Goal: Task Accomplishment & Management: Complete application form

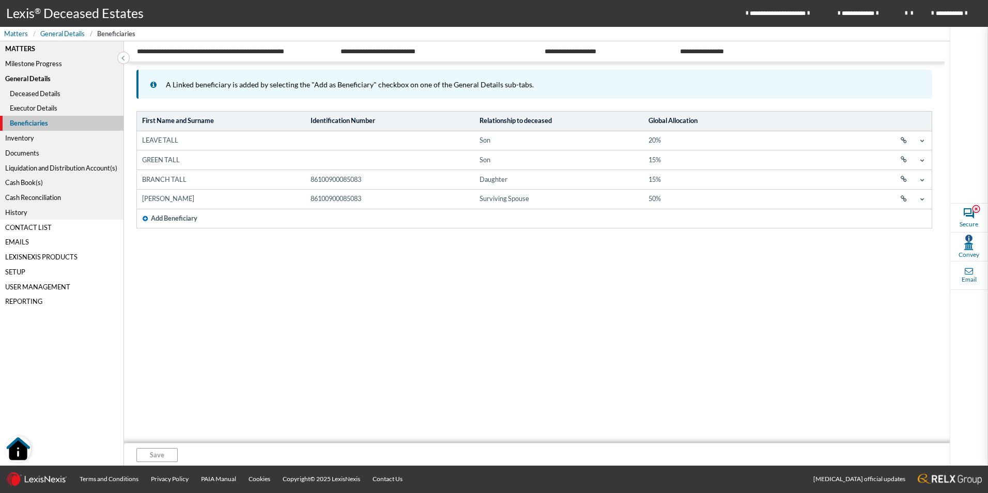
click at [28, 138] on div "Inventory" at bounding box center [62, 138] width 124 height 15
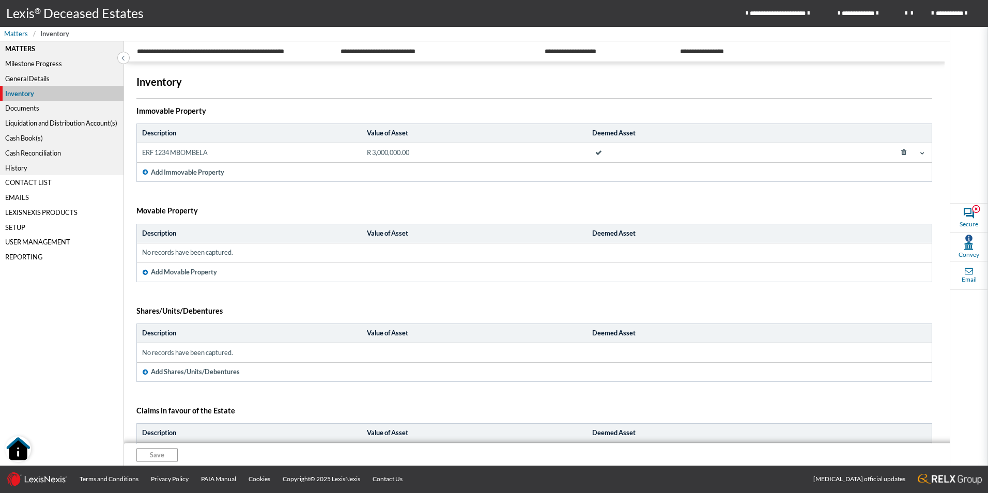
click at [127, 56] on span at bounding box center [123, 57] width 10 height 12
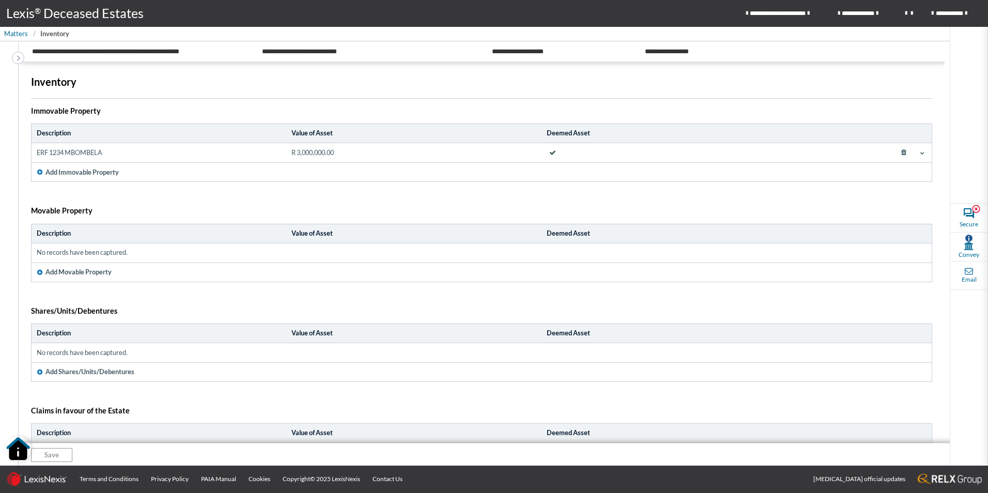
click at [698, 53] on span "**********" at bounding box center [716, 51] width 154 height 22
click at [19, 28] on nav "Matters Inventory" at bounding box center [494, 34] width 988 height 14
click at [16, 33] on span "Matters" at bounding box center [16, 34] width 24 height 10
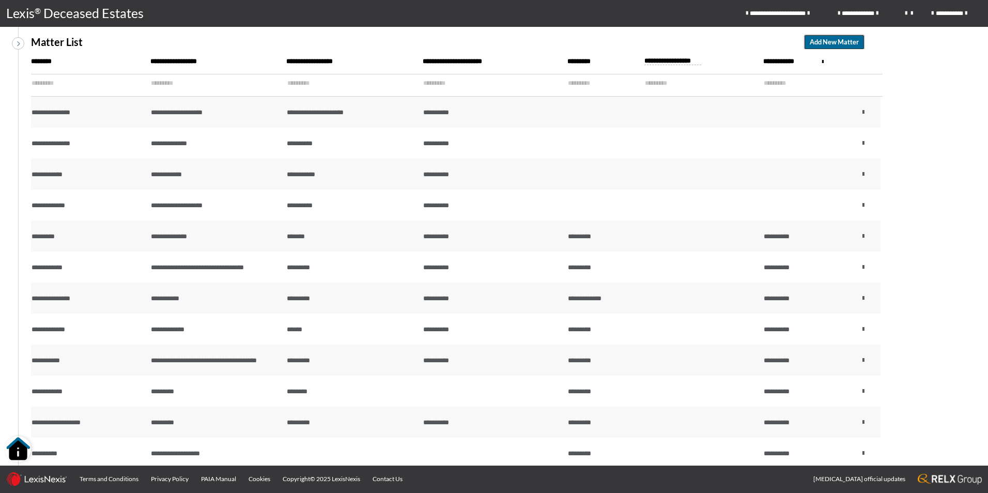
click at [833, 41] on span "Add New Matter" at bounding box center [834, 42] width 49 height 10
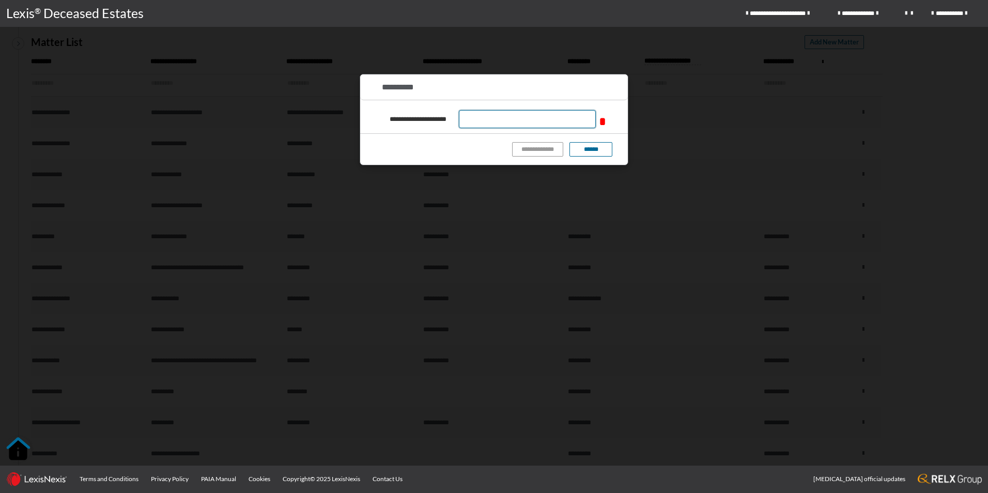
click at [538, 117] on input "text" at bounding box center [527, 119] width 137 height 18
type input "**********"
click at [547, 144] on button "**********" at bounding box center [539, 149] width 50 height 14
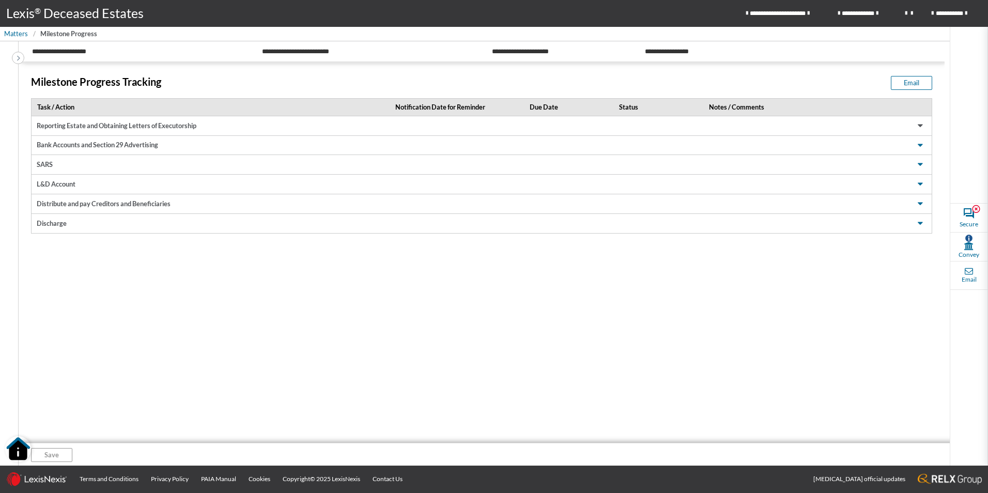
click at [923, 125] on span at bounding box center [920, 125] width 12 height 12
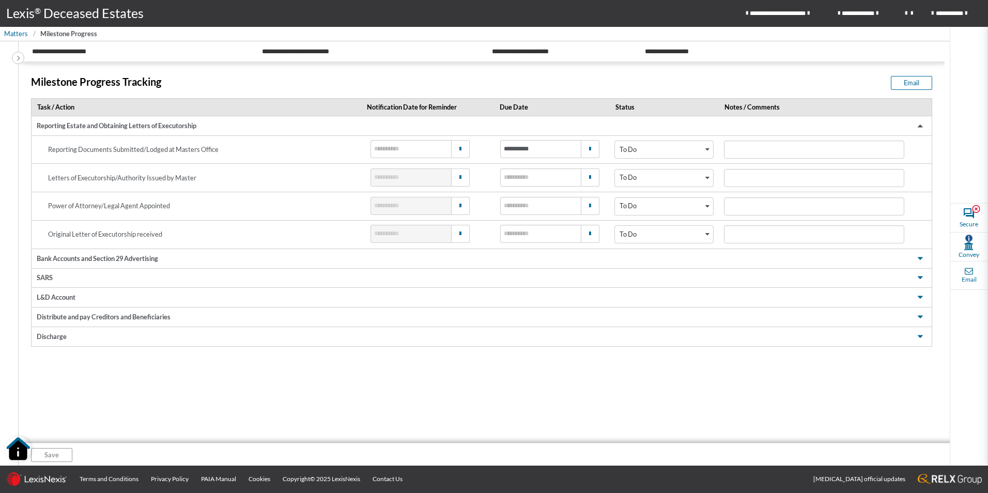
click at [923, 125] on span at bounding box center [920, 125] width 12 height 12
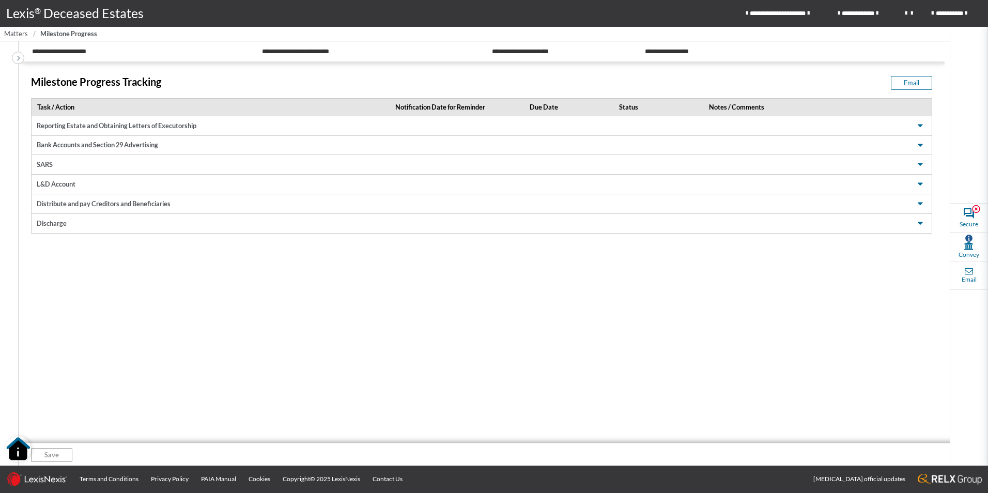
click at [12, 31] on span "Matters" at bounding box center [16, 34] width 24 height 10
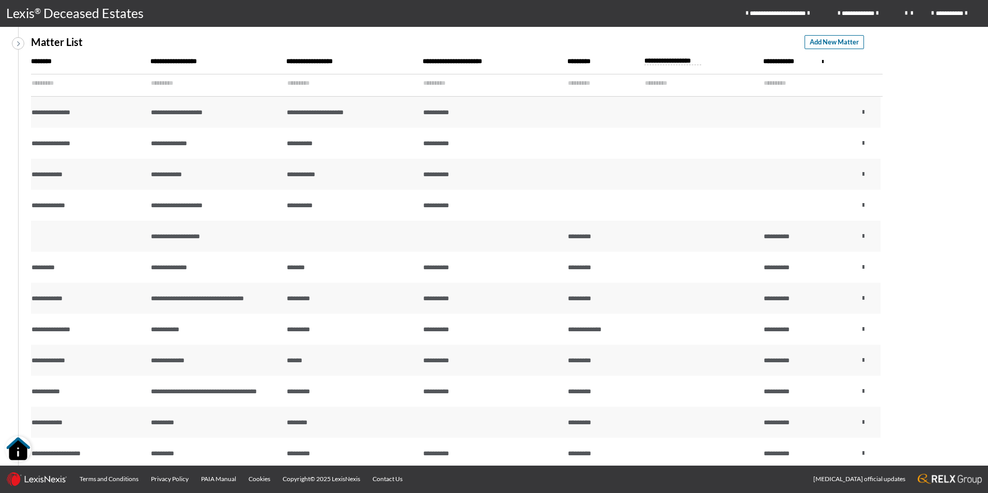
click at [48, 67] on th "********" at bounding box center [90, 61] width 119 height 25
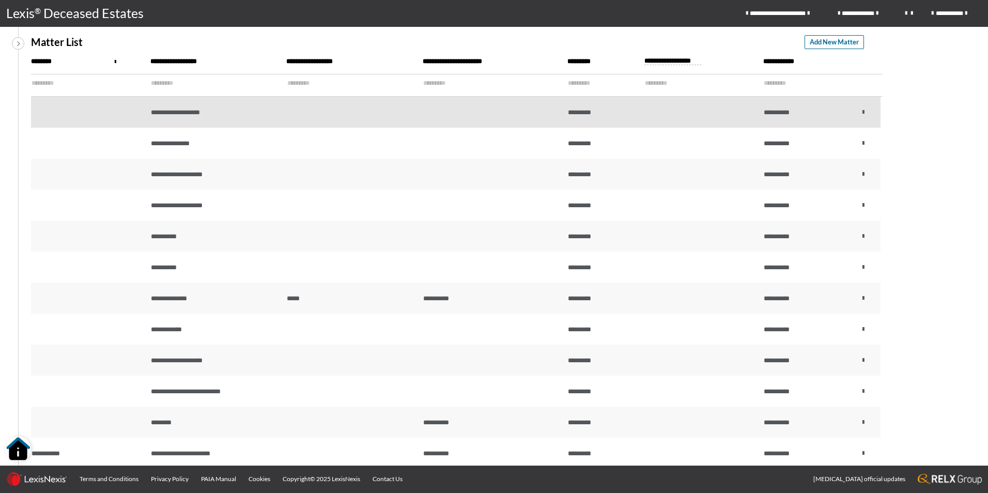
click at [316, 111] on td at bounding box center [352, 112] width 136 height 31
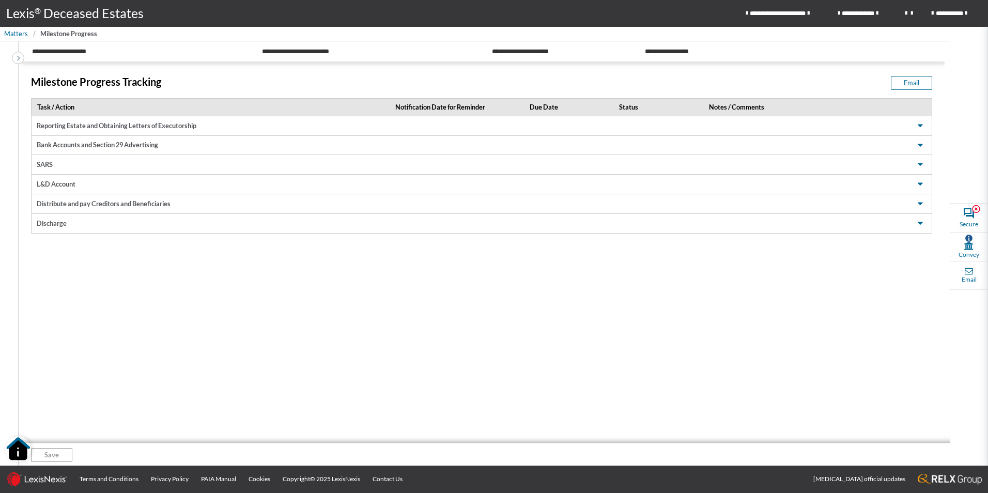
click at [21, 57] on span at bounding box center [18, 57] width 12 height 12
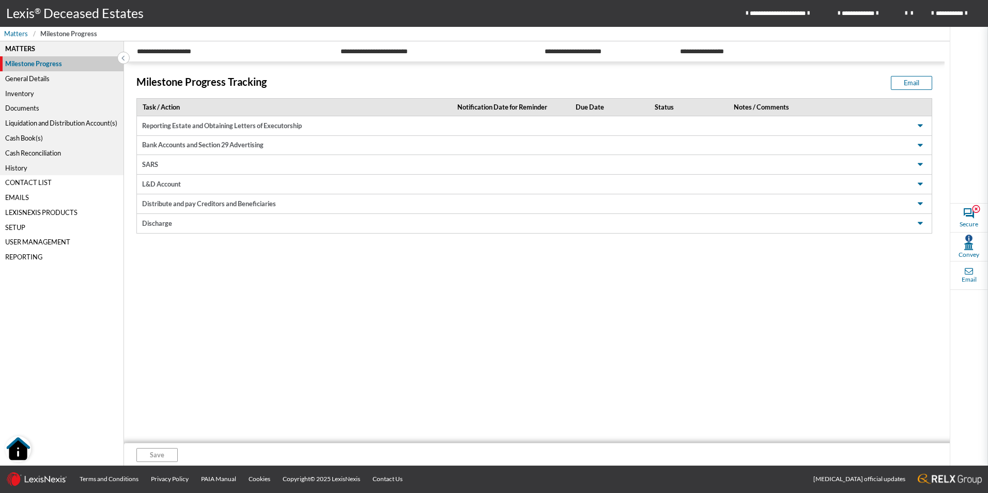
click at [34, 80] on div "General Details" at bounding box center [62, 78] width 124 height 15
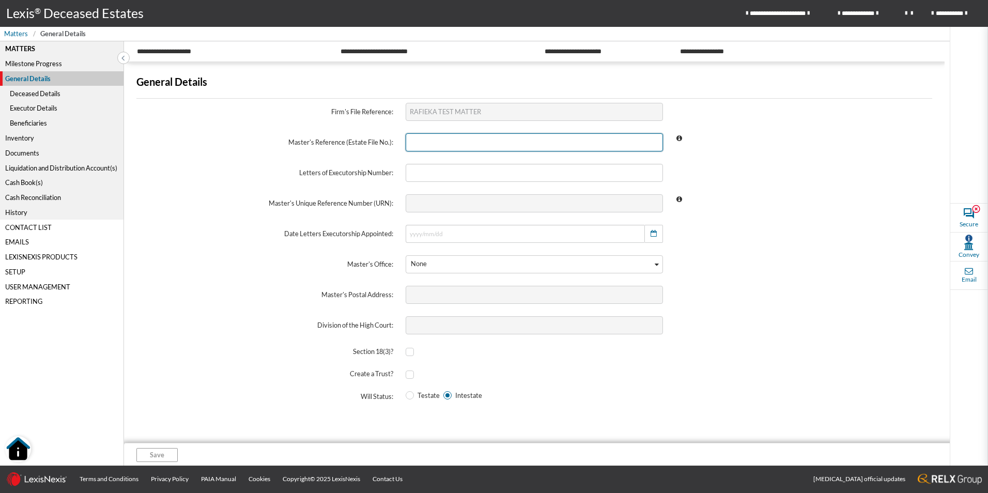
click at [439, 145] on input "text" at bounding box center [534, 142] width 257 height 18
type input "RAFIEKA TEST MATTER"
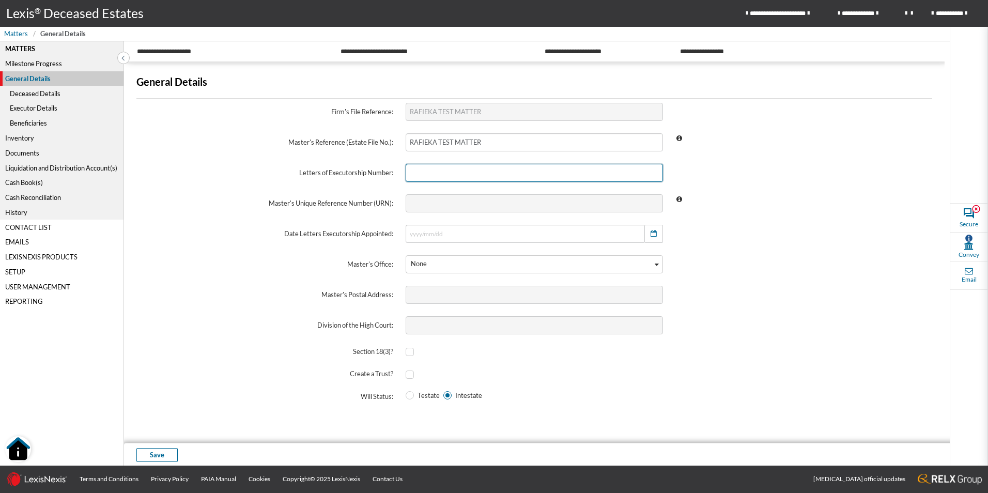
click at [480, 172] on input "text" at bounding box center [534, 173] width 257 height 18
click at [723, 214] on span at bounding box center [803, 203] width 269 height 30
drag, startPoint x: 718, startPoint y: 276, endPoint x: 646, endPoint y: 277, distance: 72.4
click at [718, 276] on span at bounding box center [803, 264] width 269 height 30
click at [484, 177] on input "12345" at bounding box center [534, 173] width 257 height 18
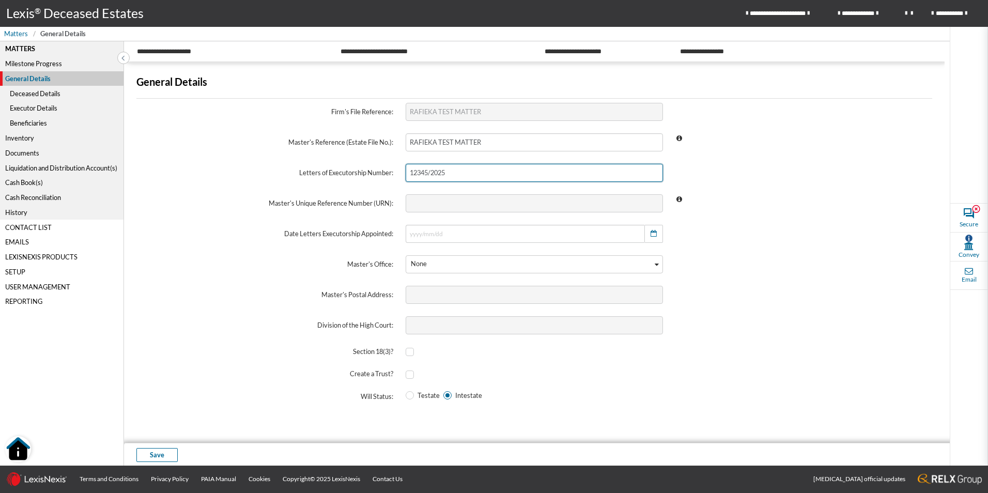
type input "12345/2025"
click at [745, 193] on span at bounding box center [803, 203] width 269 height 30
click at [463, 239] on input "text" at bounding box center [525, 234] width 238 height 18
drag, startPoint x: 417, startPoint y: 261, endPoint x: 420, endPoint y: 270, distance: 9.8
click at [419, 261] on span at bounding box center [425, 259] width 12 height 12
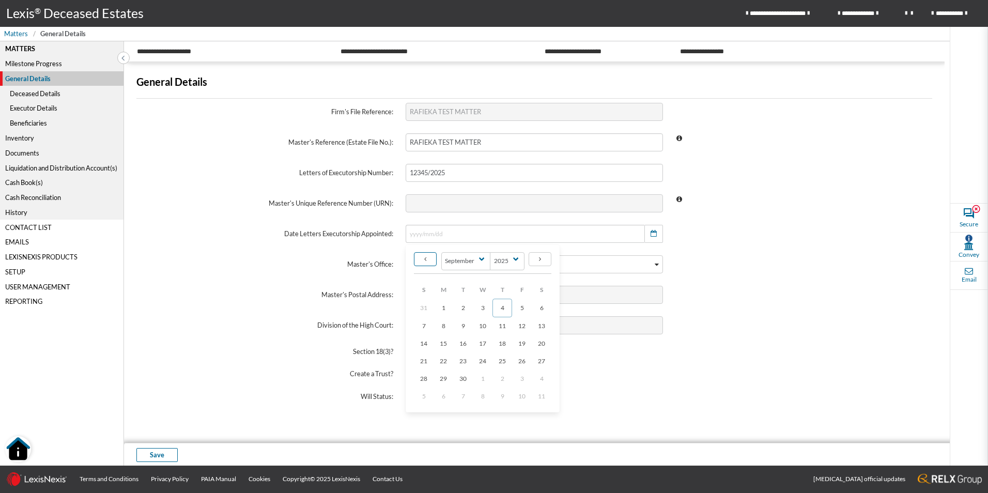
select select "7"
click at [473, 359] on link "20" at bounding box center [483, 361] width 20 height 18
type input "[DATE]"
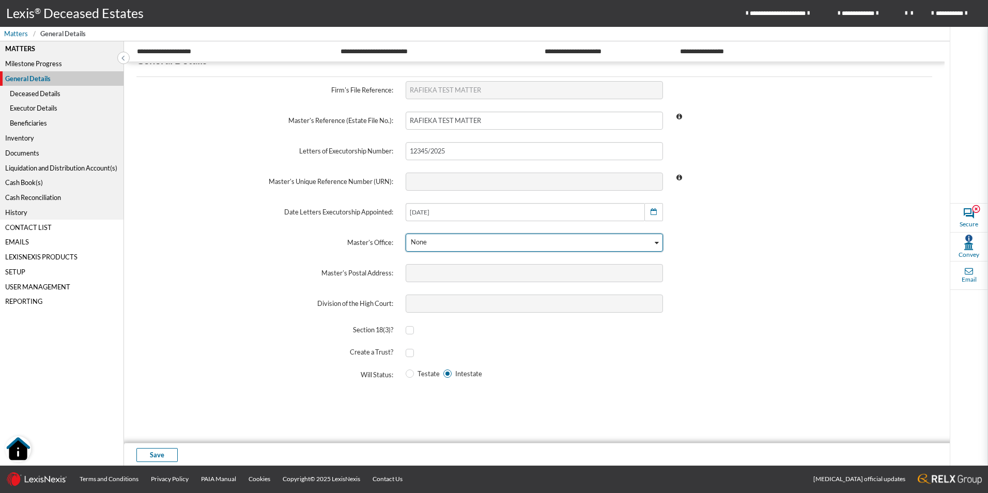
click at [653, 235] on div "Loading..." at bounding box center [658, 241] width 10 height 15
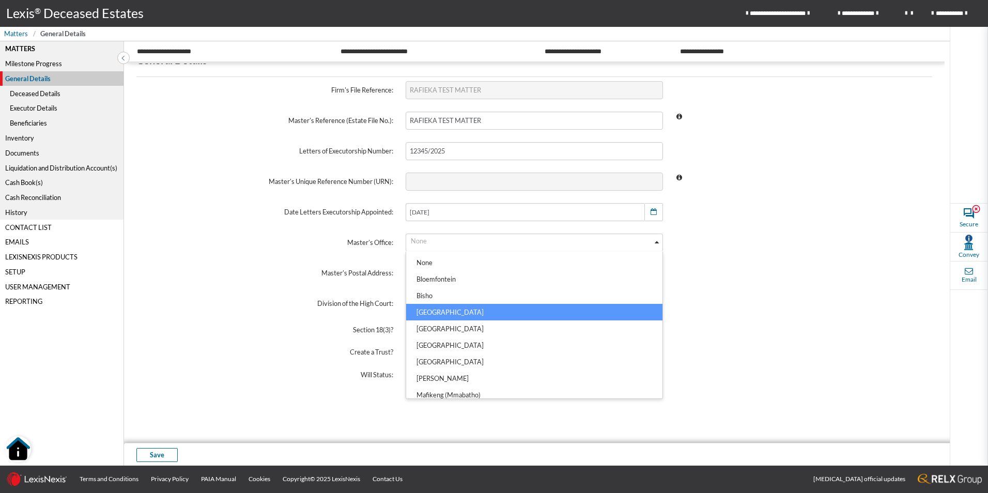
click at [443, 309] on li "[GEOGRAPHIC_DATA]" at bounding box center [534, 312] width 256 height 17
type input "Private Bag X9018, [GEOGRAPHIC_DATA], 8000"
type input "Western Cape"
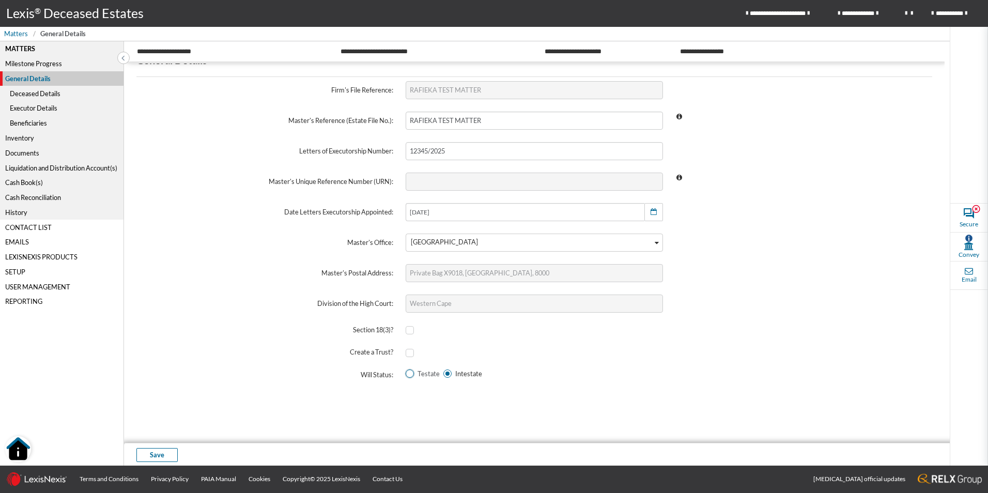
click at [407, 374] on span at bounding box center [410, 374] width 8 height 8
click at [407, 374] on input "Testate" at bounding box center [409, 373] width 7 height 7
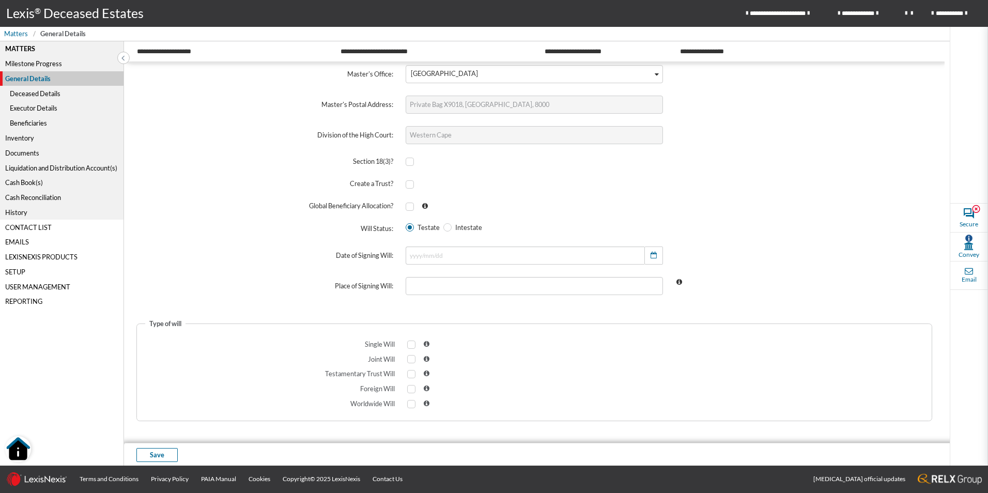
scroll to position [192, 0]
click at [472, 252] on input "text" at bounding box center [525, 254] width 238 height 18
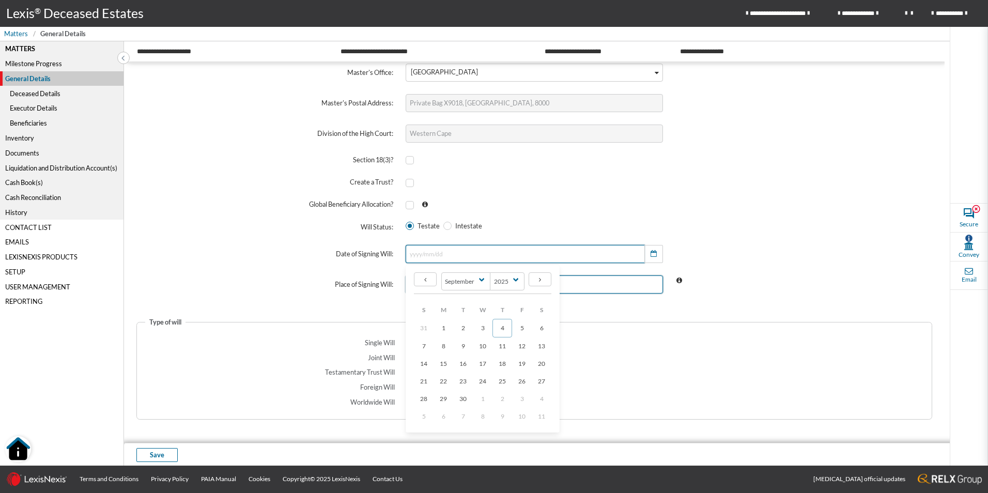
type input "[DATE]"
select select "8"
type input "[GEOGRAPHIC_DATA]"
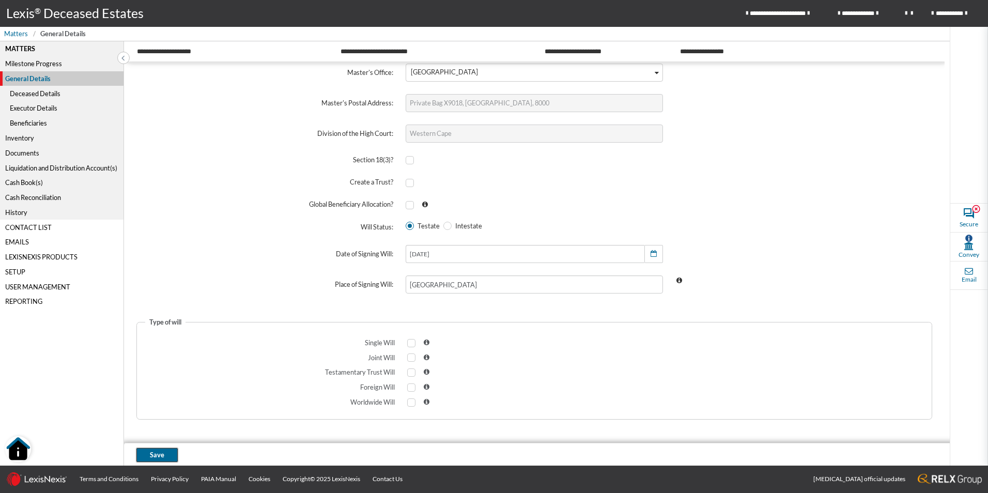
click at [151, 455] on span "Save" at bounding box center [157, 455] width 14 height 10
click at [410, 357] on span at bounding box center [411, 358] width 8 height 8
click at [410, 357] on input "checkbox" at bounding box center [410, 358] width 7 height 7
checkbox input "true"
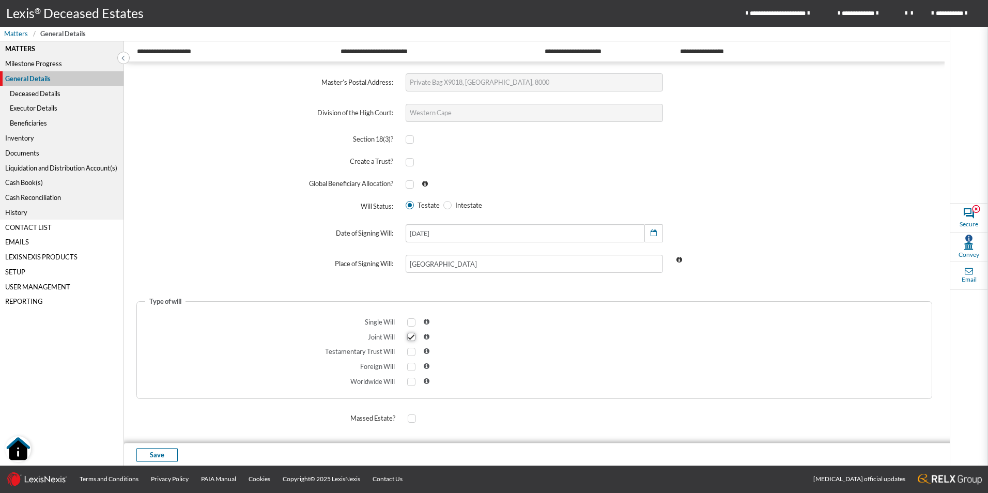
scroll to position [231, 0]
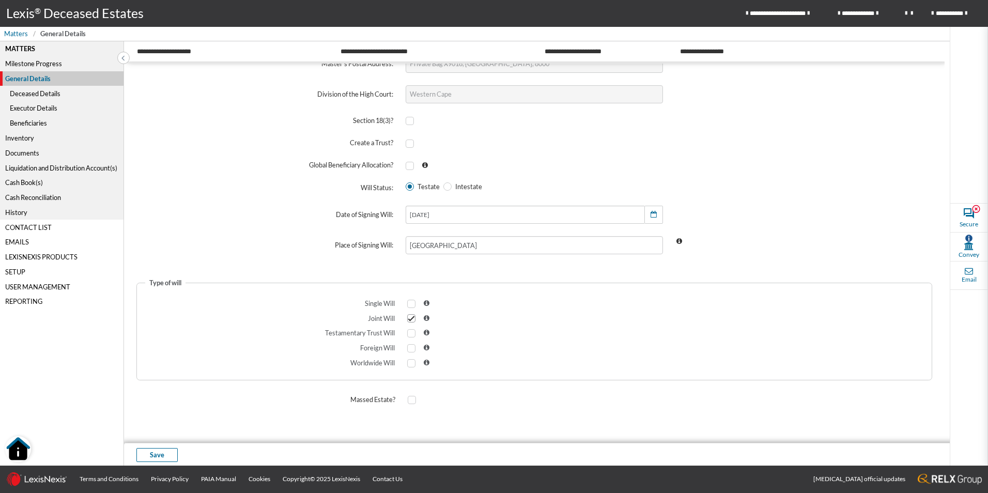
click at [41, 167] on div "Liquidation and Distribution Account(s)" at bounding box center [62, 167] width 124 height 15
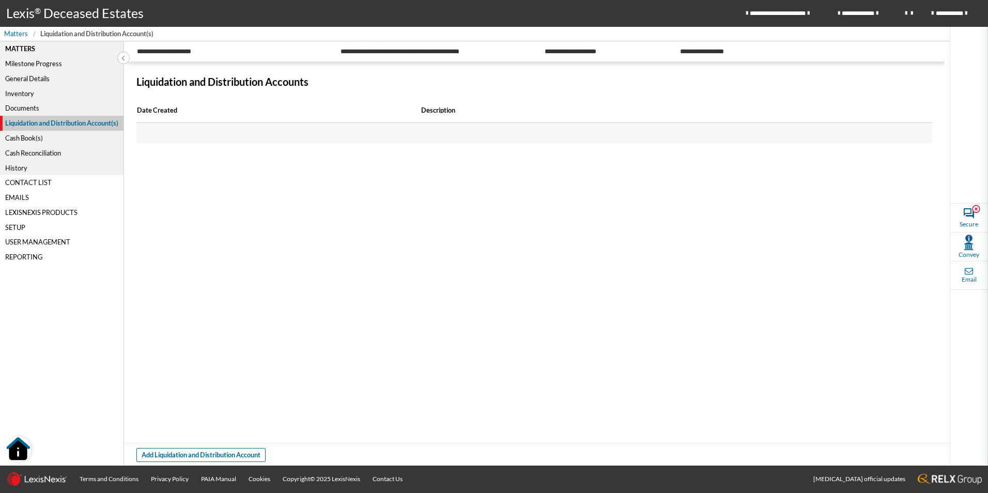
click at [25, 91] on div "Inventory" at bounding box center [62, 93] width 124 height 15
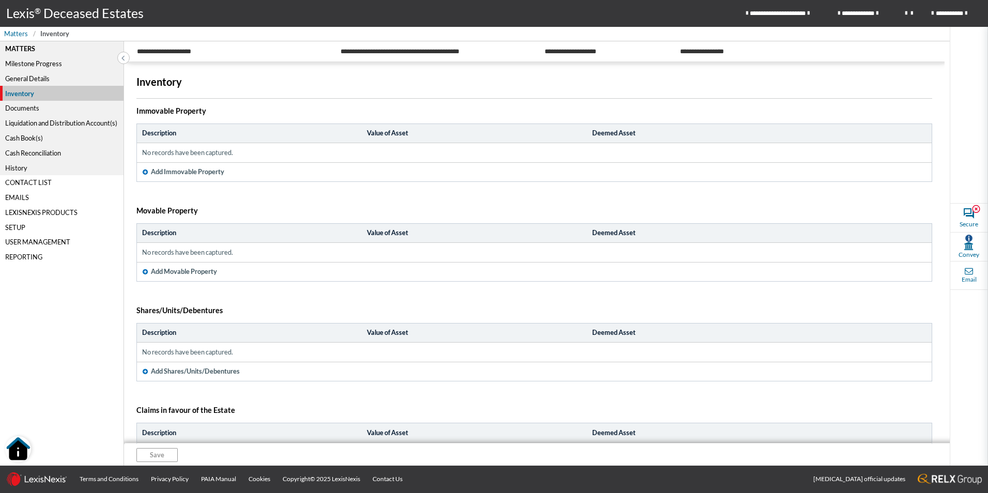
click at [144, 270] on icon "button" at bounding box center [145, 272] width 5 height 6
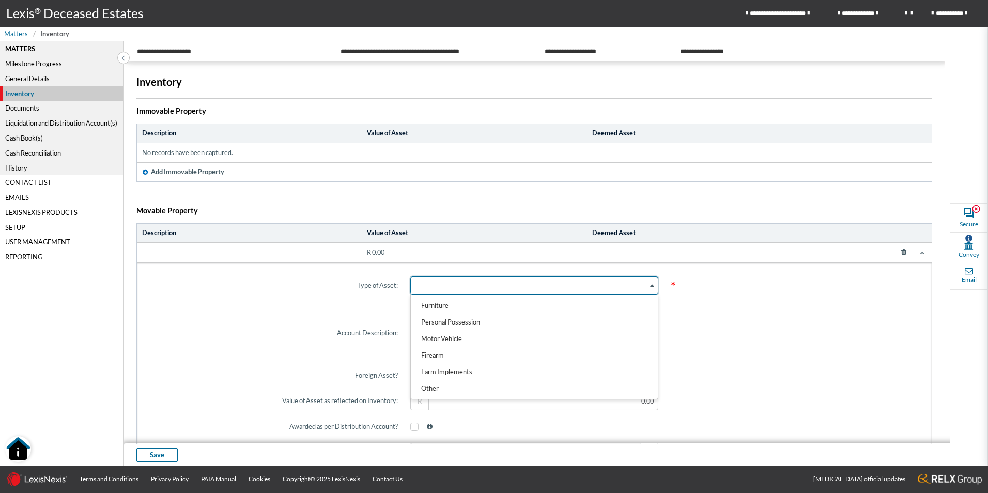
click at [650, 287] on icon "Search for option" at bounding box center [652, 285] width 4 height 5
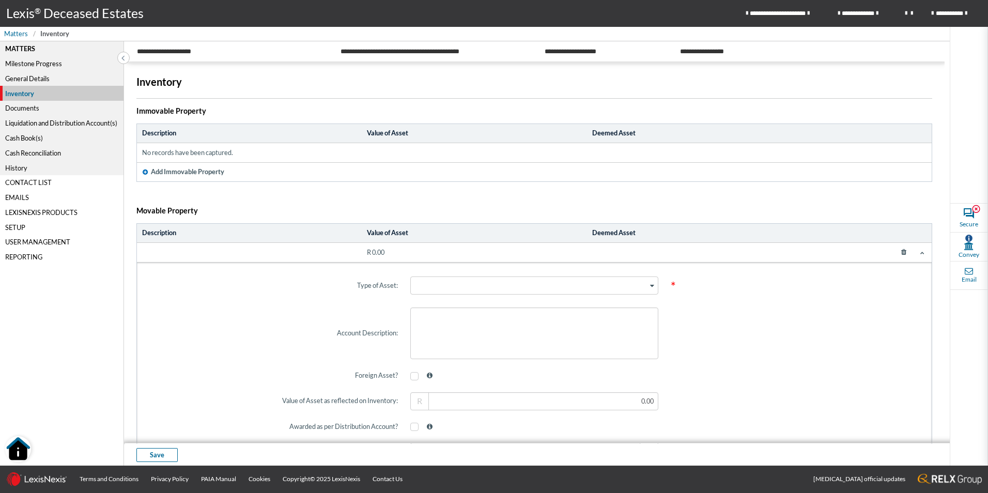
click at [896, 252] on icon at bounding box center [904, 252] width 19 height 15
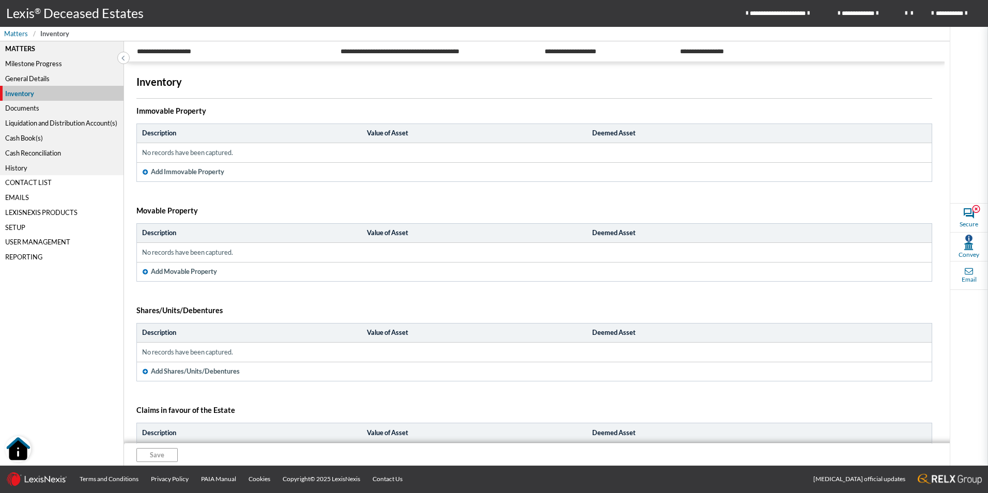
click at [143, 170] on icon "button" at bounding box center [145, 172] width 5 height 6
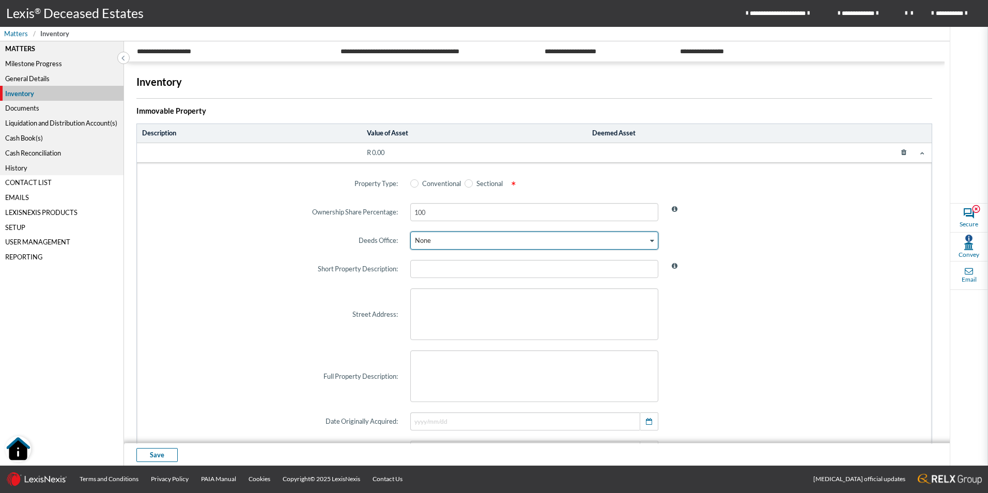
click at [650, 243] on icon "Search for option" at bounding box center [652, 240] width 4 height 5
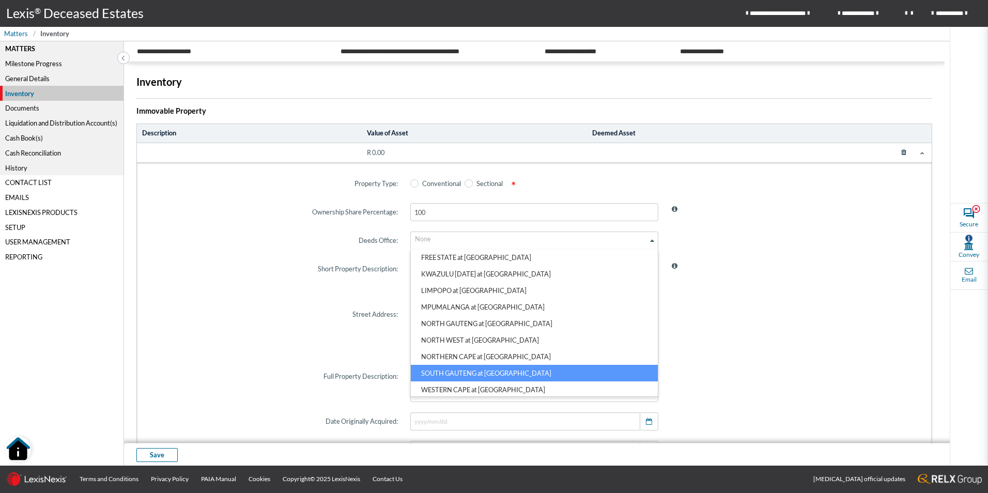
scroll to position [57, 0]
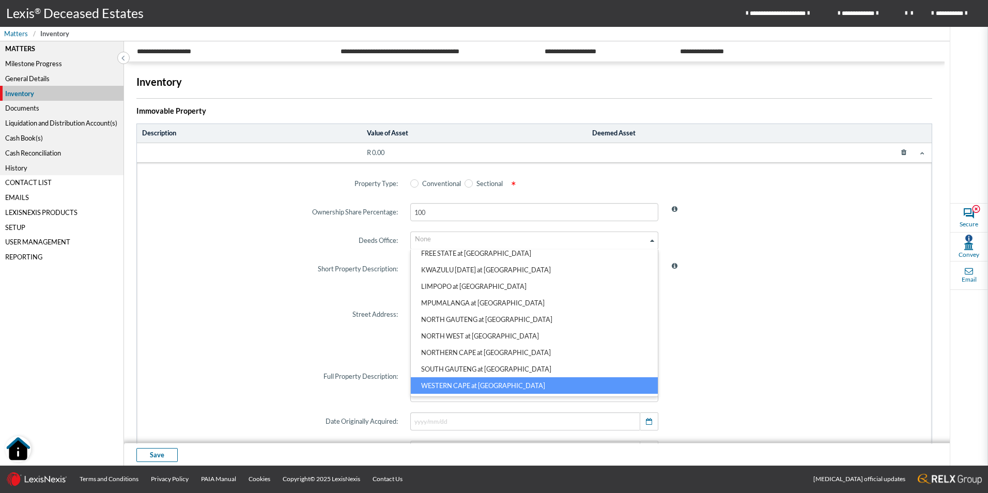
click at [495, 387] on li "WESTERN CAPE at [GEOGRAPHIC_DATA]" at bounding box center [534, 385] width 247 height 17
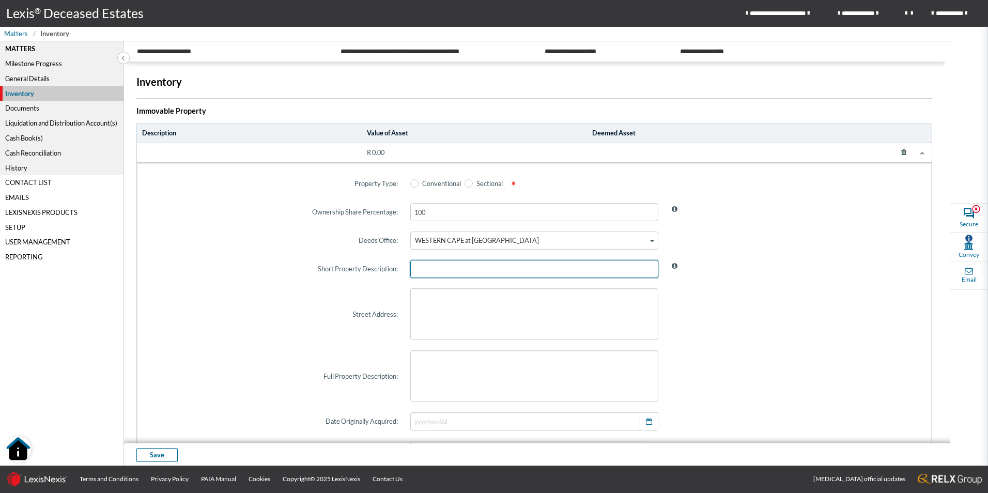
click at [490, 271] on input "text" at bounding box center [534, 269] width 248 height 18
type input "e"
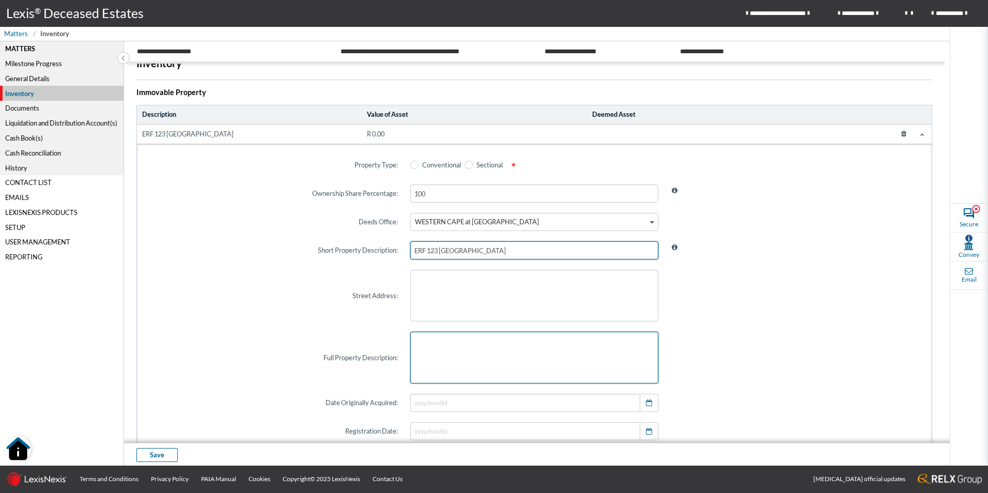
scroll to position [35, 0]
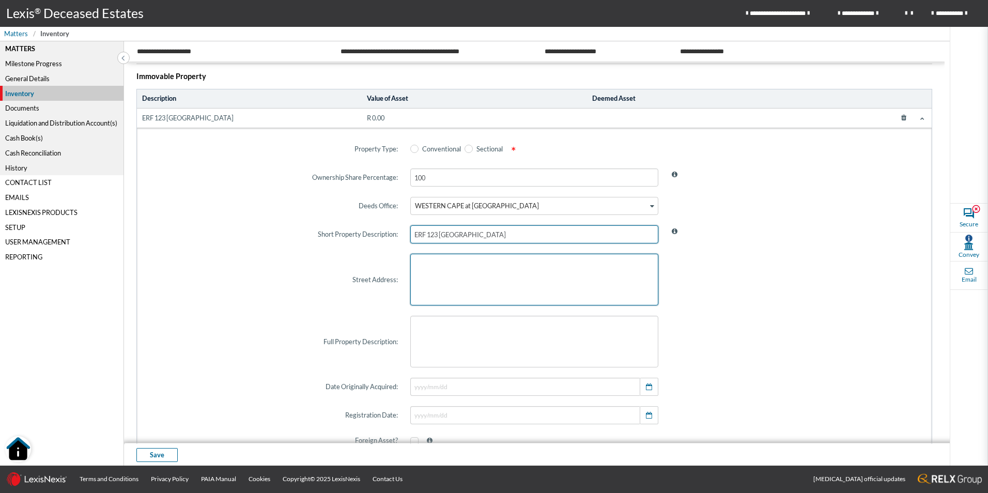
type input "ERF 123 [GEOGRAPHIC_DATA]"
click at [492, 282] on textarea at bounding box center [534, 280] width 248 height 52
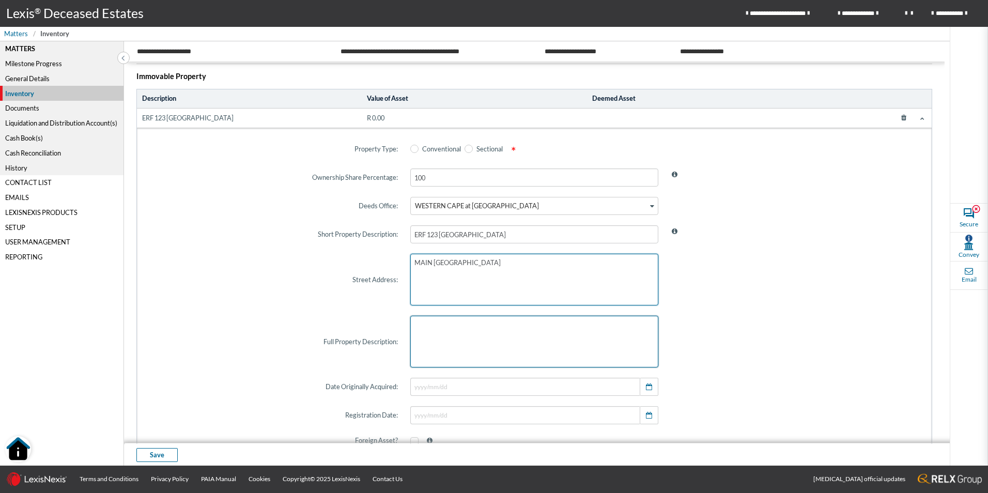
type textarea "MAIN [GEOGRAPHIC_DATA]"
click at [477, 338] on textarea at bounding box center [534, 342] width 248 height 52
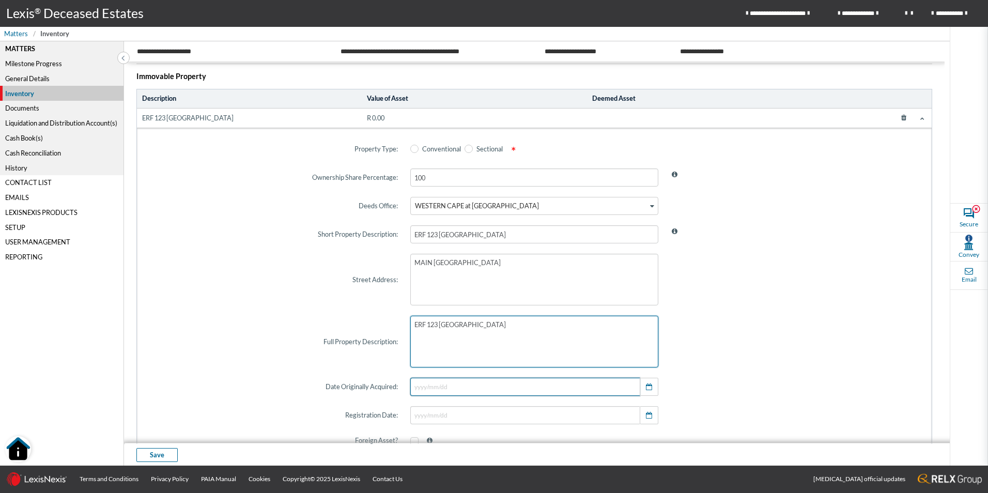
scroll to position [103, 0]
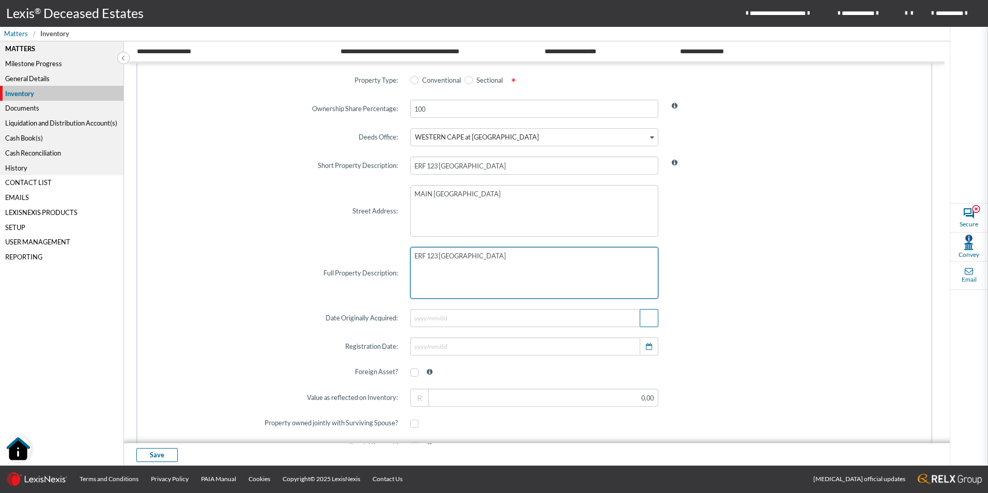
type textarea "ERF 123 [GEOGRAPHIC_DATA]"
click at [654, 316] on button "button" at bounding box center [649, 318] width 19 height 18
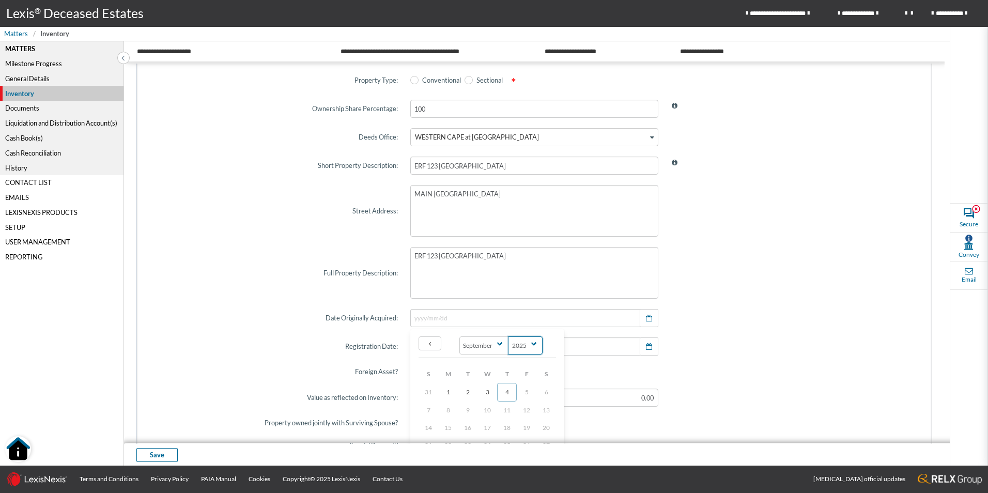
drag, startPoint x: 535, startPoint y: 346, endPoint x: 541, endPoint y: 356, distance: 12.1
click at [535, 346] on select "2025 2024 2023 2022 2021 2020 2019 2018 2017 2016 2015 2014 2013 2012 2011 2010…" at bounding box center [525, 346] width 35 height 18
select select "2001"
click at [508, 337] on select "2025 2024 2023 2022 2021 2020 2019 2018 2017 2016 2015 2014 2013 2012 2011 2010…" at bounding box center [525, 346] width 35 height 18
click at [445, 393] on span "27" at bounding box center [448, 392] width 7 height 8
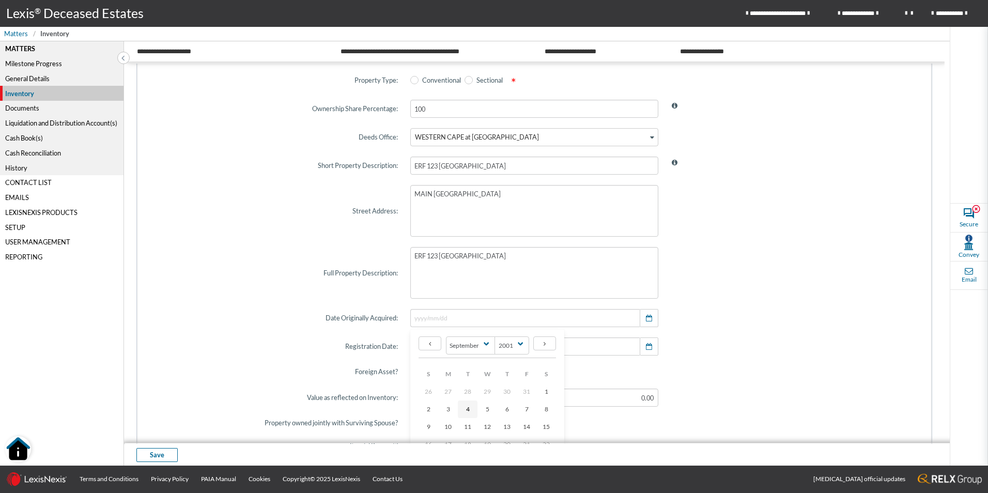
click at [468, 408] on link "4" at bounding box center [468, 410] width 20 height 18
type input "[DATE]"
select select "2025"
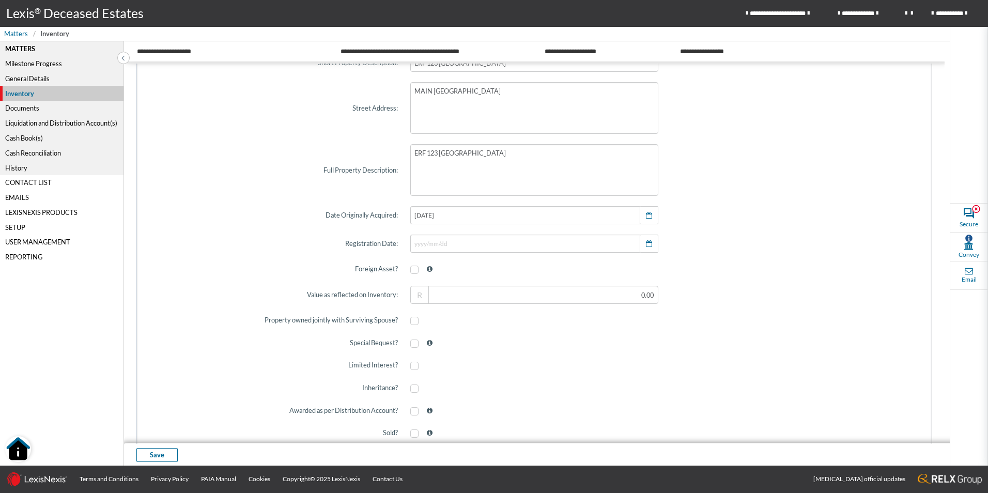
scroll to position [207, 0]
click at [649, 246] on icon "button" at bounding box center [649, 243] width 6 height 7
click at [795, 225] on span at bounding box center [795, 215] width 261 height 30
click at [487, 246] on input "text" at bounding box center [525, 243] width 230 height 18
click at [729, 233] on span at bounding box center [795, 243] width 261 height 30
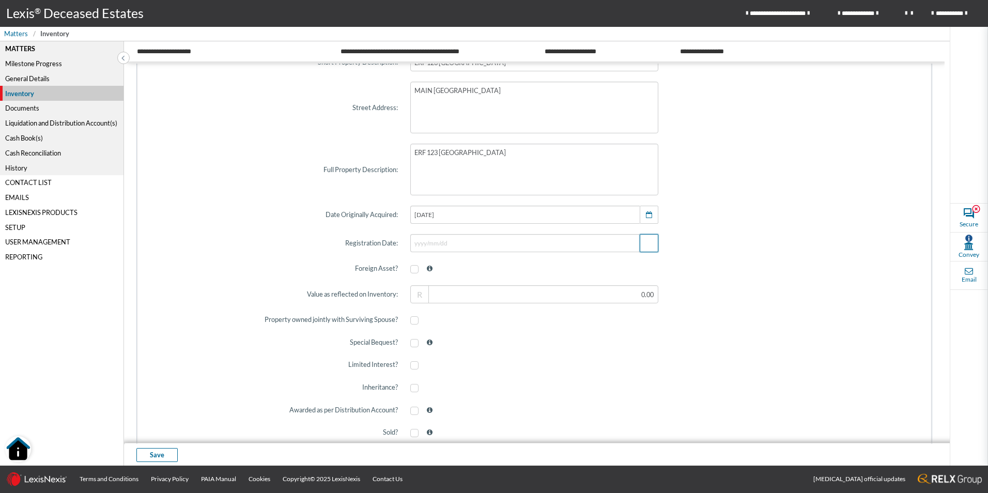
click at [648, 246] on icon "button" at bounding box center [649, 243] width 6 height 7
click at [530, 267] on select "2025 2024 2023 2022 2021 2020 2019 2018 2017 2016 2015 2014 2013 2012 2011 2010…" at bounding box center [525, 271] width 35 height 18
select select "2001"
click at [508, 262] on select "2025 2024 2023 2022 2021 2020 2019 2018 2017 2016 2015 2014 2013 2012 2011 2010…" at bounding box center [525, 271] width 35 height 18
click at [466, 334] on span "4" at bounding box center [468, 334] width 4 height 8
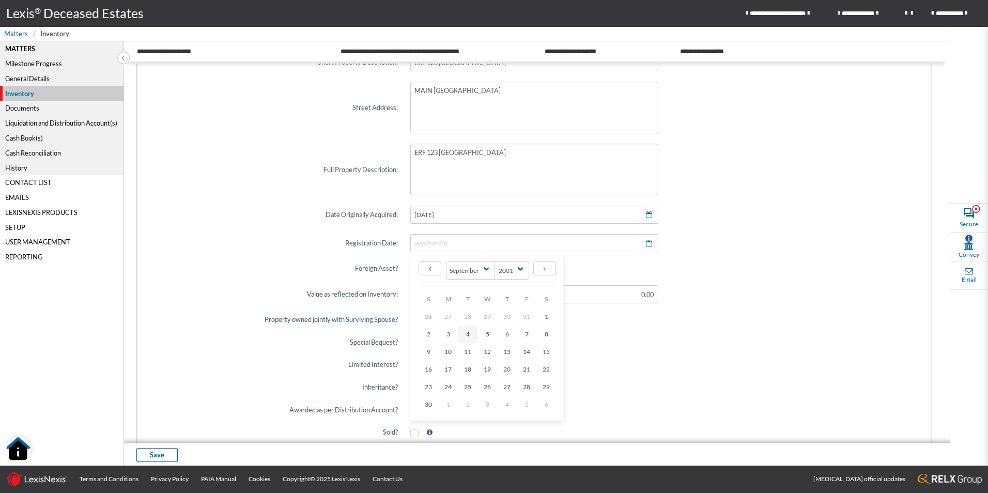
type input "[DATE]"
select select "2025"
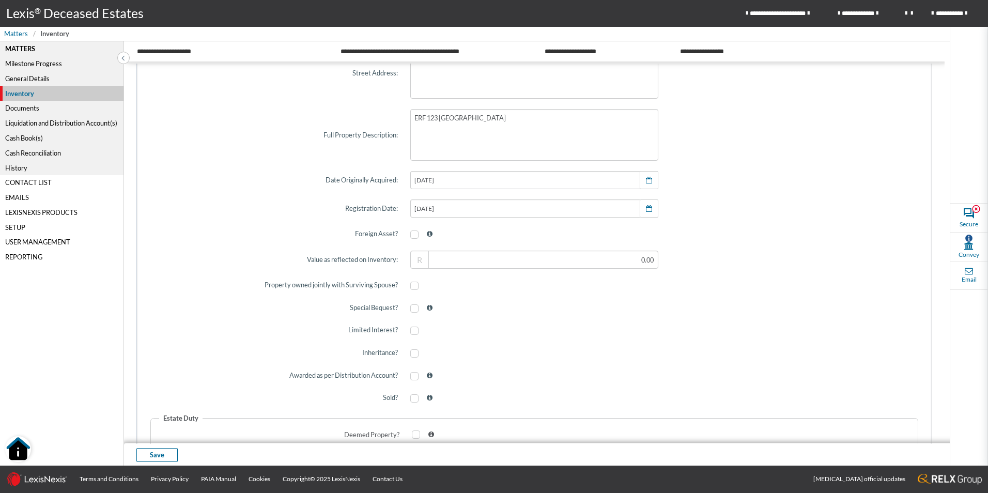
drag, startPoint x: 612, startPoint y: 316, endPoint x: 607, endPoint y: 320, distance: 5.9
click at [611, 317] on div at bounding box center [534, 308] width 261 height 25
click at [472, 264] on input "text" at bounding box center [534, 260] width 248 height 18
drag, startPoint x: 475, startPoint y: 263, endPoint x: 714, endPoint y: 264, distance: 239.3
click at [712, 264] on div "Value as reflected on Inventory: R" at bounding box center [534, 260] width 781 height 30
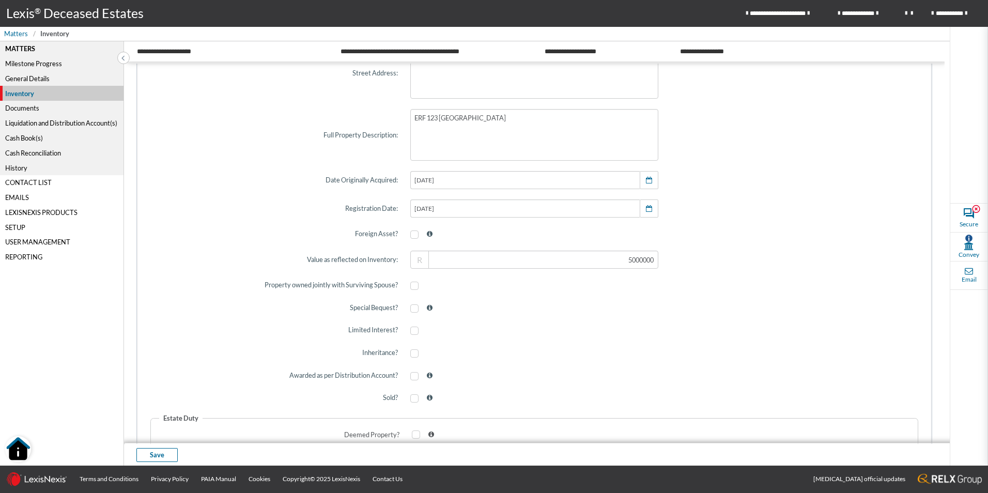
type input "5,000,000.00"
click at [581, 318] on div at bounding box center [534, 330] width 261 height 25
click at [413, 287] on span at bounding box center [414, 286] width 8 height 8
click at [413, 287] on input "checkbox" at bounding box center [413, 285] width 7 height 7
checkbox input "true"
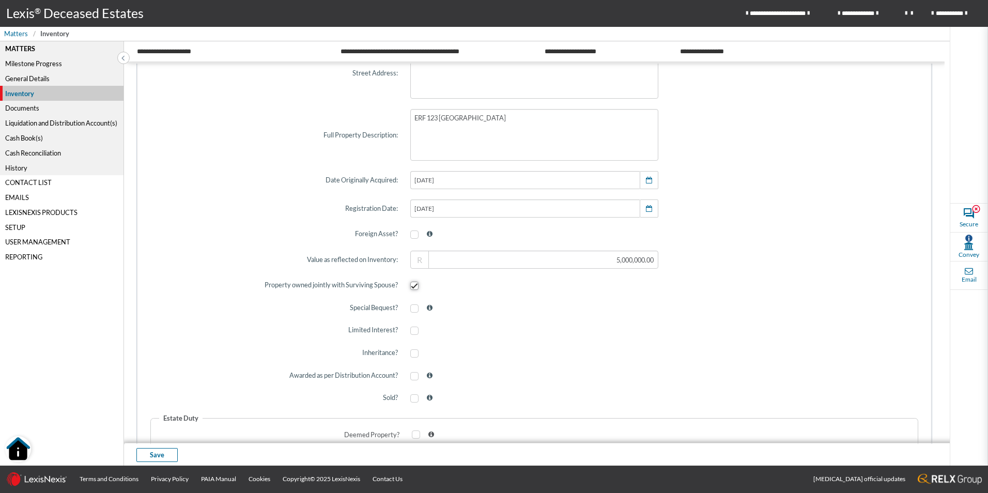
scroll to position [276, 0]
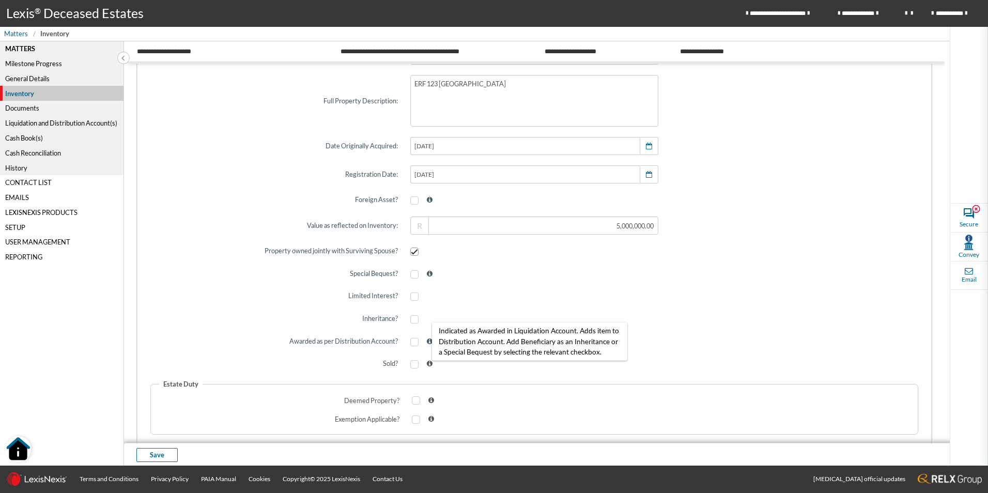
click at [428, 341] on icon at bounding box center [430, 342] width 6 height 7
click at [410, 341] on span at bounding box center [414, 342] width 8 height 8
click at [410, 341] on input "checkbox" at bounding box center [413, 342] width 7 height 7
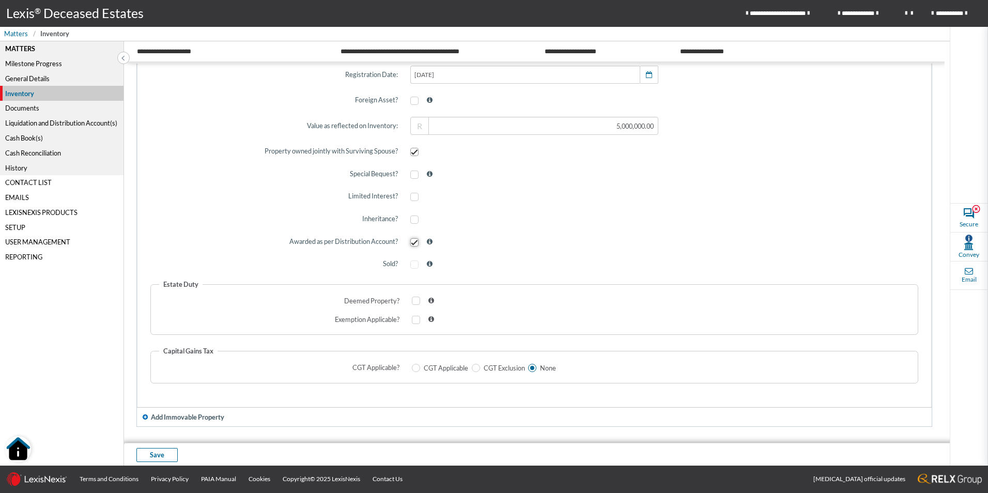
scroll to position [379, 0]
click at [417, 264] on label at bounding box center [416, 261] width 12 height 8
click at [411, 261] on span at bounding box center [414, 261] width 8 height 8
click at [412, 263] on span at bounding box center [414, 261] width 8 height 8
click at [416, 265] on span at bounding box center [414, 261] width 8 height 8
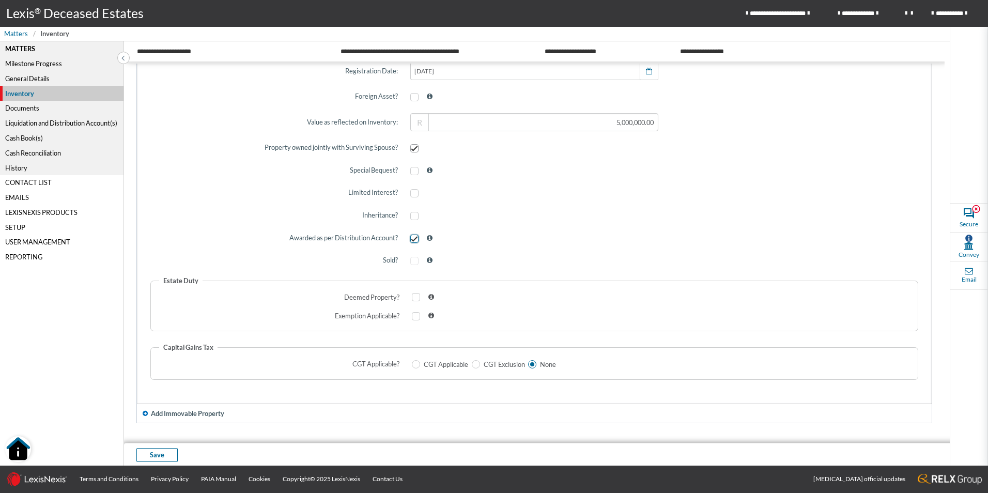
click at [411, 241] on span at bounding box center [414, 239] width 8 height 8
click at [411, 241] on input "checkbox" at bounding box center [413, 238] width 7 height 7
checkbox input "false"
click at [410, 257] on span at bounding box center [414, 261] width 8 height 8
click at [410, 258] on input "checkbox" at bounding box center [413, 261] width 7 height 7
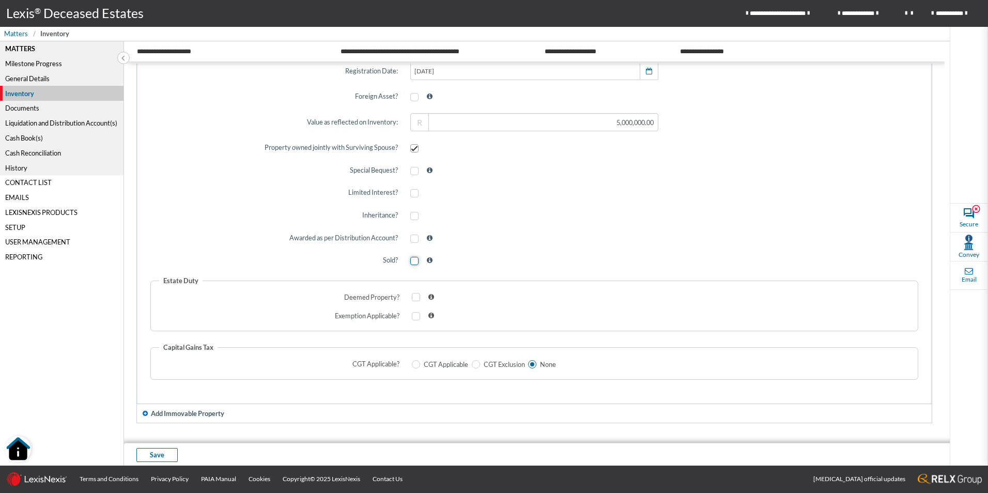
checkbox input "true"
radio input "true"
radio input "false"
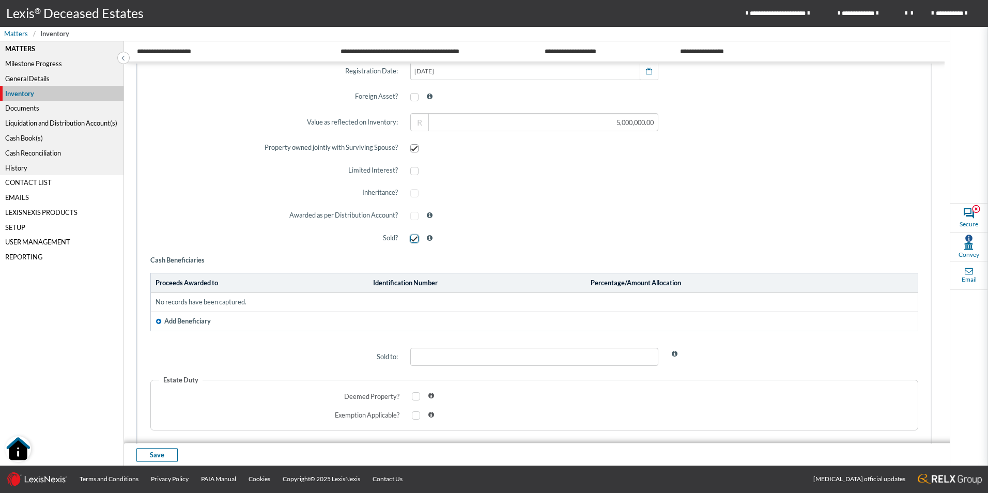
click at [410, 238] on span at bounding box center [414, 239] width 8 height 8
click at [410, 238] on input "checkbox" at bounding box center [413, 238] width 7 height 7
checkbox input "false"
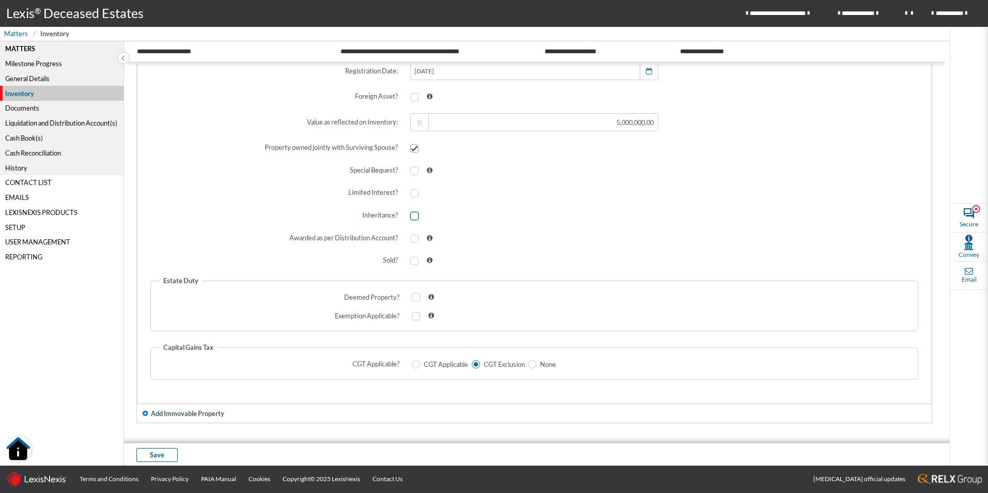
click at [410, 218] on span at bounding box center [414, 216] width 8 height 8
click at [410, 218] on input "checkbox" at bounding box center [413, 215] width 7 height 7
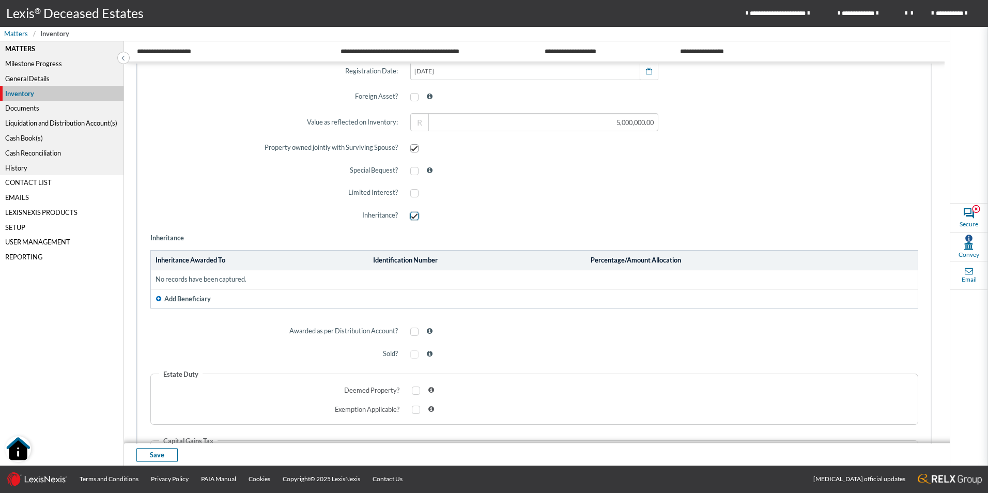
click at [414, 219] on span at bounding box center [414, 216] width 8 height 8
click at [414, 219] on input "checkbox" at bounding box center [413, 215] width 7 height 7
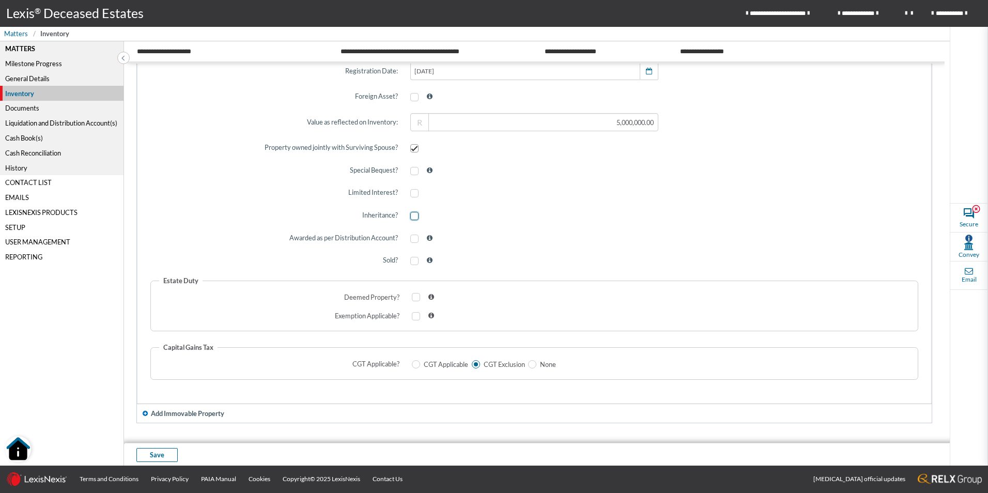
click at [411, 216] on span at bounding box center [414, 216] width 8 height 8
click at [411, 216] on input "checkbox" at bounding box center [413, 215] width 7 height 7
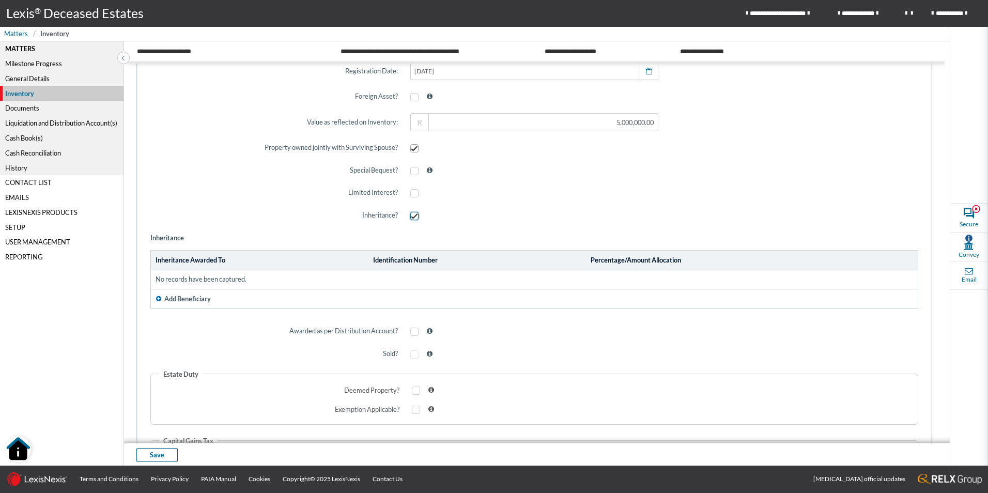
click at [414, 215] on span at bounding box center [414, 216] width 8 height 8
click at [414, 215] on input "checkbox" at bounding box center [413, 215] width 7 height 7
checkbox input "false"
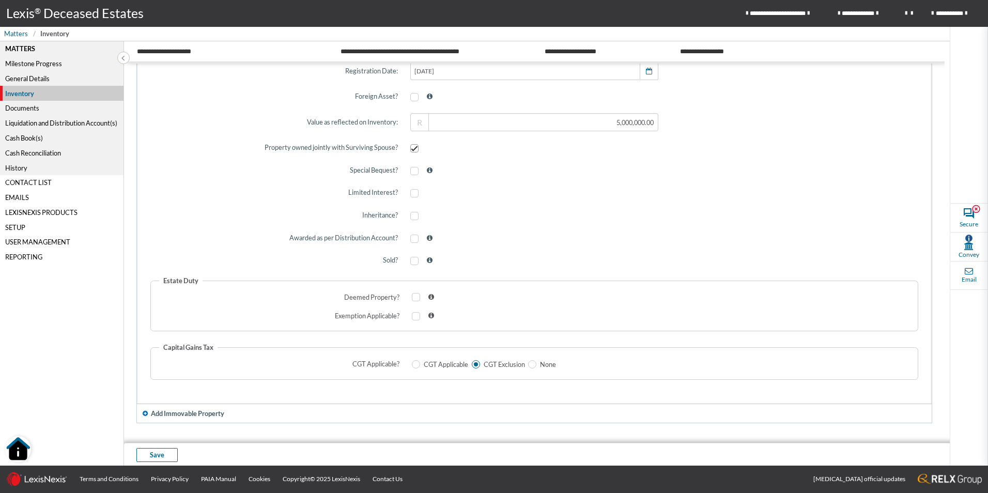
click at [413, 243] on div at bounding box center [534, 238] width 261 height 25
click at [415, 237] on span at bounding box center [414, 239] width 8 height 8
click at [415, 237] on input "checkbox" at bounding box center [413, 238] width 7 height 7
checkbox input "true"
click at [415, 221] on div at bounding box center [534, 215] width 261 height 25
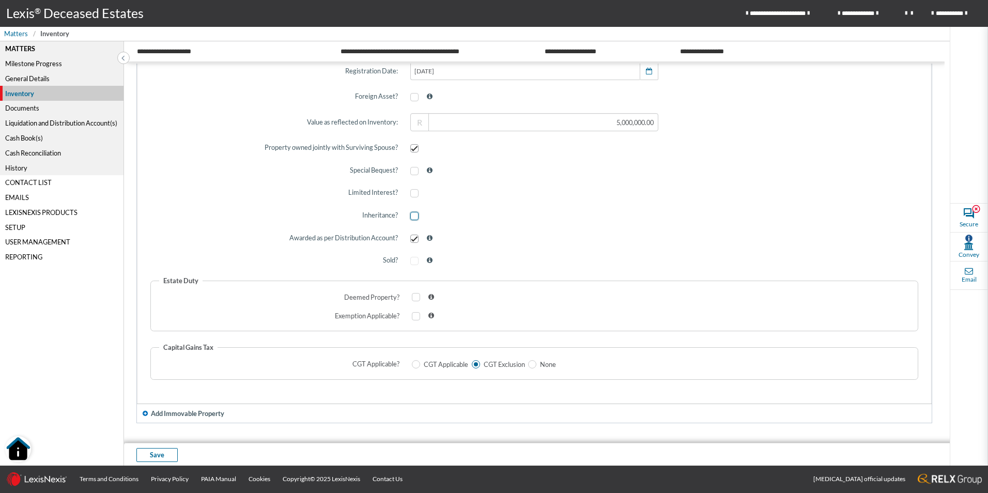
click at [414, 215] on span at bounding box center [414, 216] width 8 height 8
click at [414, 215] on input "checkbox" at bounding box center [413, 215] width 7 height 7
checkbox input "true"
checkbox input "false"
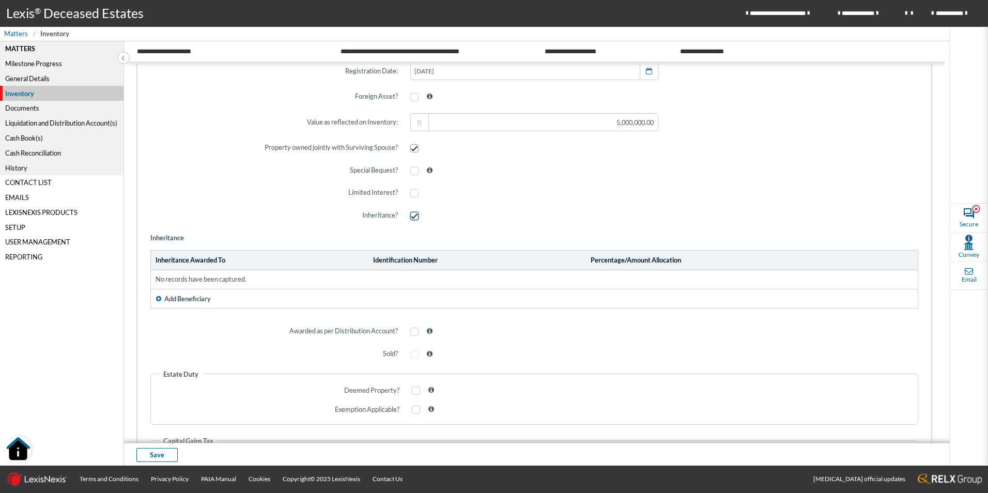
click at [413, 214] on span at bounding box center [414, 216] width 8 height 8
click at [413, 214] on input "checkbox" at bounding box center [413, 215] width 7 height 7
checkbox input "false"
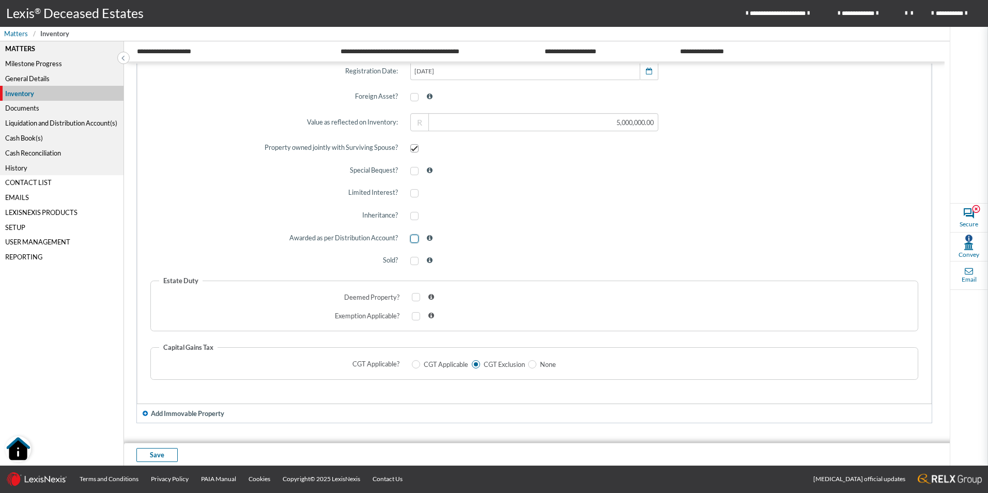
click at [410, 238] on span at bounding box center [414, 239] width 8 height 8
click at [410, 238] on input "checkbox" at bounding box center [413, 238] width 7 height 7
checkbox input "true"
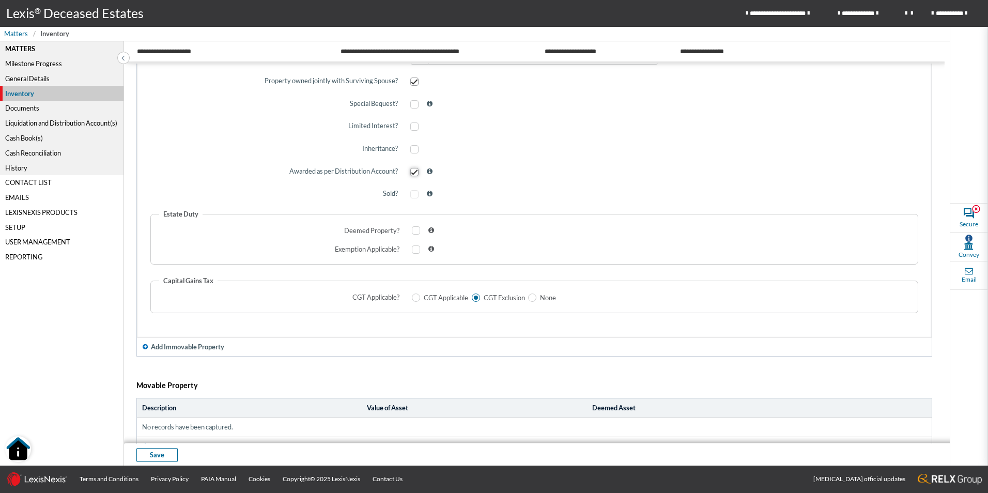
scroll to position [448, 0]
click at [413, 230] on span at bounding box center [416, 228] width 8 height 8
click at [413, 230] on input "checkbox" at bounding box center [415, 228] width 7 height 7
checkbox input "true"
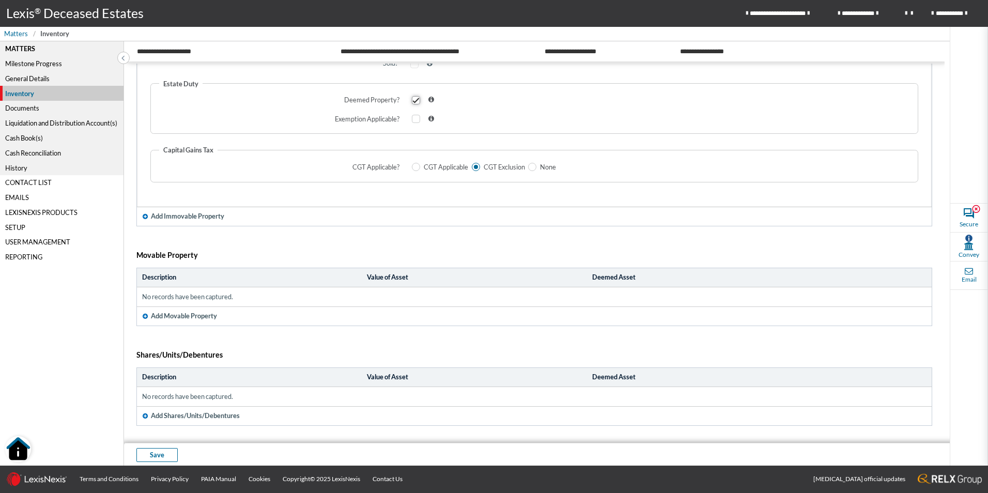
scroll to position [586, 0]
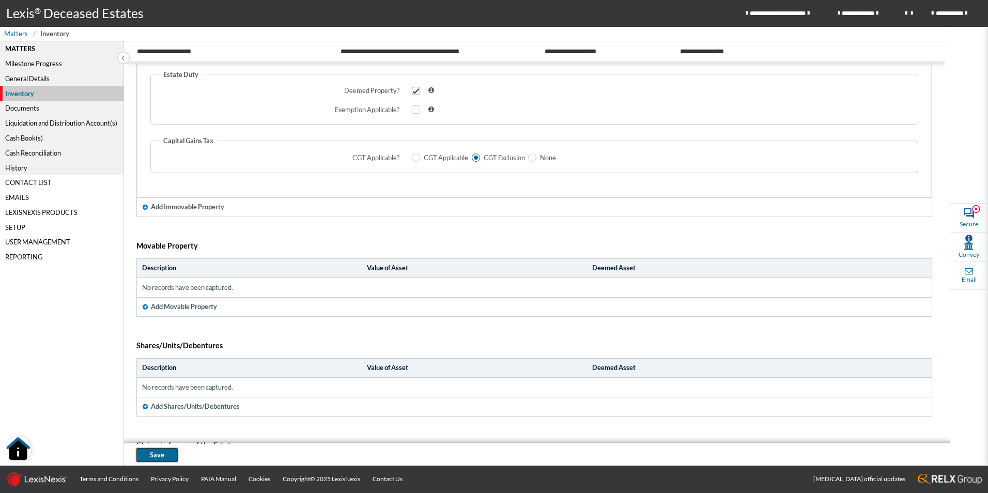
click at [156, 454] on span "Save" at bounding box center [157, 455] width 14 height 10
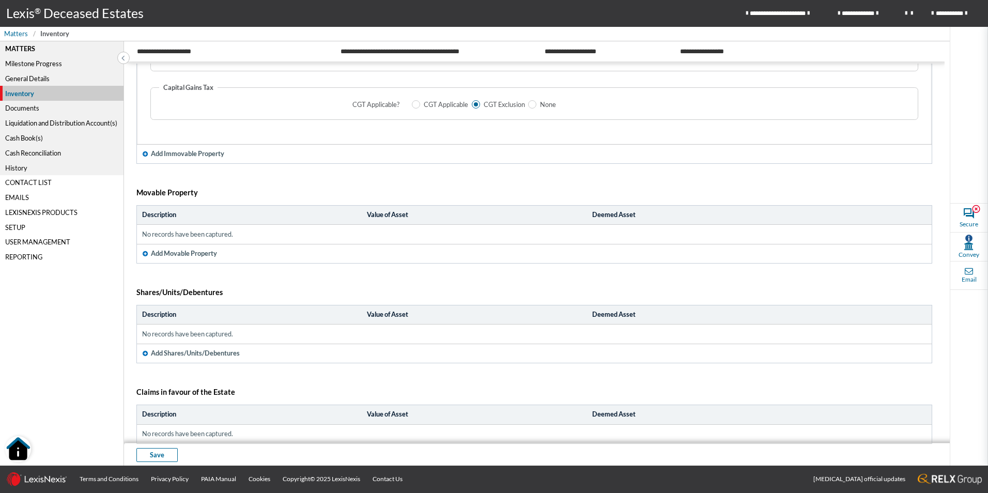
scroll to position [655, 0]
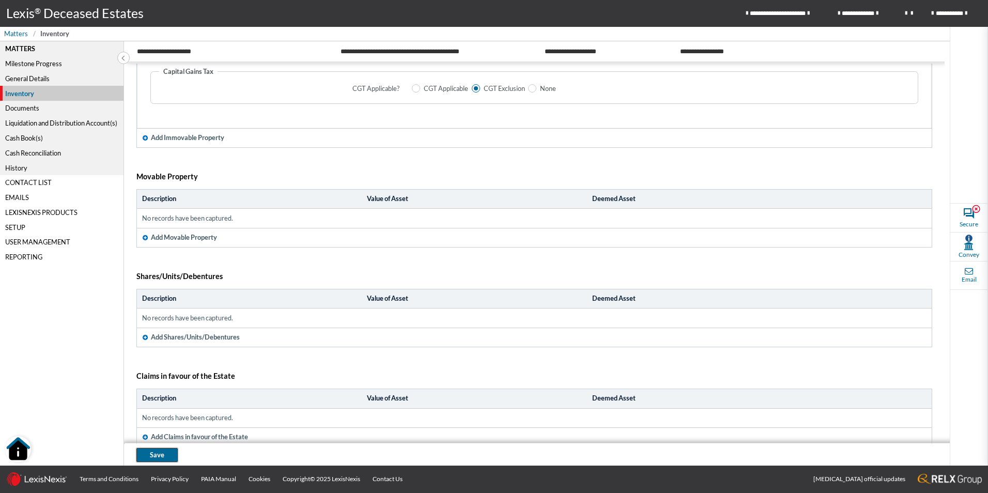
click at [162, 453] on span "Save" at bounding box center [157, 455] width 14 height 10
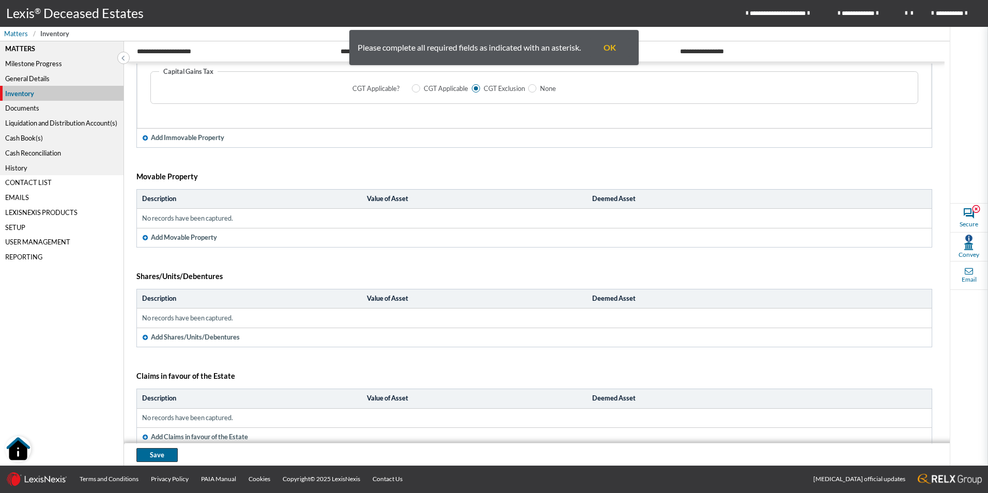
scroll to position [0, 0]
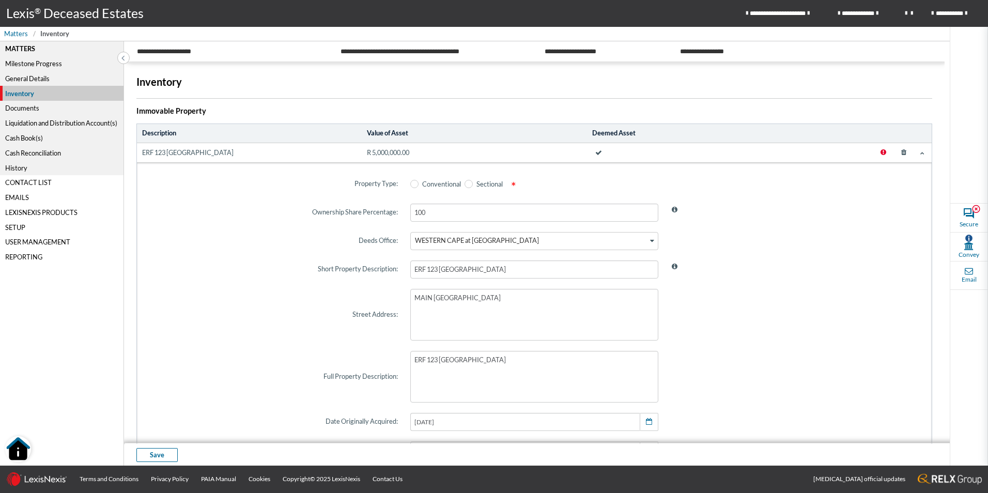
click at [881, 150] on icon at bounding box center [884, 152] width 6 height 7
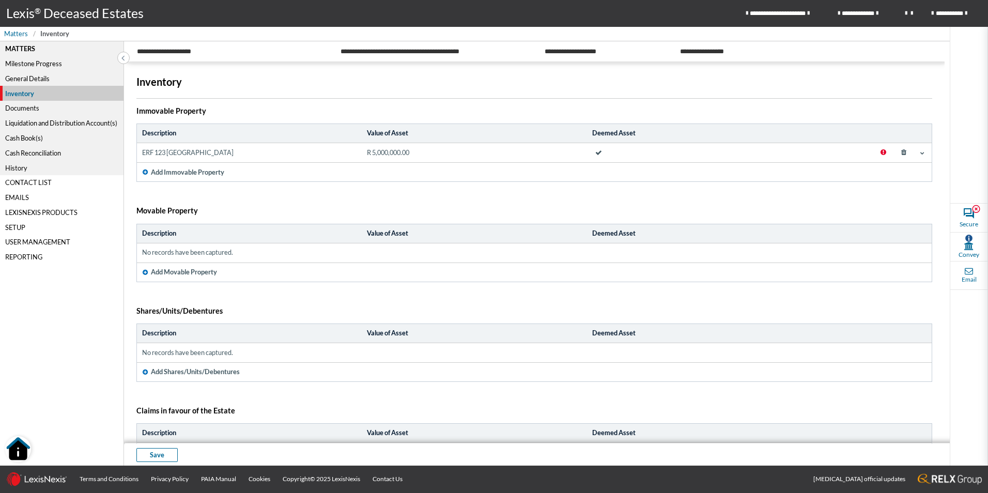
click at [881, 152] on icon at bounding box center [884, 152] width 6 height 7
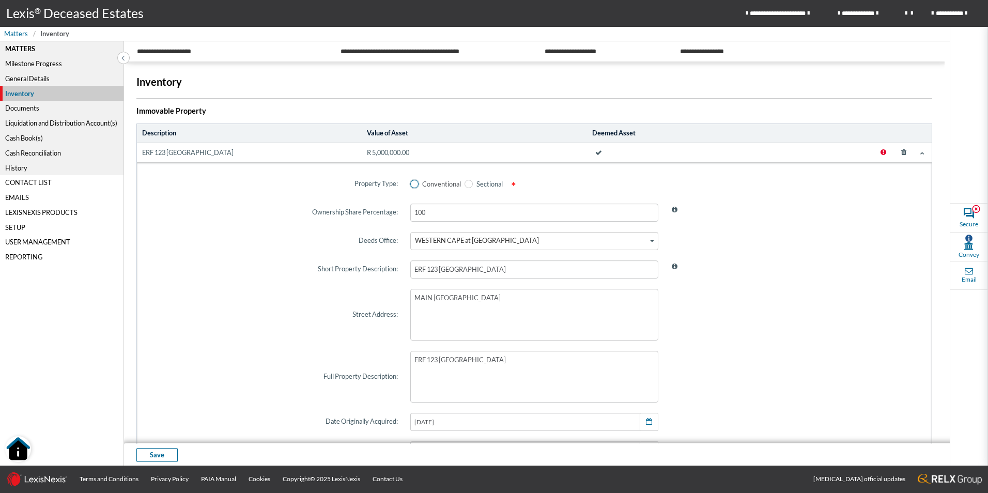
click at [416, 183] on span at bounding box center [414, 184] width 8 height 8
click at [416, 183] on input "Conventional" at bounding box center [413, 183] width 7 height 7
radio input "true"
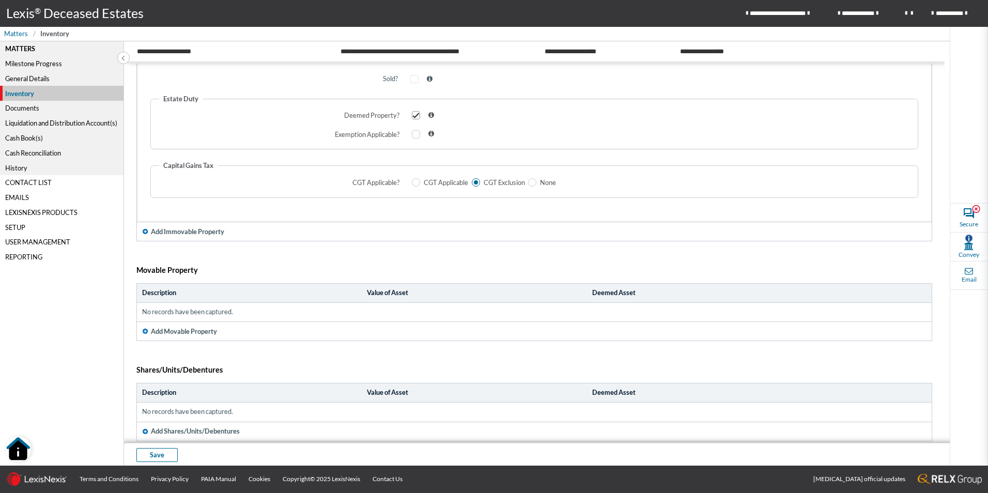
scroll to position [689, 0]
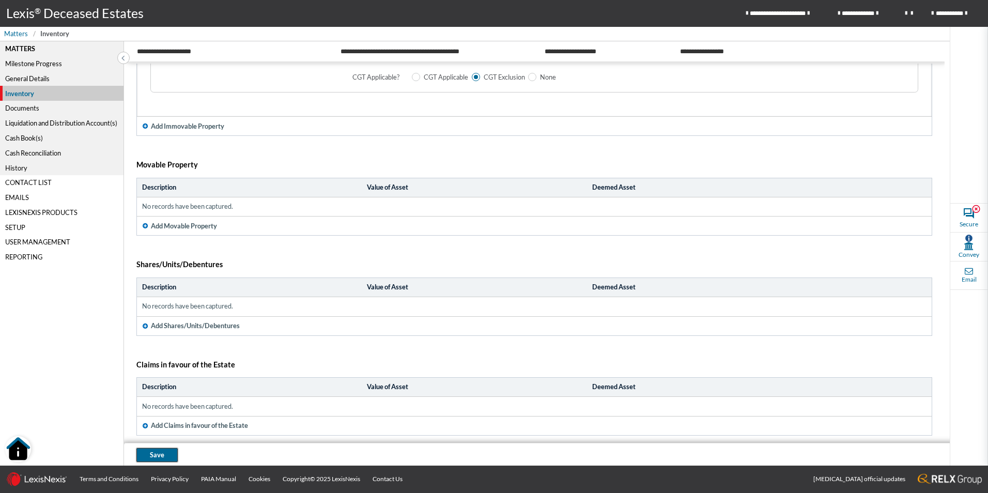
click at [146, 461] on button "Save" at bounding box center [156, 455] width 41 height 14
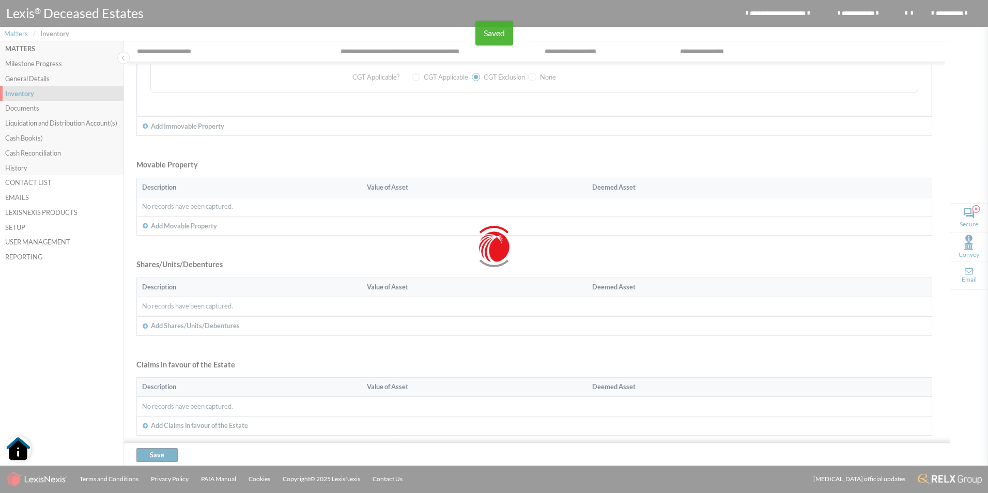
scroll to position [67, 0]
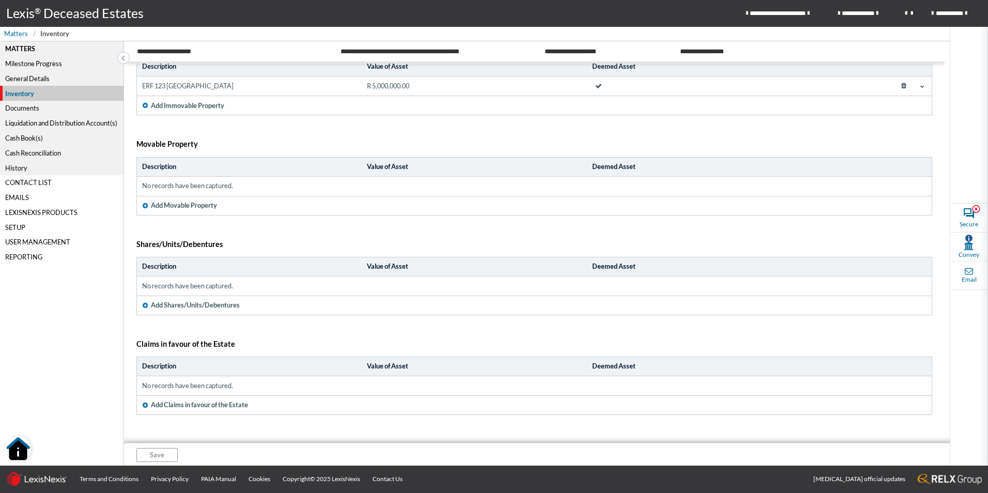
click at [21, 117] on div "Liquidation and Distribution Account(s)" at bounding box center [62, 123] width 124 height 15
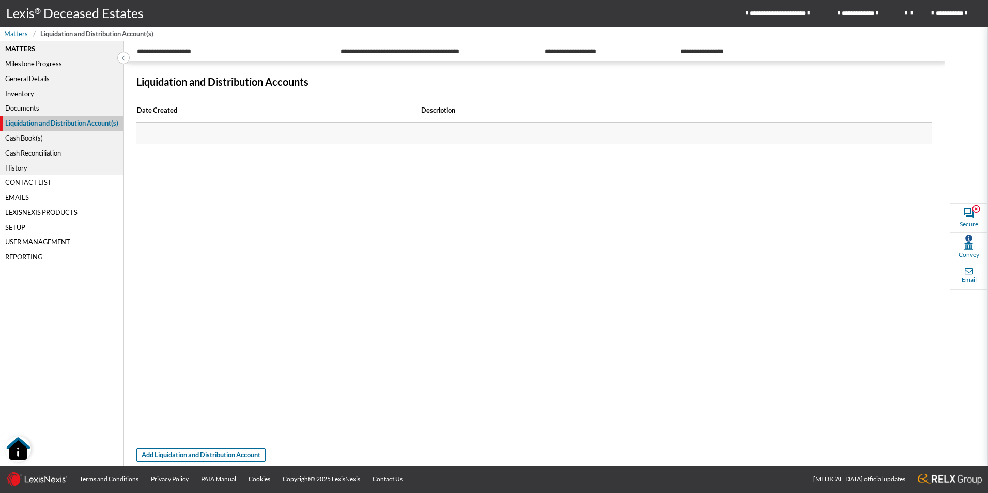
click at [26, 120] on div "Liquidation and Distribution Account(s)" at bounding box center [62, 123] width 124 height 15
click at [27, 139] on div "Cash Book(s)" at bounding box center [62, 138] width 124 height 15
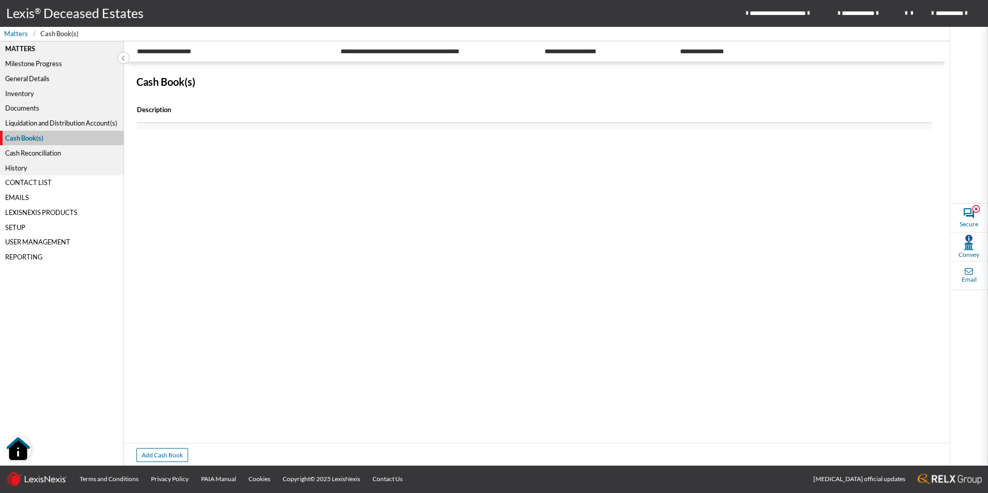
click at [29, 124] on div "Liquidation and Distribution Account(s)" at bounding box center [62, 123] width 124 height 15
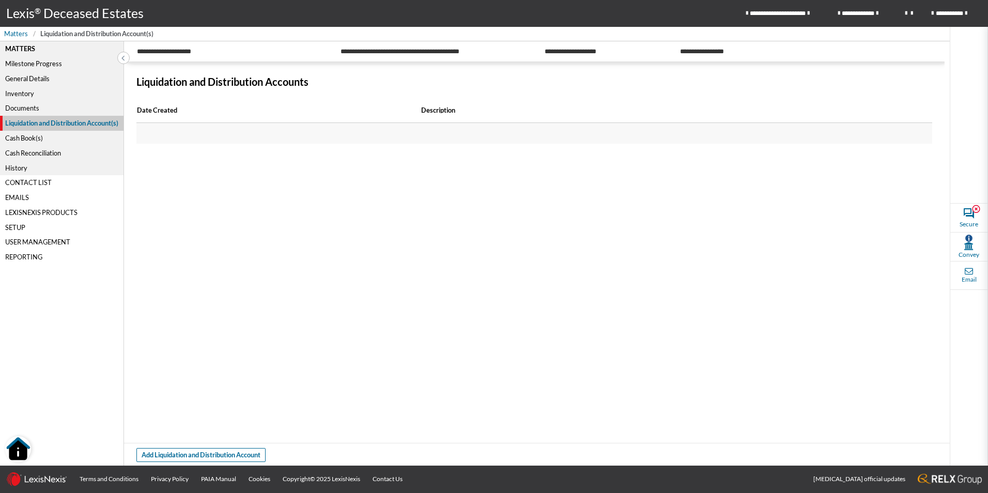
click at [42, 136] on div "Cash Book(s)" at bounding box center [62, 138] width 124 height 15
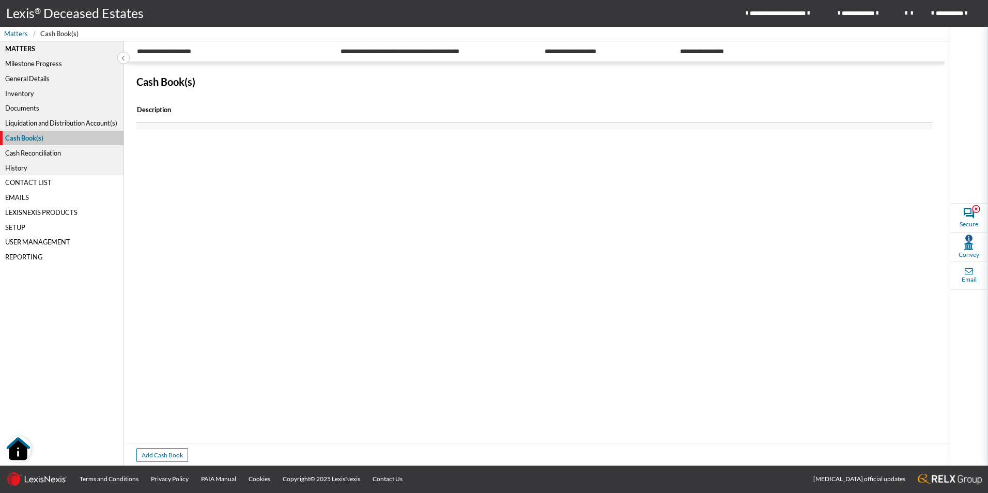
click at [31, 154] on div "Cash Reconciliation" at bounding box center [62, 152] width 124 height 15
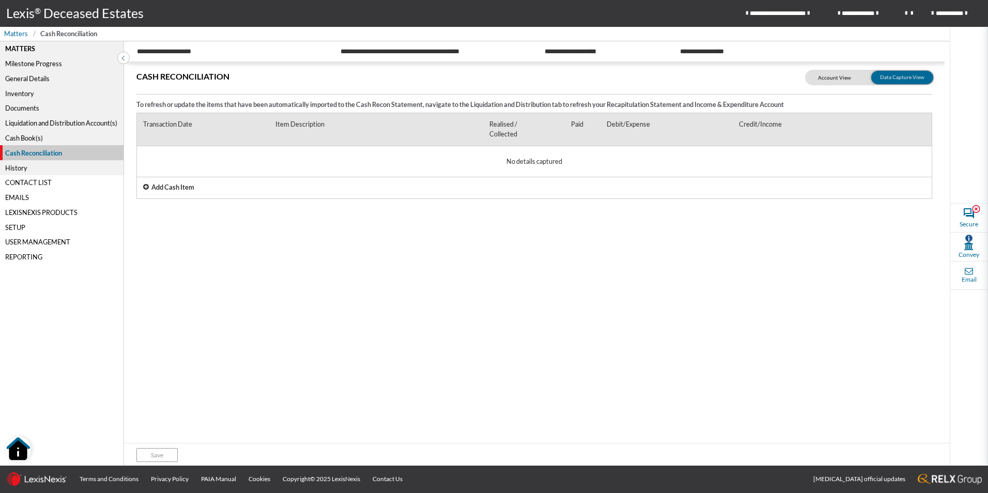
click at [32, 121] on div "Liquidation and Distribution Account(s)" at bounding box center [62, 123] width 124 height 15
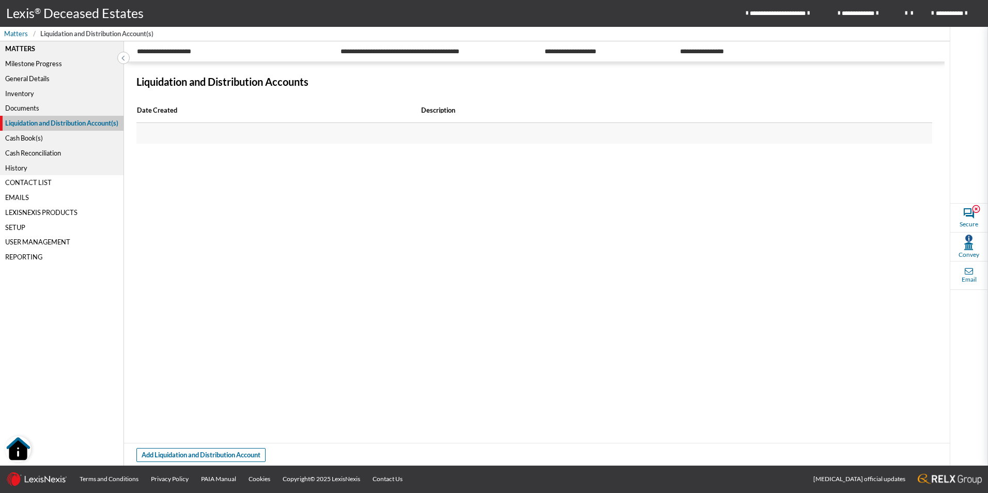
click at [32, 110] on div "Documents" at bounding box center [62, 108] width 124 height 15
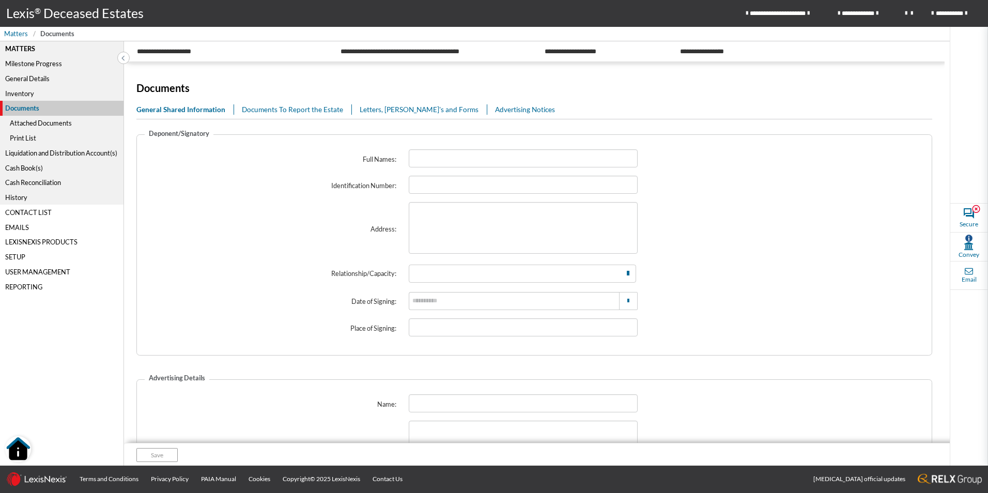
click at [32, 90] on div "Inventory" at bounding box center [62, 93] width 124 height 15
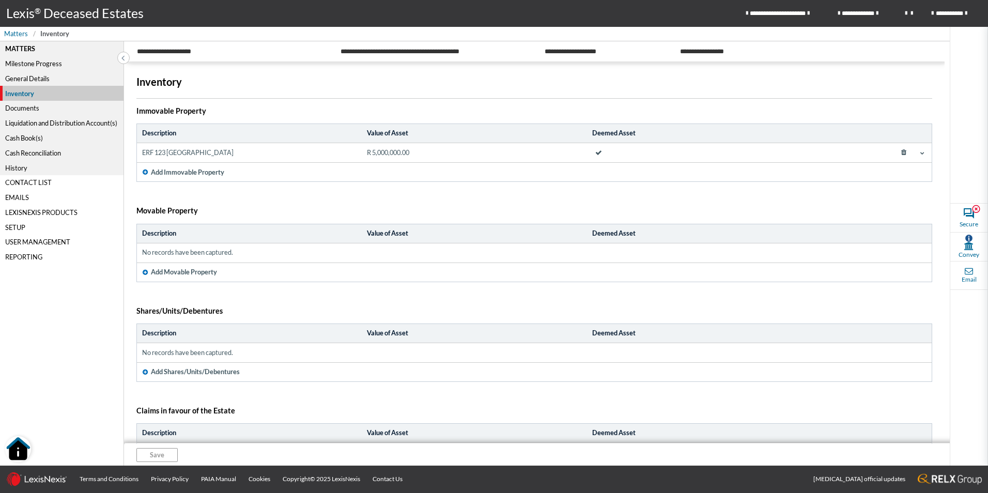
click at [37, 123] on div "Liquidation and Distribution Account(s)" at bounding box center [62, 123] width 124 height 15
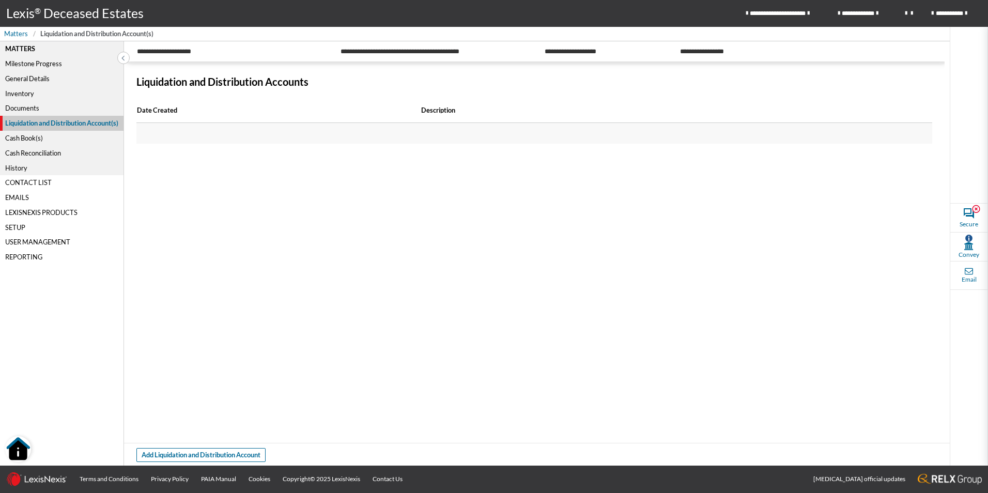
click at [37, 132] on div "Cash Book(s)" at bounding box center [62, 138] width 124 height 15
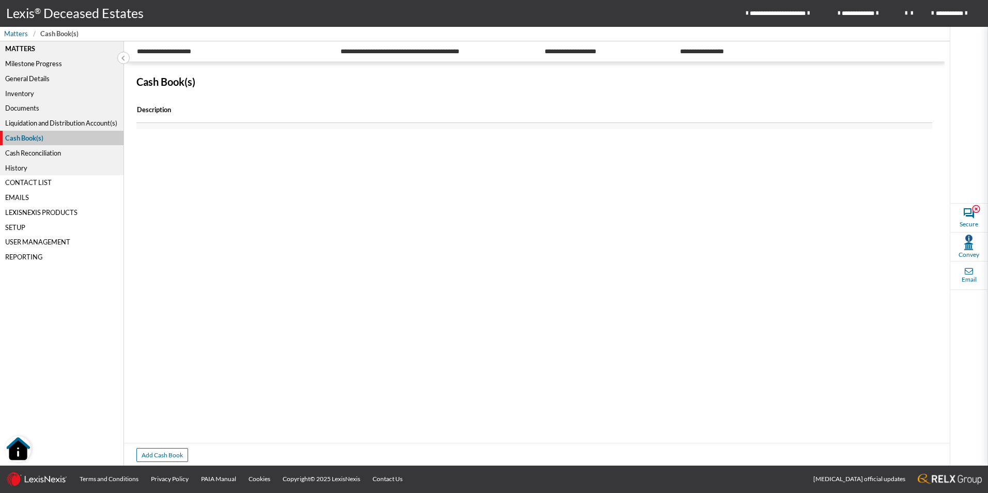
click at [30, 103] on div "Documents" at bounding box center [62, 108] width 124 height 15
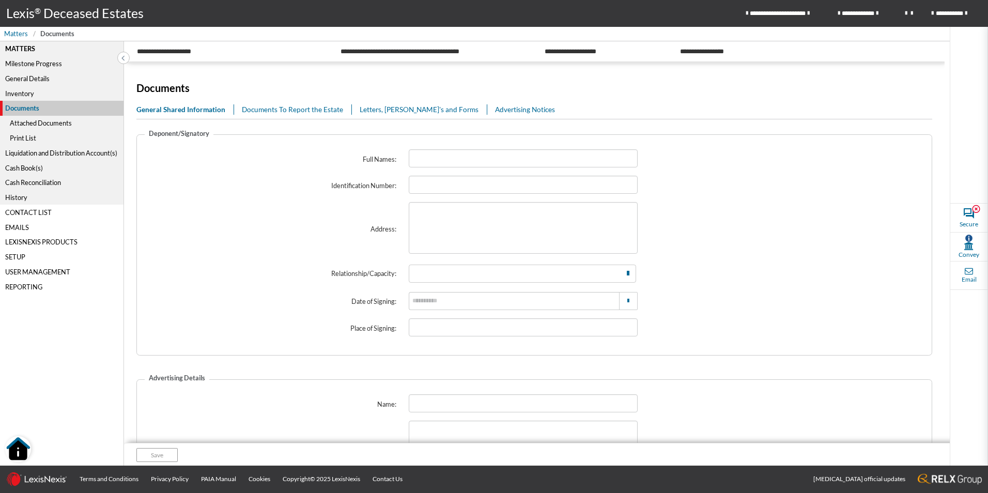
click at [23, 93] on div "Inventory" at bounding box center [62, 93] width 124 height 15
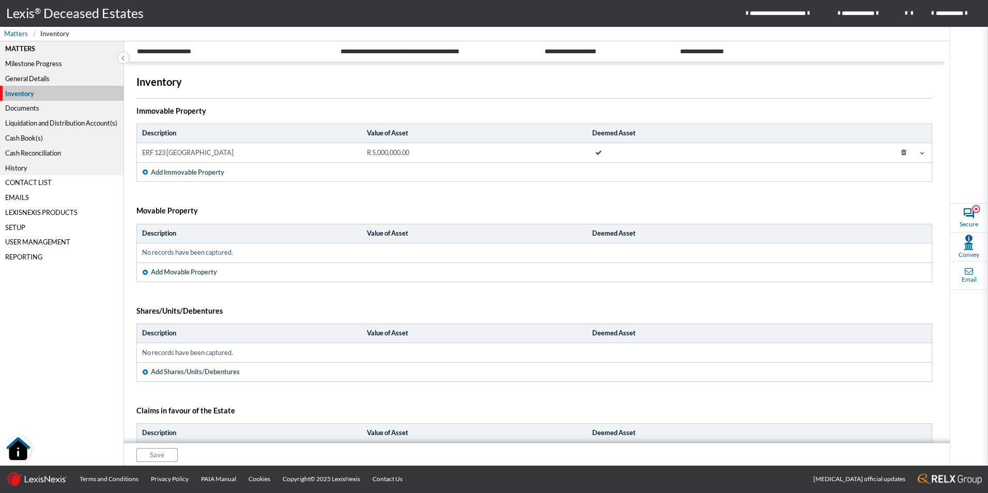
click at [919, 156] on span at bounding box center [923, 153] width 8 height 8
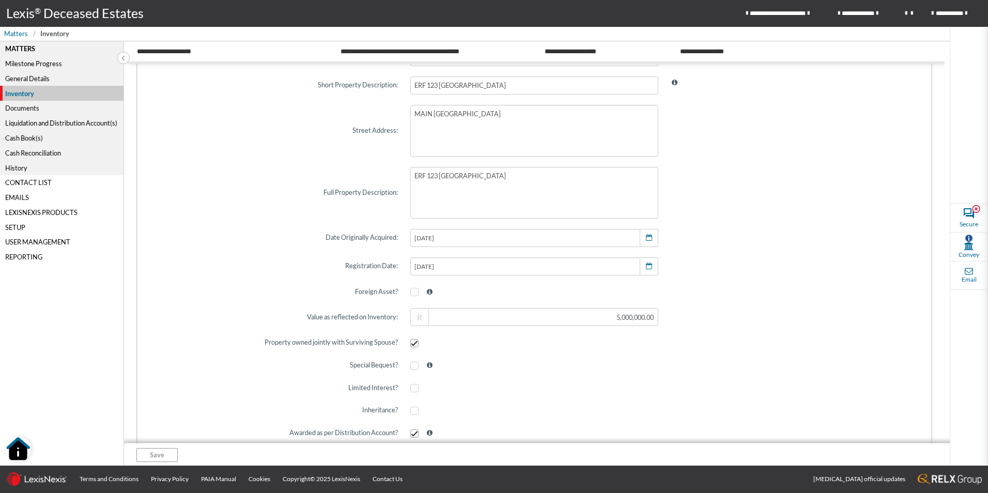
scroll to position [310, 0]
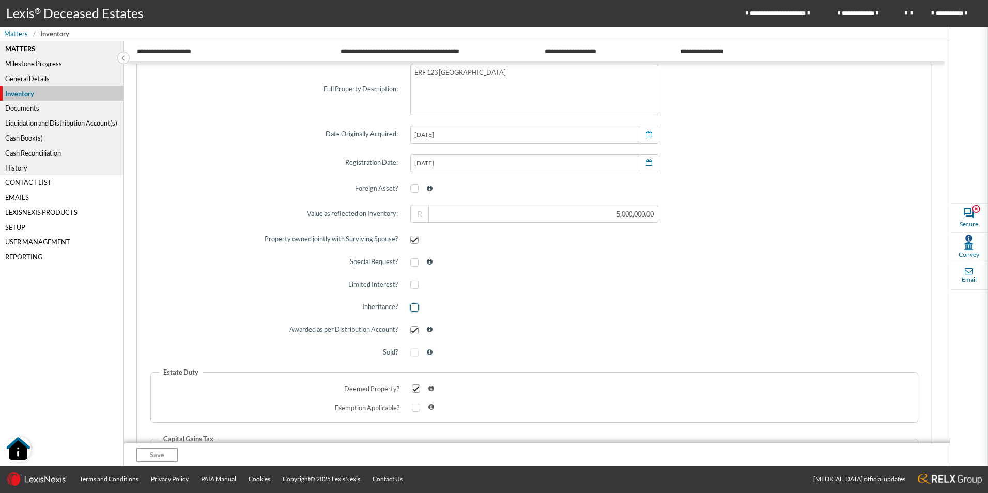
click at [411, 307] on span at bounding box center [414, 307] width 8 height 8
click at [411, 307] on input "checkbox" at bounding box center [413, 307] width 7 height 7
checkbox input "true"
checkbox input "false"
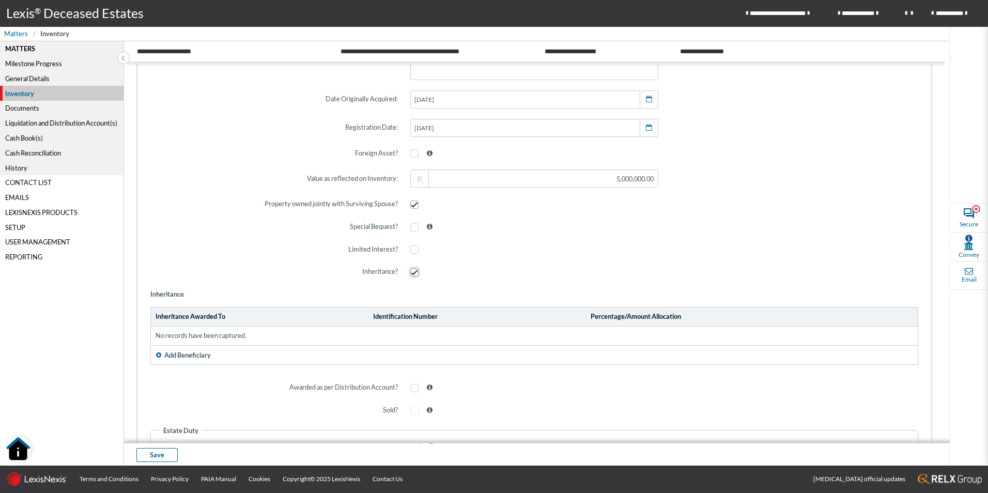
scroll to position [345, 0]
click at [410, 272] on span at bounding box center [414, 273] width 8 height 8
click at [410, 272] on input "checkbox" at bounding box center [413, 272] width 7 height 7
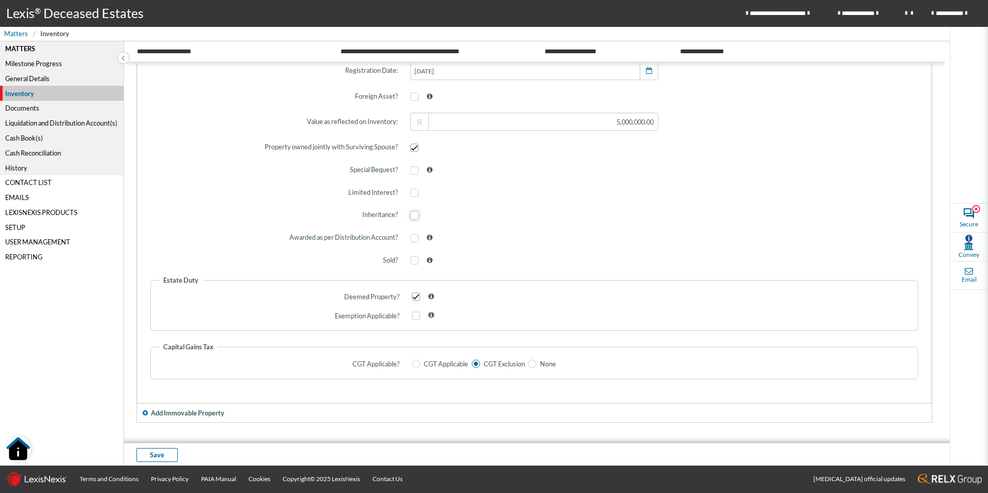
scroll to position [400, 0]
click at [412, 218] on span at bounding box center [414, 217] width 8 height 8
click at [412, 218] on input "checkbox" at bounding box center [413, 217] width 7 height 7
checkbox input "true"
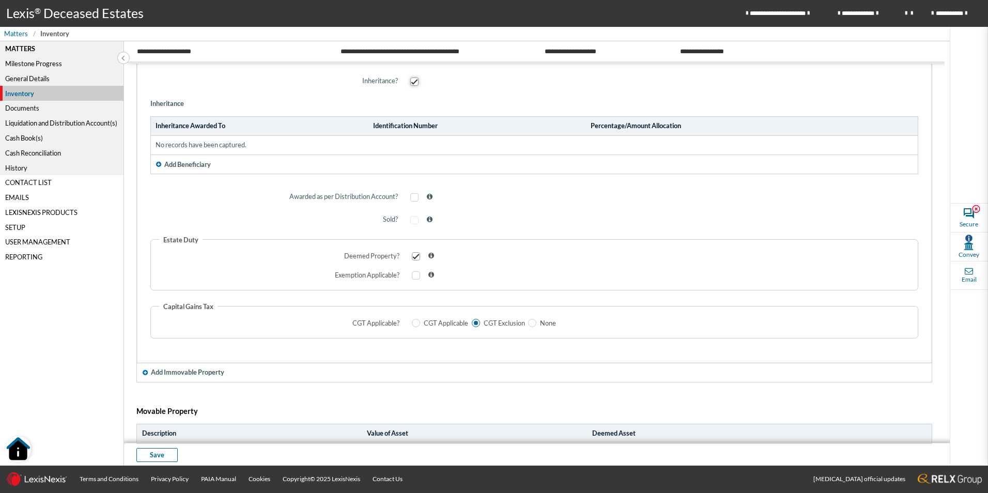
scroll to position [538, 0]
click at [410, 195] on span at bounding box center [414, 195] width 8 height 8
click at [410, 195] on input "checkbox" at bounding box center [413, 195] width 7 height 7
checkbox input "true"
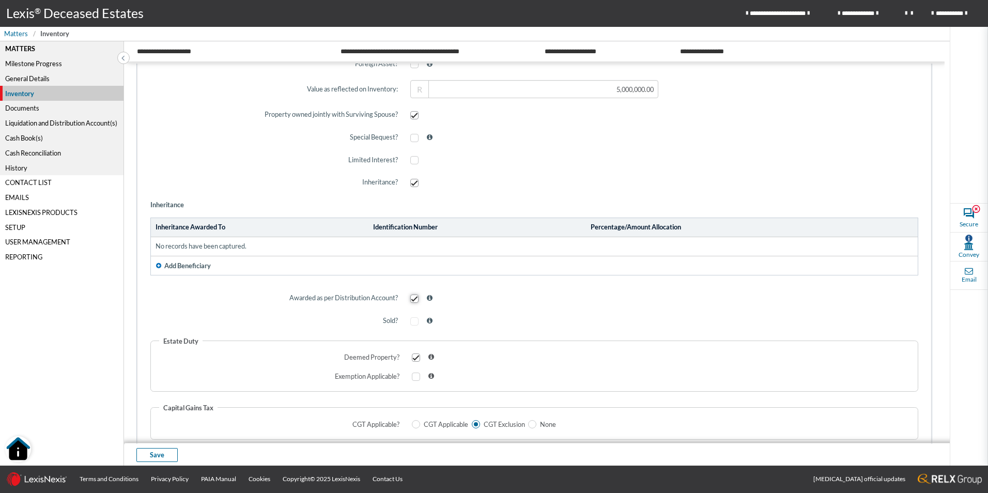
scroll to position [400, 0]
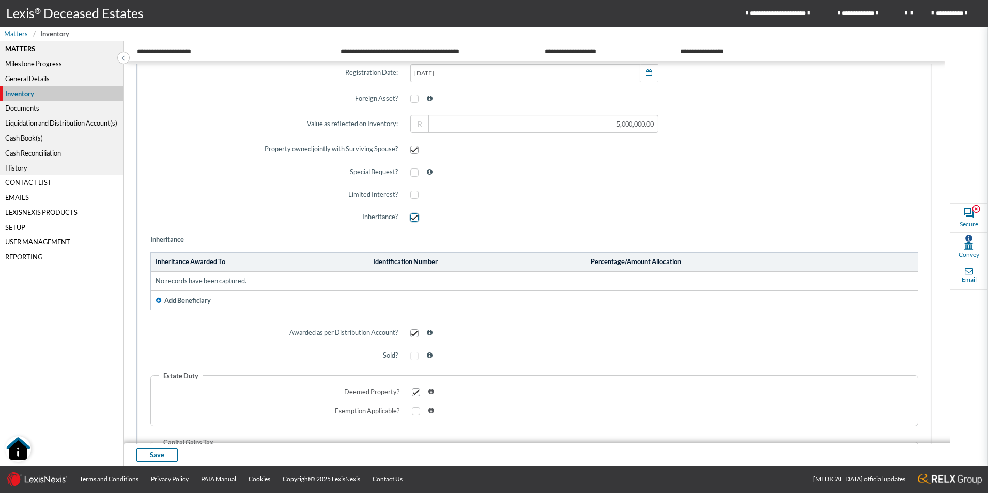
click at [410, 217] on span at bounding box center [414, 217] width 8 height 8
click at [410, 217] on input "checkbox" at bounding box center [413, 217] width 7 height 7
checkbox input "false"
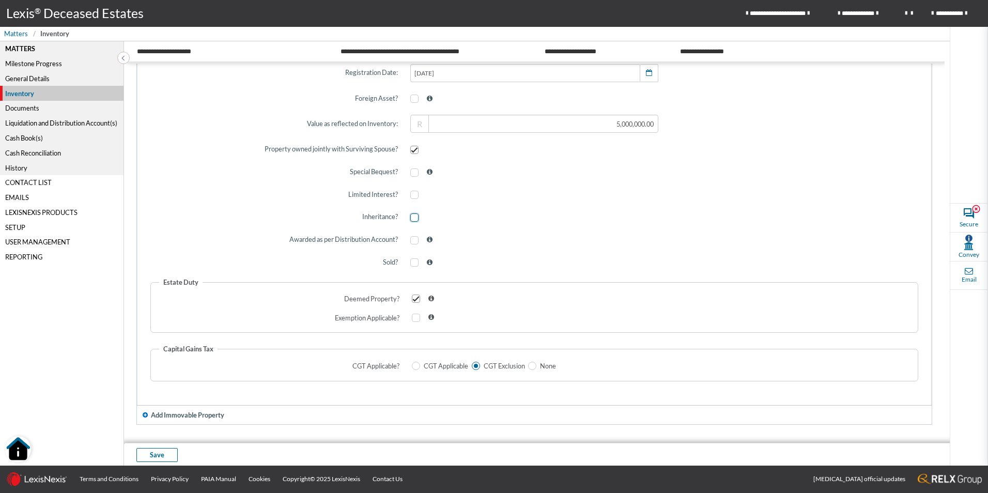
click at [410, 217] on span at bounding box center [414, 217] width 8 height 8
click at [410, 217] on input "checkbox" at bounding box center [413, 217] width 7 height 7
checkbox input "true"
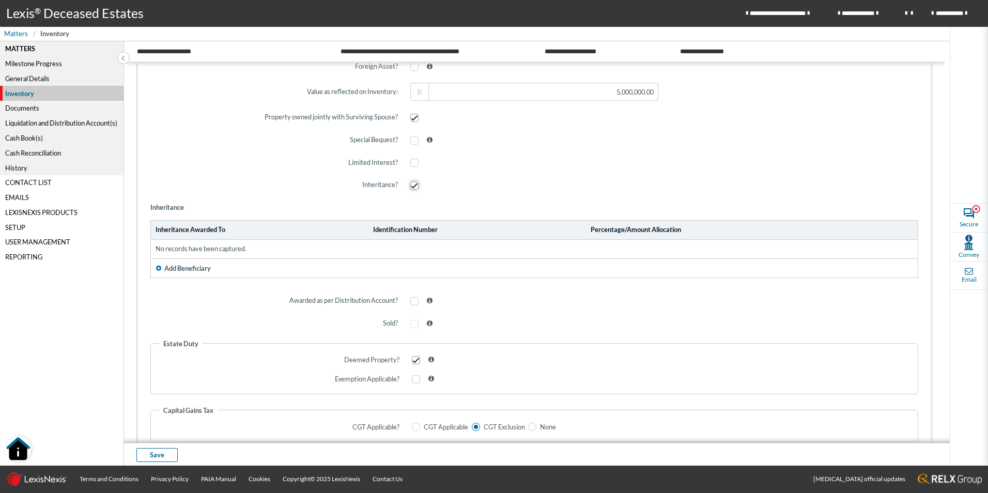
scroll to position [469, 0]
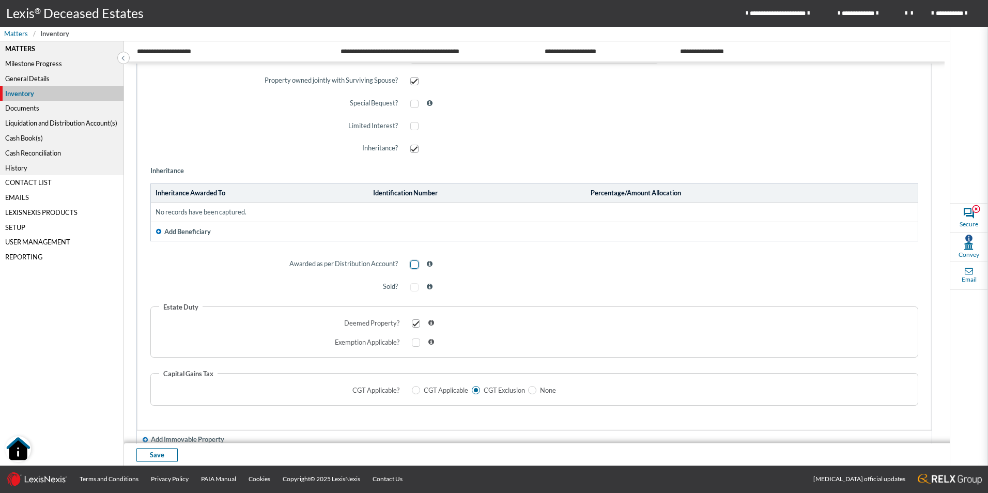
click at [411, 262] on span at bounding box center [414, 265] width 8 height 8
click at [411, 262] on input "checkbox" at bounding box center [413, 265] width 7 height 7
checkbox input "true"
click at [162, 228] on span "button" at bounding box center [158, 231] width 9 height 9
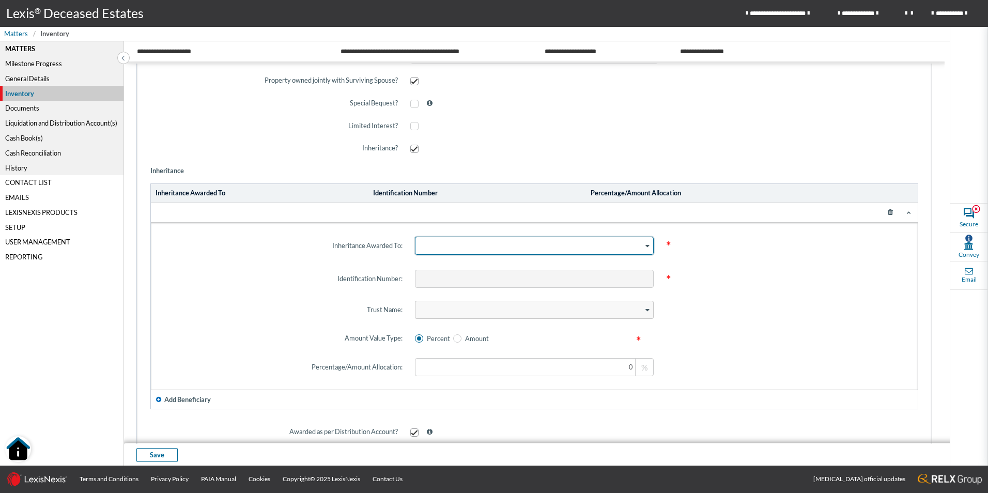
click at [453, 247] on div "Search for option" at bounding box center [530, 244] width 228 height 15
click at [646, 249] on div "Loading..." at bounding box center [649, 244] width 10 height 15
click at [495, 246] on div "Search for option" at bounding box center [530, 244] width 228 height 15
type input "S"
type input "POPPY"
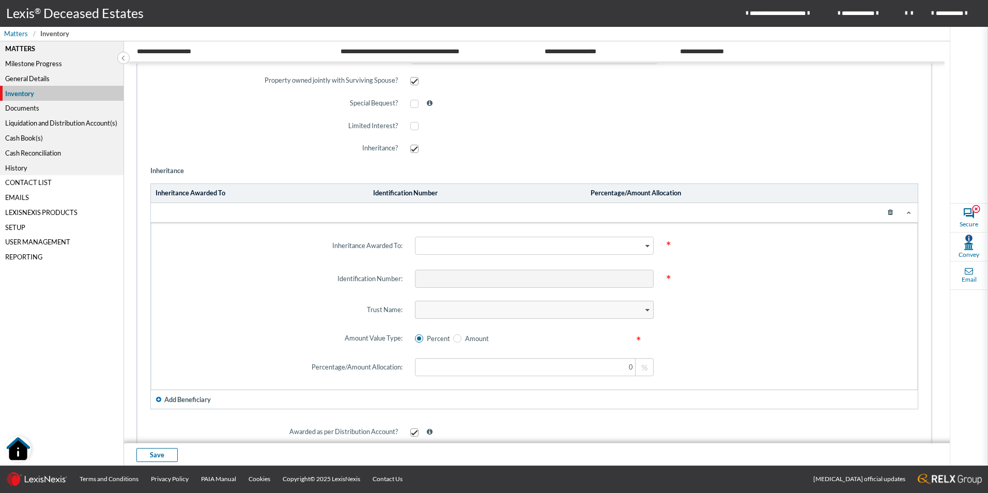
click at [757, 288] on span "*" at bounding box center [785, 279] width 251 height 35
click at [465, 244] on div "Search for option" at bounding box center [530, 244] width 228 height 15
click at [554, 265] on span "No results found" at bounding box center [535, 267] width 48 height 8
click at [529, 308] on div "Search for option" at bounding box center [530, 308] width 228 height 15
click at [646, 308] on icon "Search for option" at bounding box center [648, 310] width 4 height 5
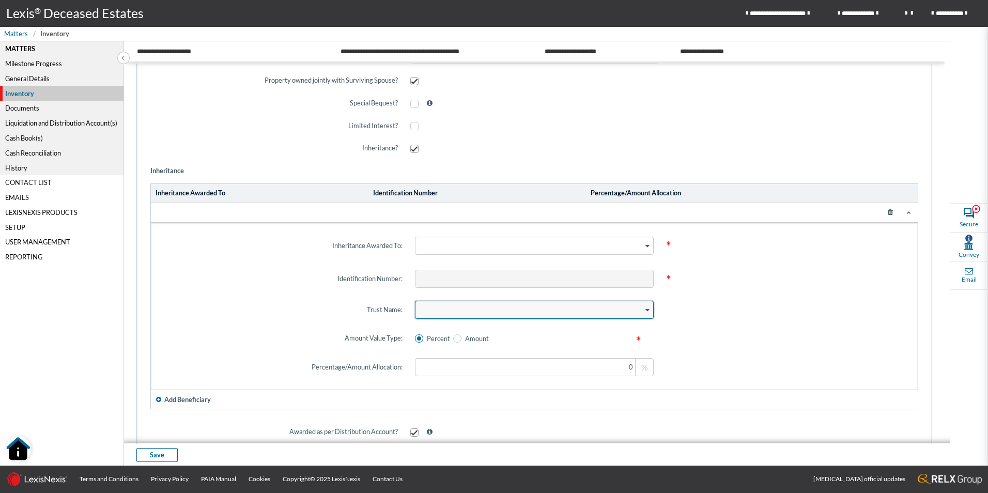
click at [646, 310] on icon "Search for option" at bounding box center [648, 310] width 4 height 5
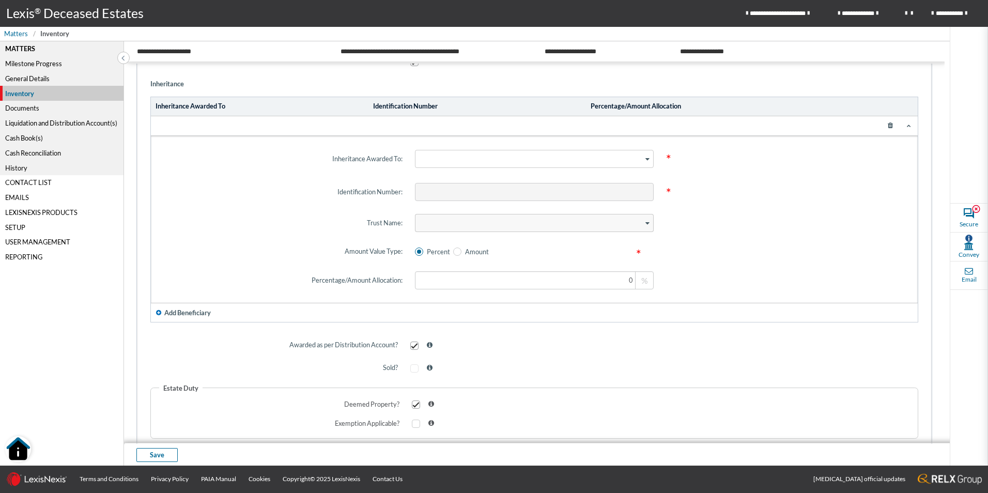
scroll to position [572, 0]
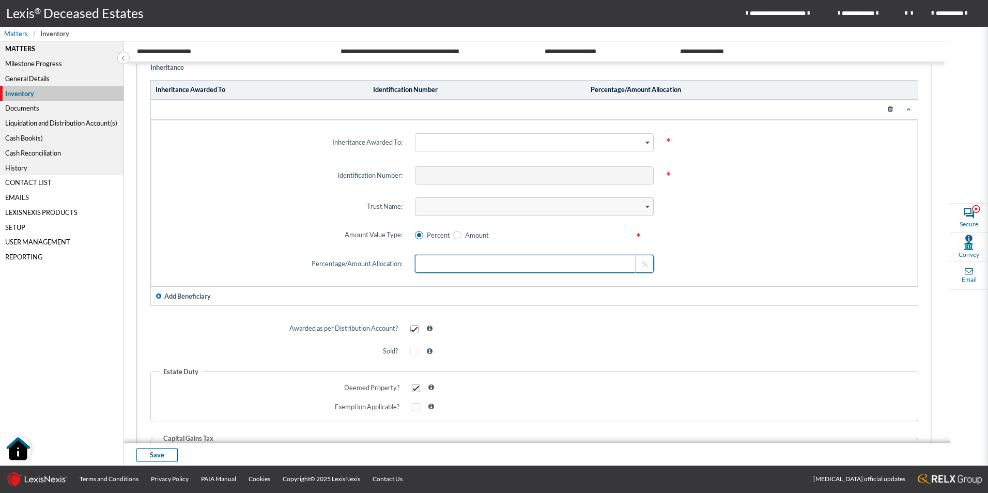
click at [453, 258] on input at bounding box center [534, 264] width 239 height 18
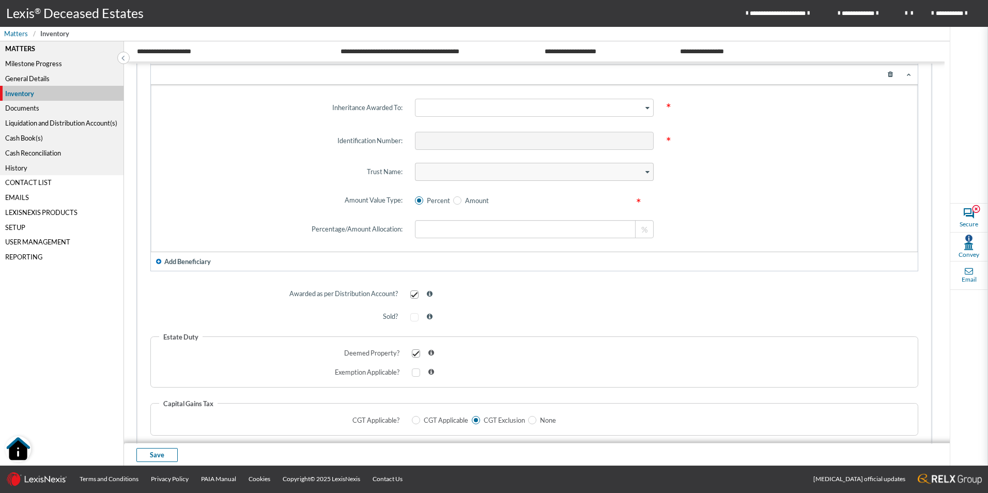
type input "0"
click at [160, 263] on icon "button" at bounding box center [158, 261] width 5 height 6
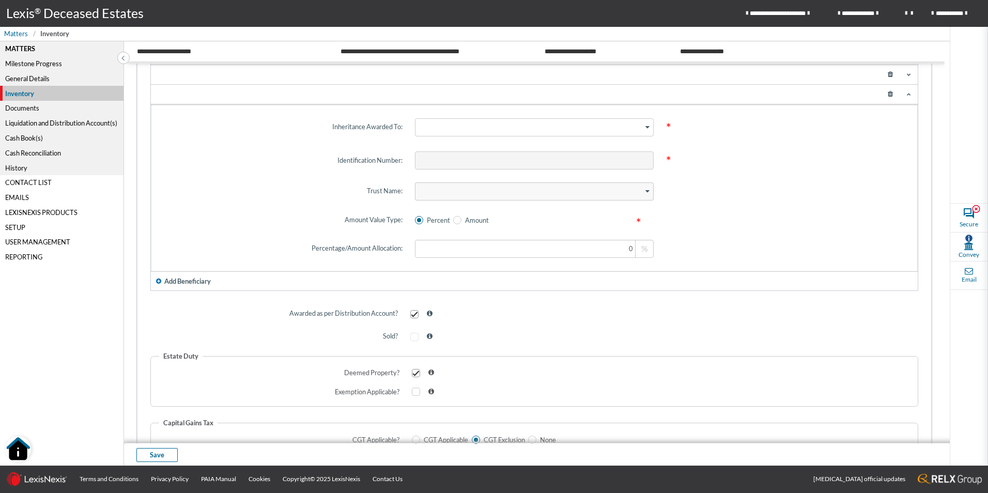
click at [159, 283] on icon "button" at bounding box center [158, 281] width 5 height 6
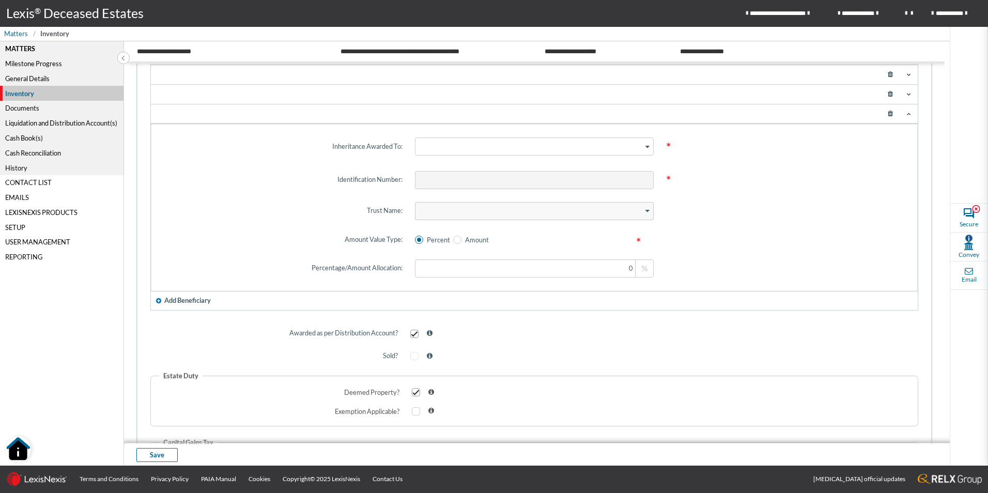
click at [159, 298] on span "button" at bounding box center [158, 300] width 9 height 9
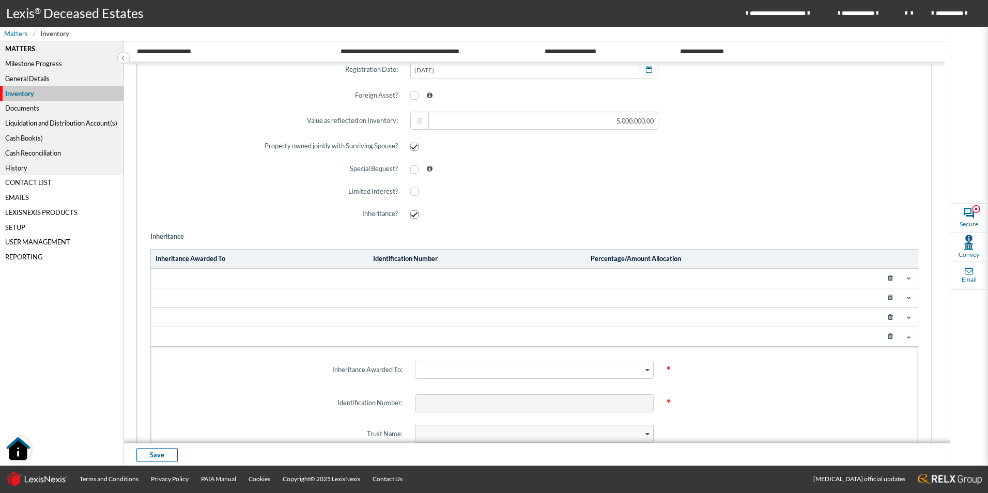
scroll to position [400, 0]
click at [886, 301] on icon at bounding box center [890, 301] width 19 height 15
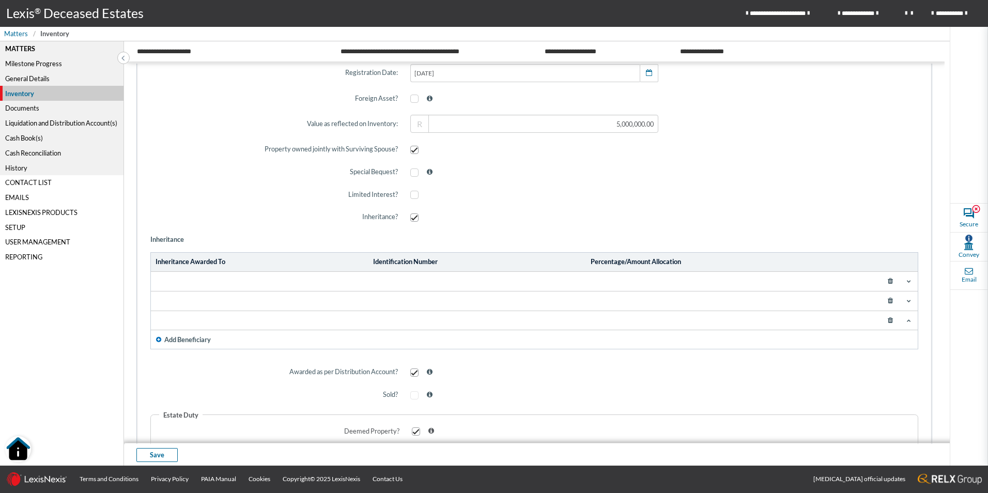
click at [884, 280] on icon at bounding box center [890, 281] width 19 height 15
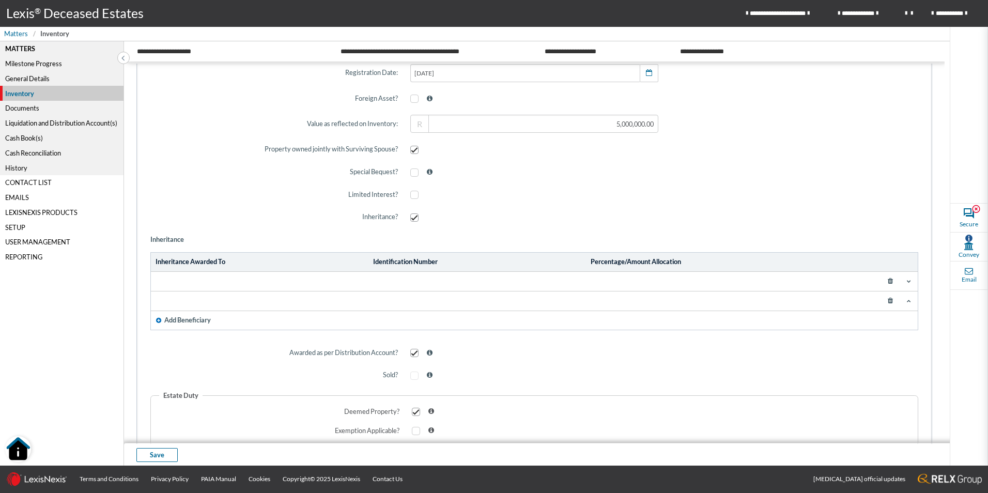
click at [882, 301] on icon at bounding box center [890, 301] width 19 height 15
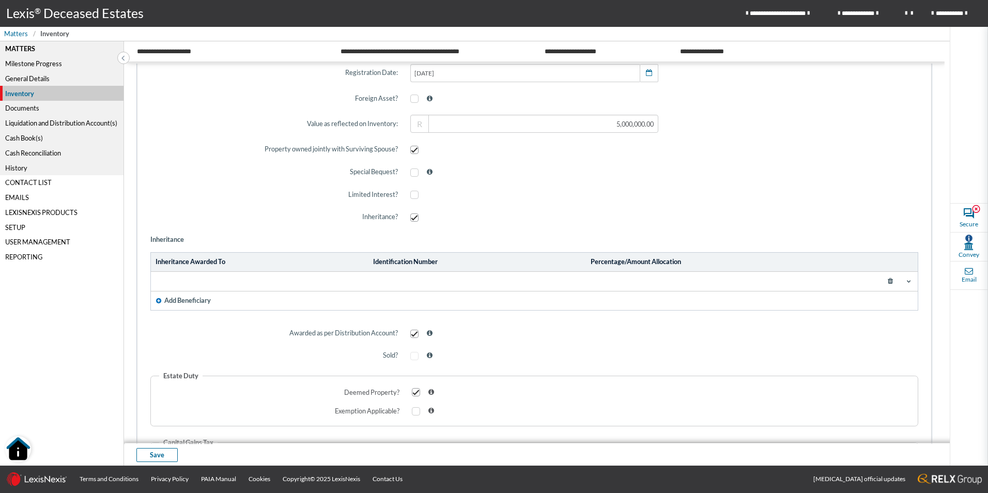
click at [885, 280] on icon at bounding box center [890, 281] width 19 height 15
click at [156, 299] on icon "button" at bounding box center [158, 300] width 5 height 6
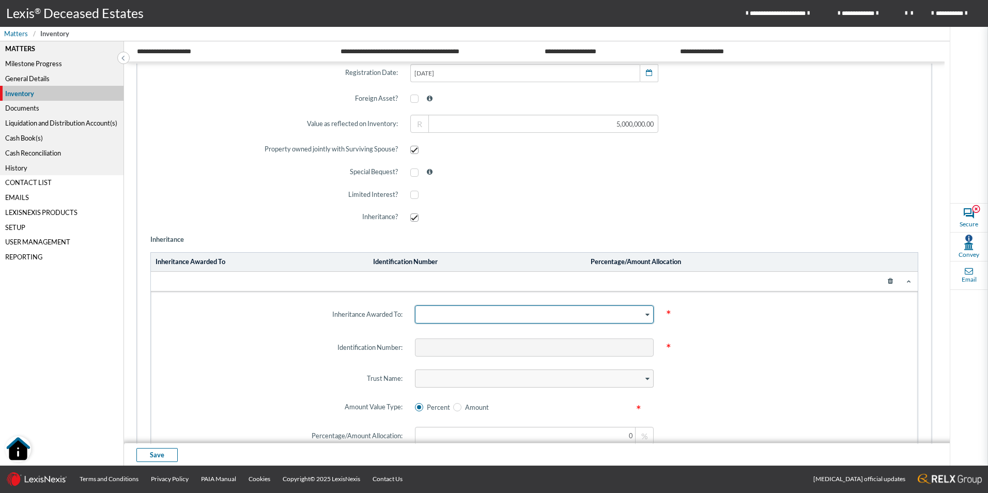
click at [646, 315] on icon "Search for option" at bounding box center [648, 314] width 4 height 5
click at [729, 321] on span "*" at bounding box center [785, 314] width 251 height 35
click at [34, 80] on div "General Details" at bounding box center [62, 78] width 124 height 15
type input "p"
type input "POPPY [PERSON_NAME]"
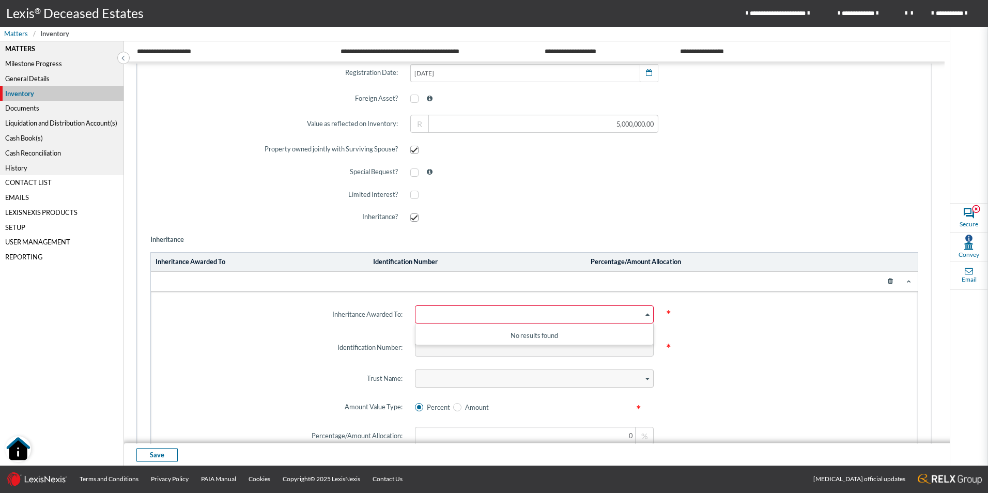
click at [746, 364] on span at bounding box center [785, 378] width 251 height 30
click at [890, 276] on icon at bounding box center [890, 281] width 19 height 15
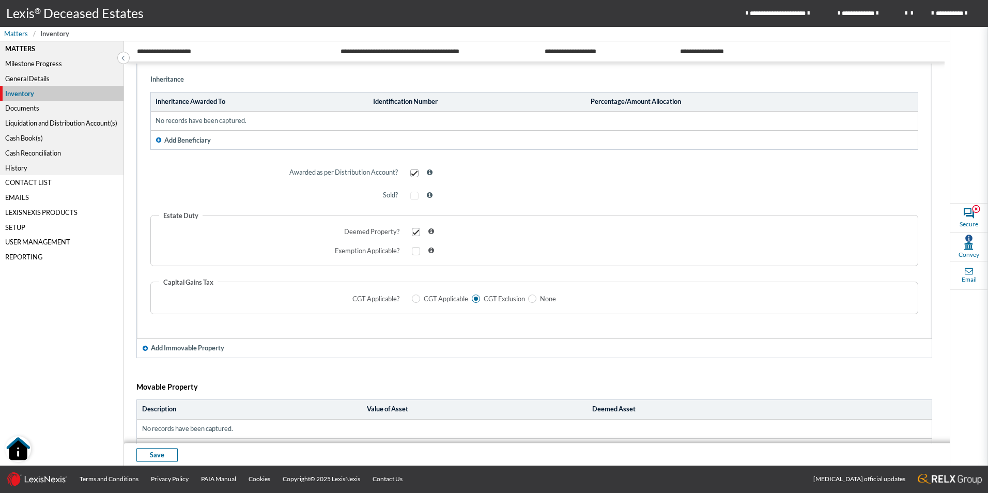
scroll to position [572, 0]
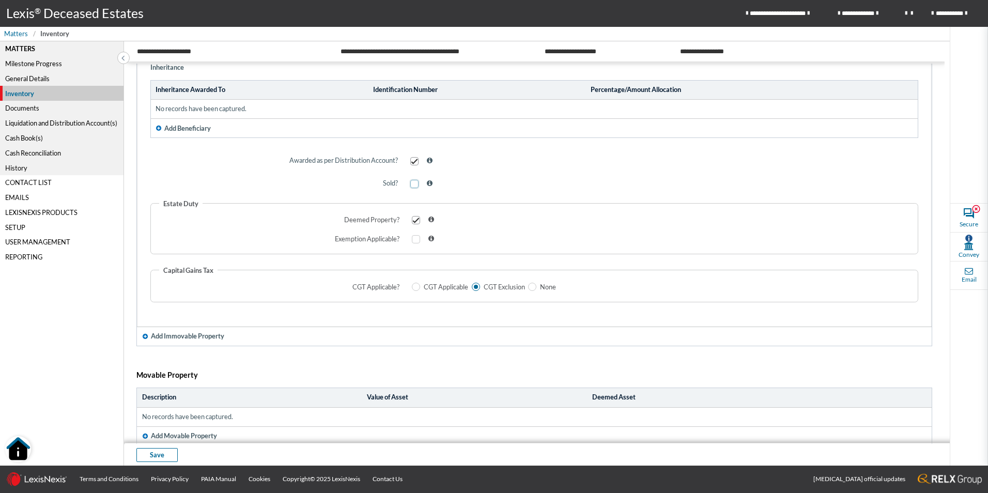
click at [410, 183] on span at bounding box center [414, 184] width 8 height 8
click at [415, 186] on span at bounding box center [414, 184] width 8 height 8
click at [418, 163] on label at bounding box center [416, 161] width 12 height 8
click at [417, 163] on input "checkbox" at bounding box center [413, 161] width 7 height 7
click at [414, 186] on span at bounding box center [414, 184] width 8 height 8
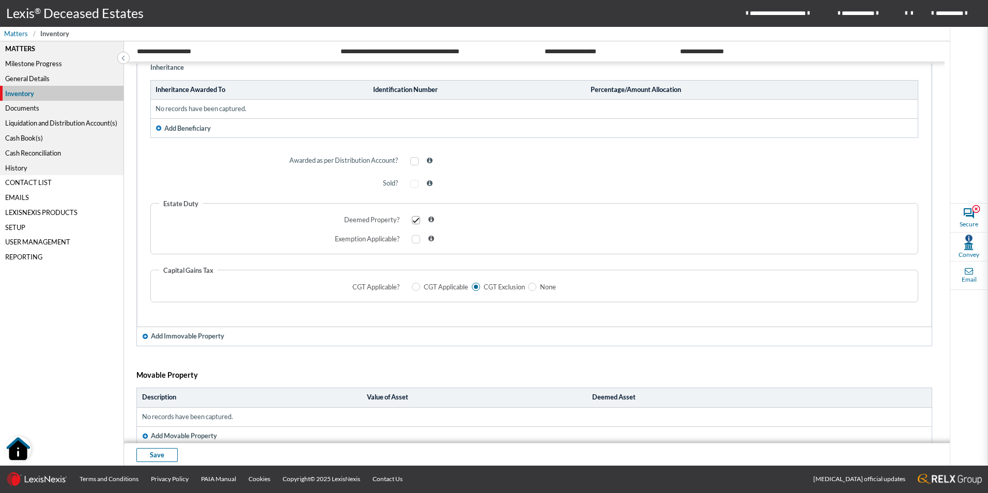
scroll to position [538, 0]
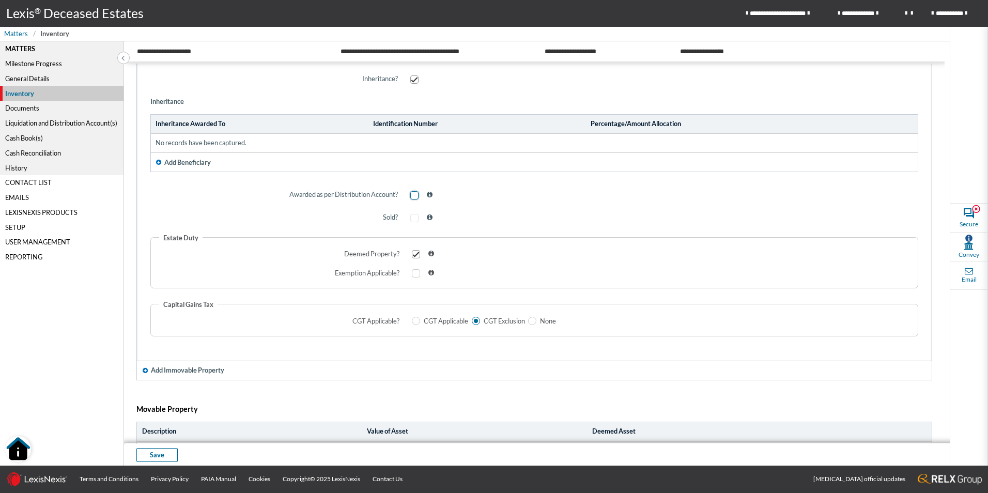
click at [413, 194] on span at bounding box center [414, 195] width 8 height 8
click at [413, 194] on input "checkbox" at bounding box center [413, 195] width 7 height 7
checkbox input "true"
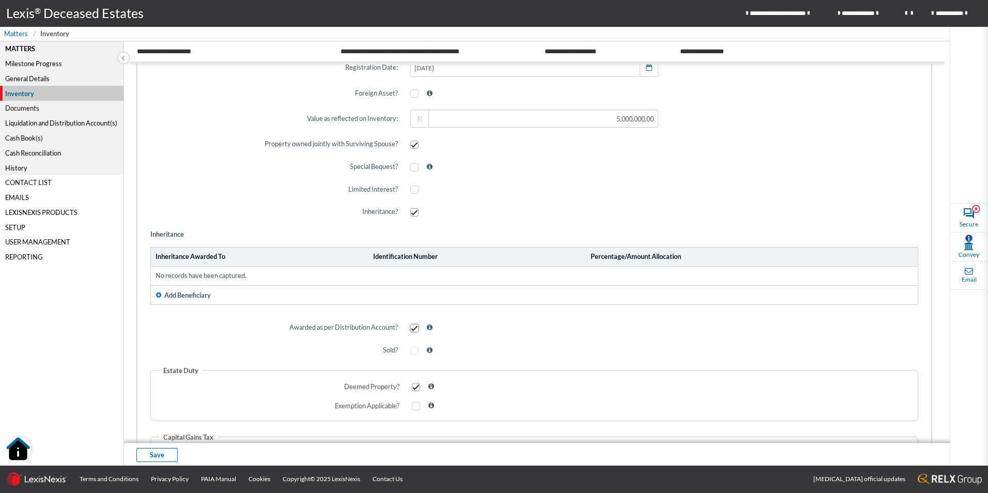
scroll to position [400, 0]
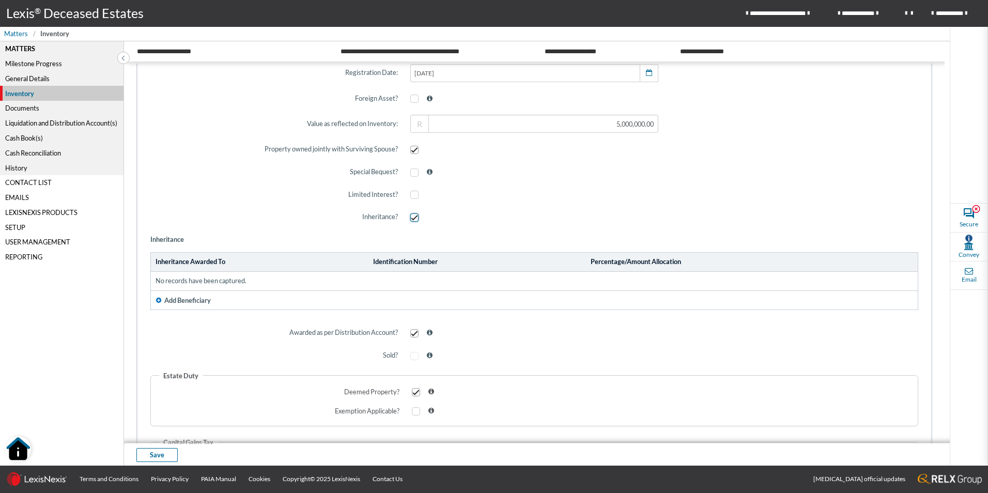
click at [411, 217] on span at bounding box center [414, 217] width 8 height 8
click at [411, 217] on input "checkbox" at bounding box center [413, 217] width 7 height 7
checkbox input "false"
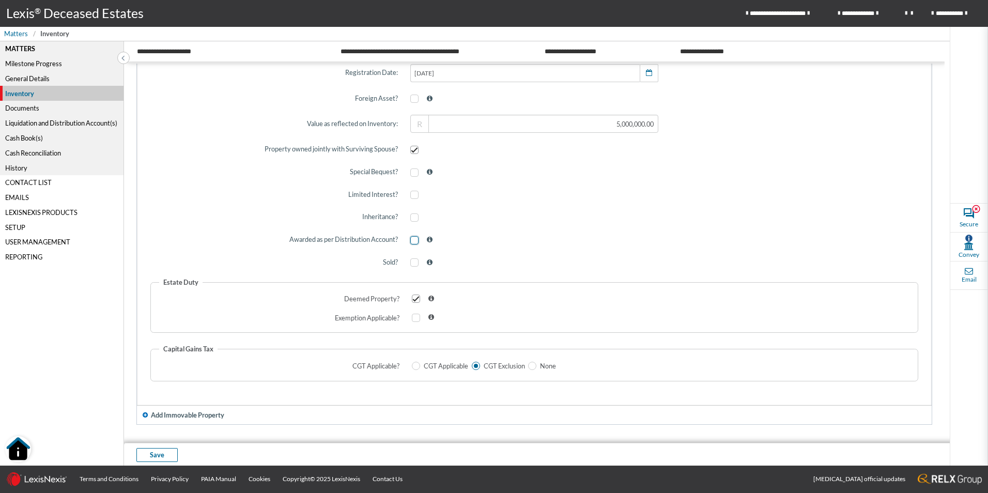
click at [413, 237] on span at bounding box center [414, 240] width 8 height 8
click at [413, 237] on input "checkbox" at bounding box center [413, 240] width 7 height 7
checkbox input "true"
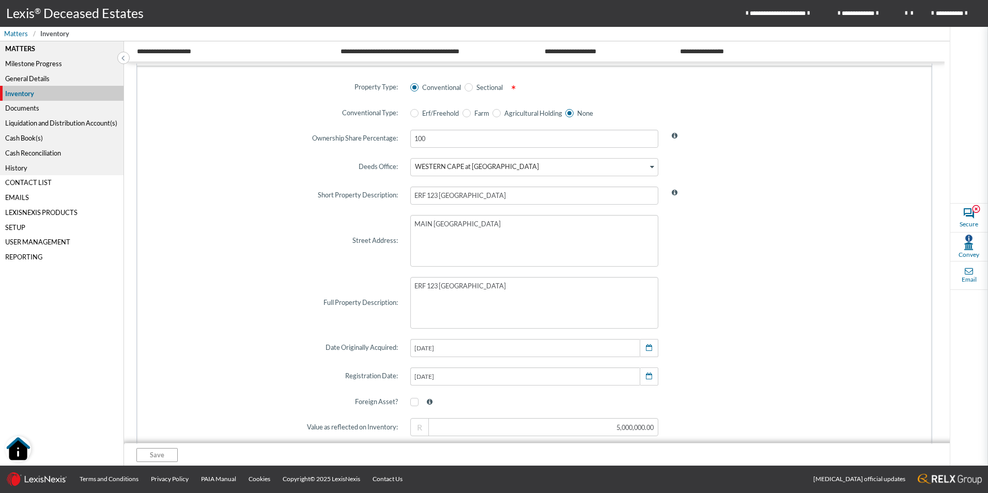
scroll to position [0, 0]
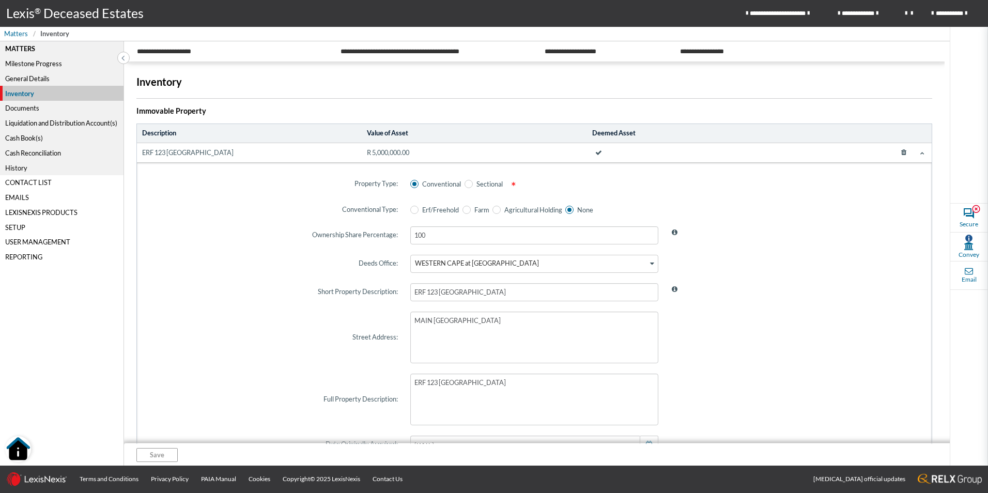
click at [228, 158] on td "ERF 123 [GEOGRAPHIC_DATA]" at bounding box center [249, 153] width 225 height 20
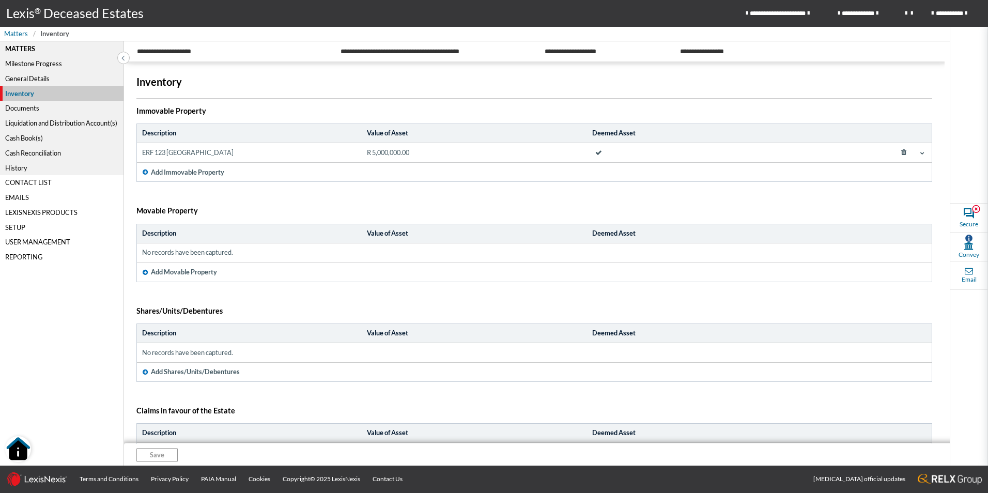
click at [919, 155] on span at bounding box center [923, 153] width 8 height 8
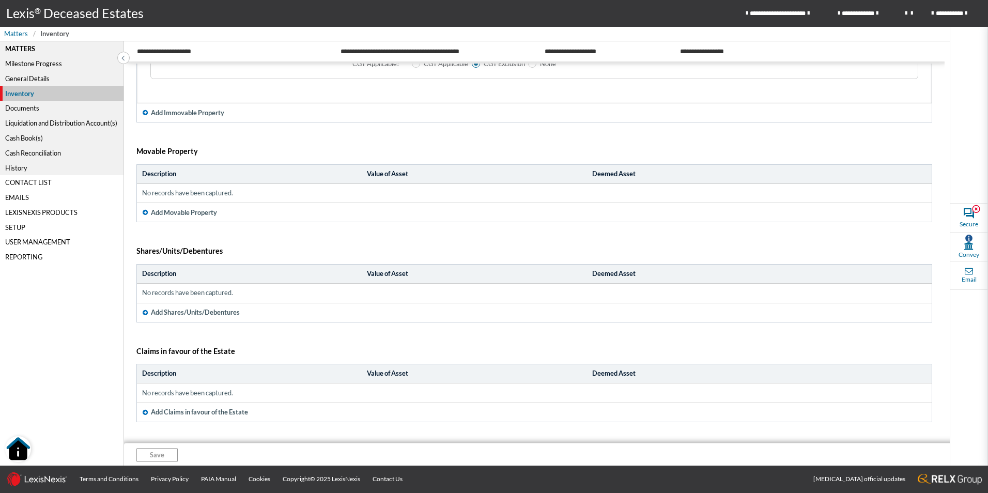
scroll to position [710, 0]
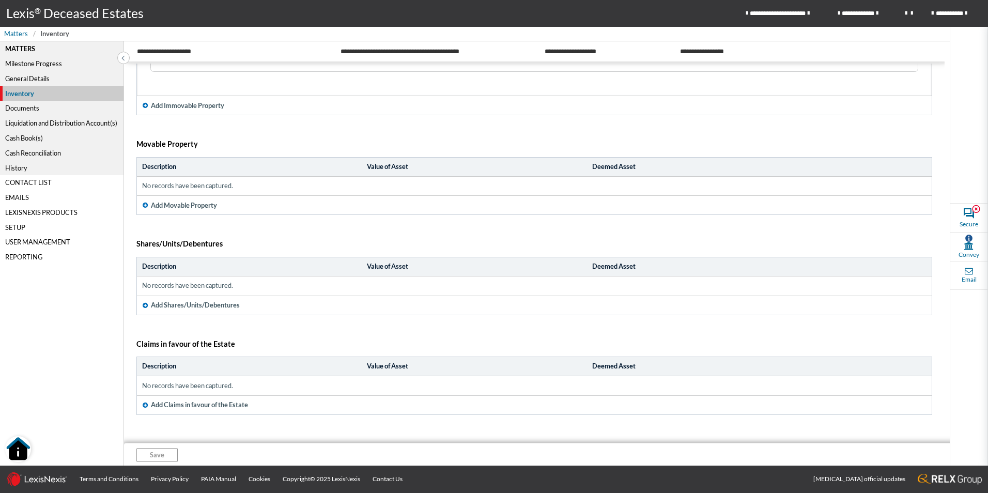
click at [30, 138] on div "Cash Book(s)" at bounding box center [62, 138] width 124 height 15
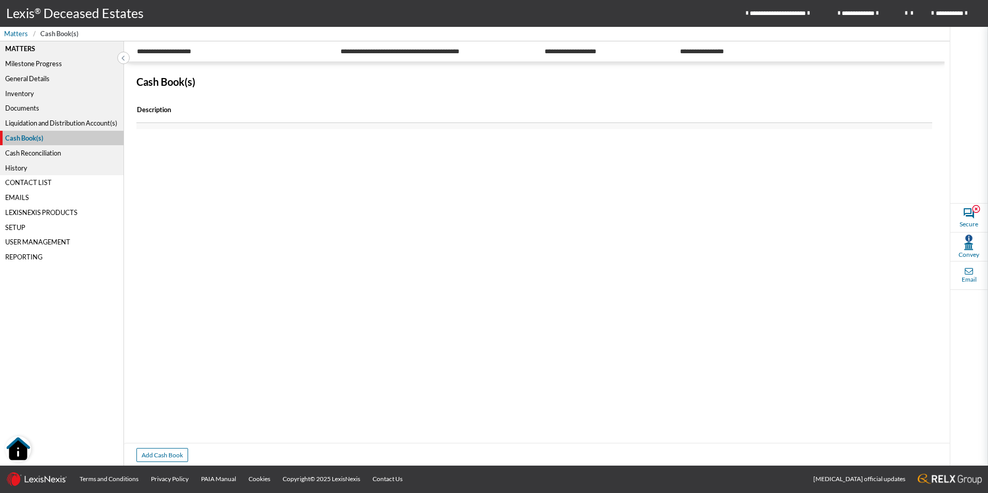
click at [32, 106] on div "Documents" at bounding box center [62, 108] width 124 height 15
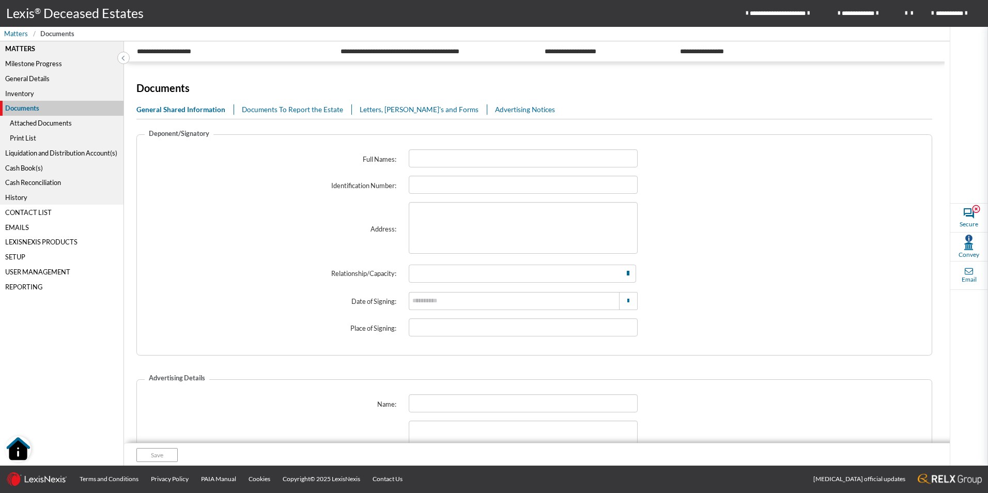
click at [25, 449] on img "Open Resource Center" at bounding box center [18, 449] width 26 height 26
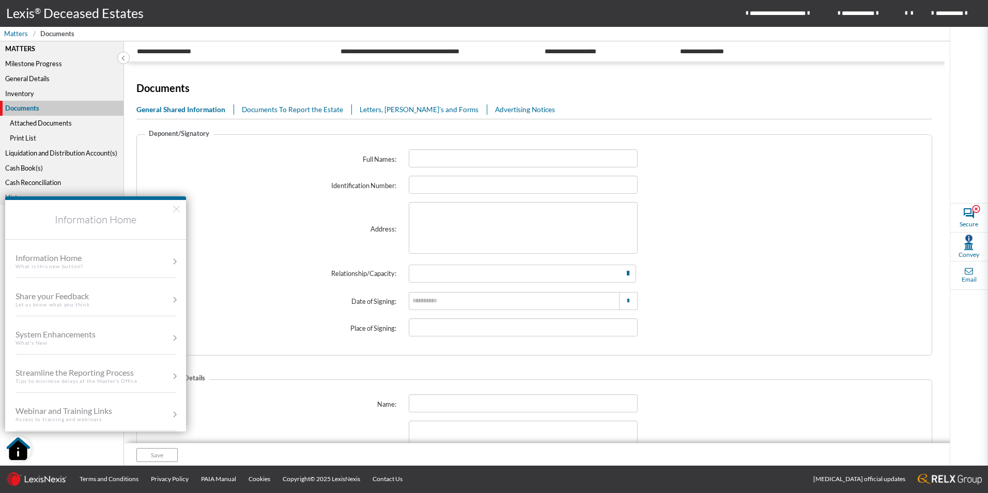
click at [171, 205] on h2 "Information Home" at bounding box center [95, 219] width 181 height 39
click at [173, 207] on button "×" at bounding box center [177, 208] width 10 height 17
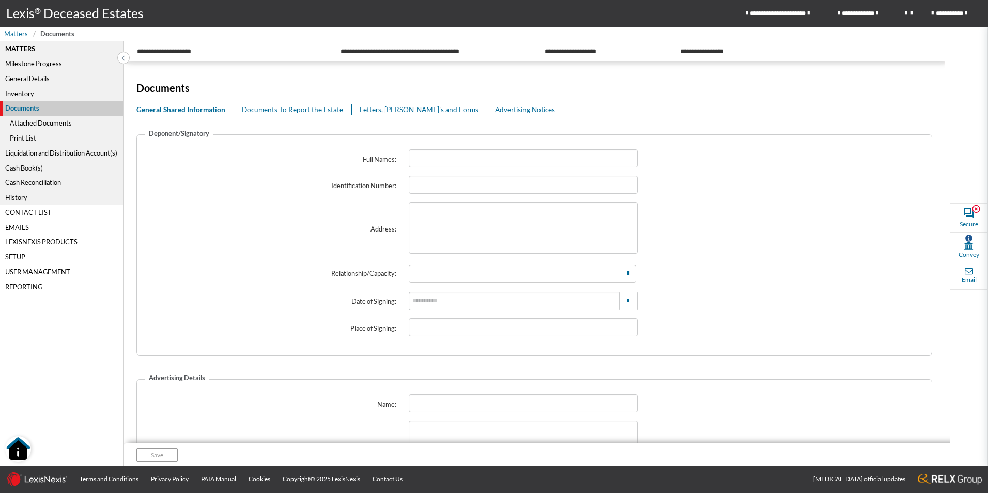
click at [34, 95] on div "Inventory" at bounding box center [62, 93] width 124 height 15
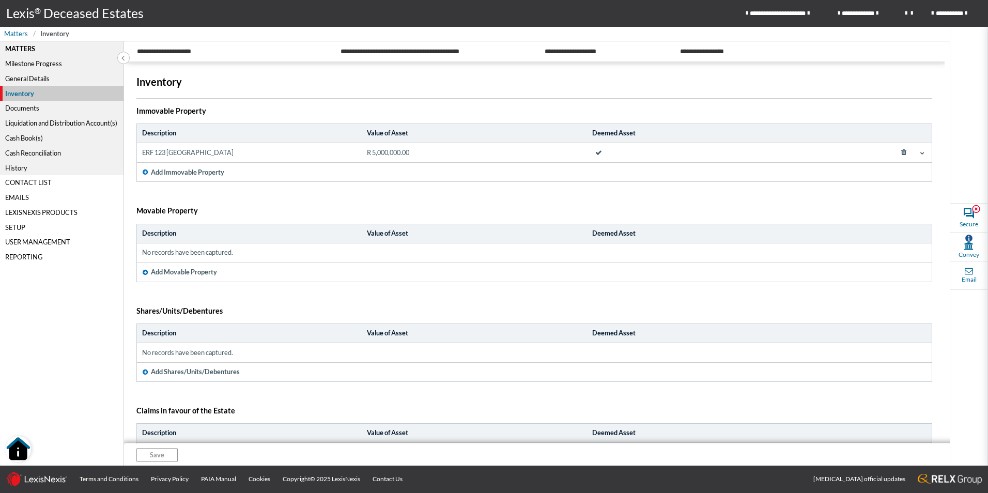
scroll to position [35, 0]
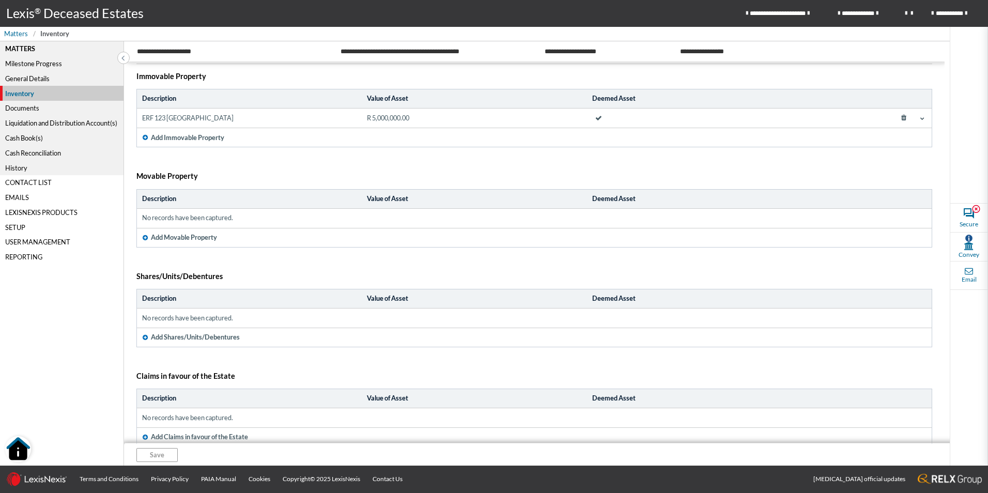
click at [71, 123] on div "Liquidation and Distribution Account(s)" at bounding box center [62, 123] width 124 height 15
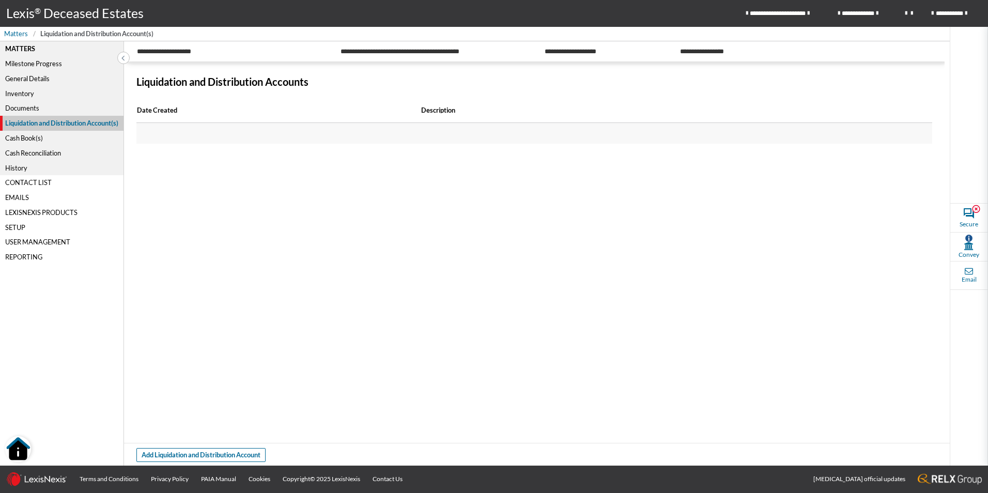
click at [36, 74] on div "General Details" at bounding box center [62, 78] width 124 height 15
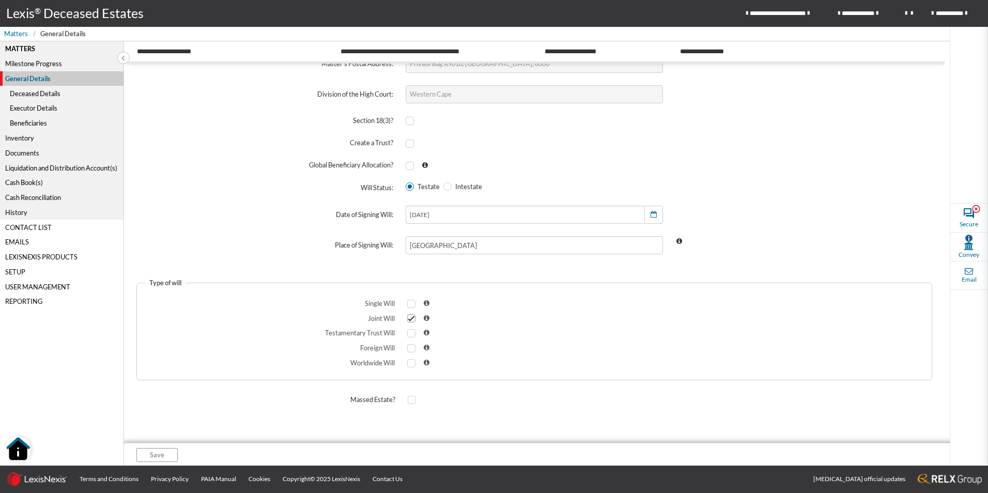
scroll to position [128, 0]
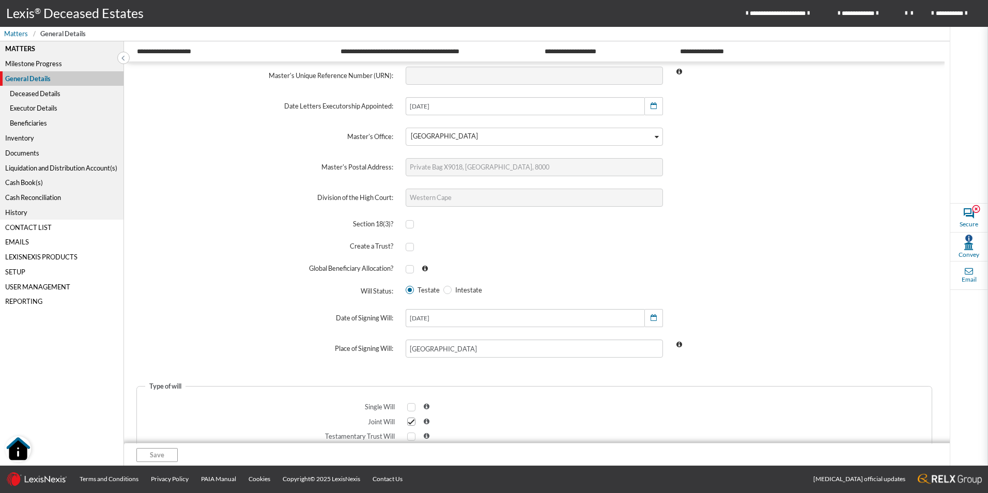
click at [49, 91] on div "Deceased Details" at bounding box center [62, 93] width 124 height 15
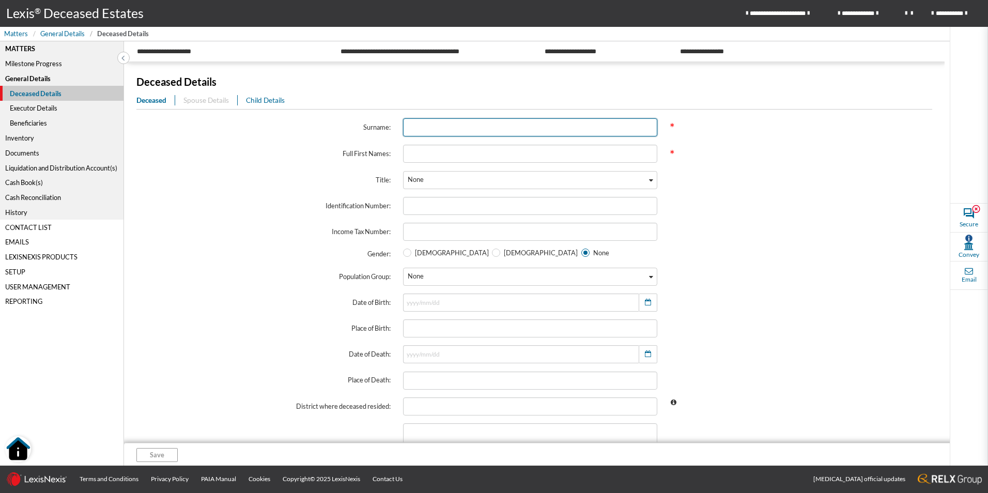
click at [602, 126] on input "text" at bounding box center [530, 127] width 254 height 18
type input "p"
drag, startPoint x: 481, startPoint y: 126, endPoint x: 337, endPoint y: 113, distance: 144.8
click at [337, 113] on div "Surname: [PERSON_NAME] *" at bounding box center [530, 127] width 800 height 31
type input "[PERSON_NAME]"
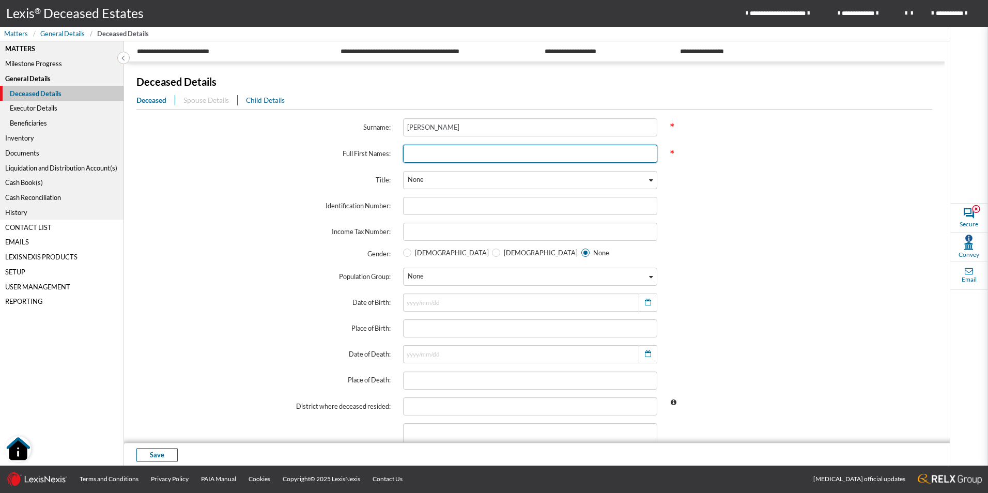
click at [416, 153] on input "text" at bounding box center [530, 154] width 254 height 18
type input "[PERSON_NAME]"
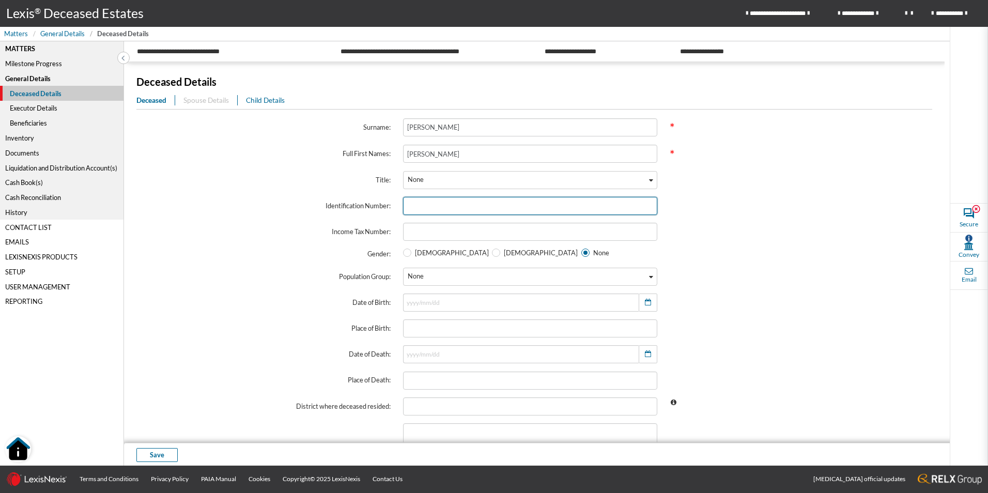
click at [435, 205] on input "text" at bounding box center [530, 206] width 254 height 18
type input "4567231256082"
radio input "true"
radio input "false"
type input "4567231256082"
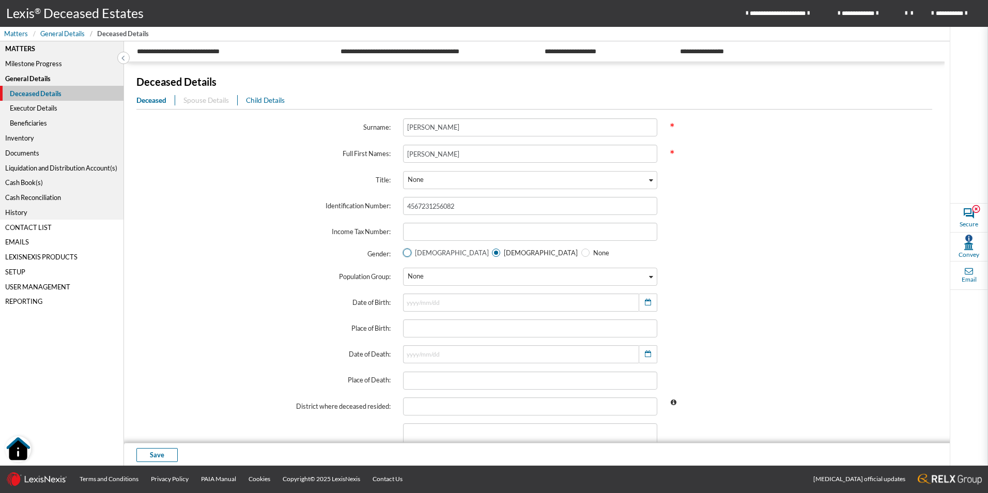
click at [404, 252] on span at bounding box center [407, 253] width 8 height 8
click at [404, 252] on input "[DEMOGRAPHIC_DATA]" at bounding box center [406, 253] width 7 height 7
radio input "true"
radio input "false"
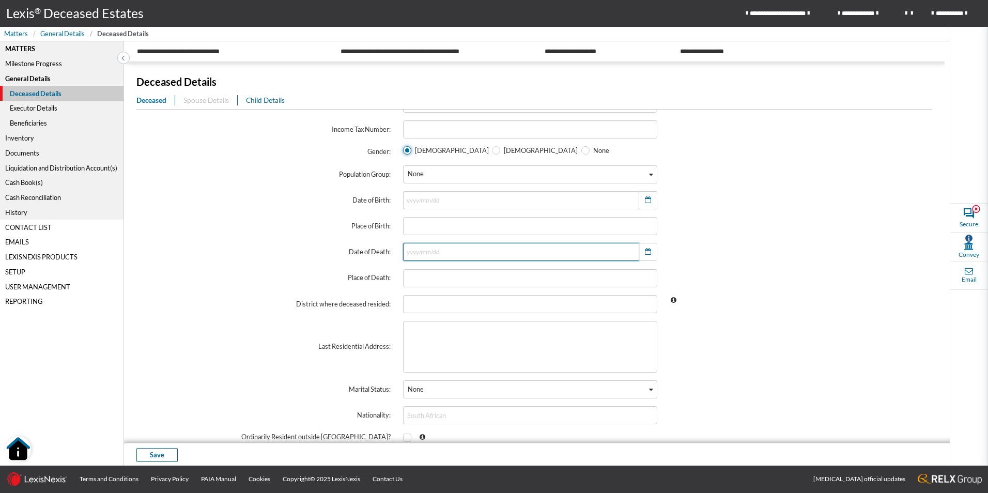
scroll to position [138, 0]
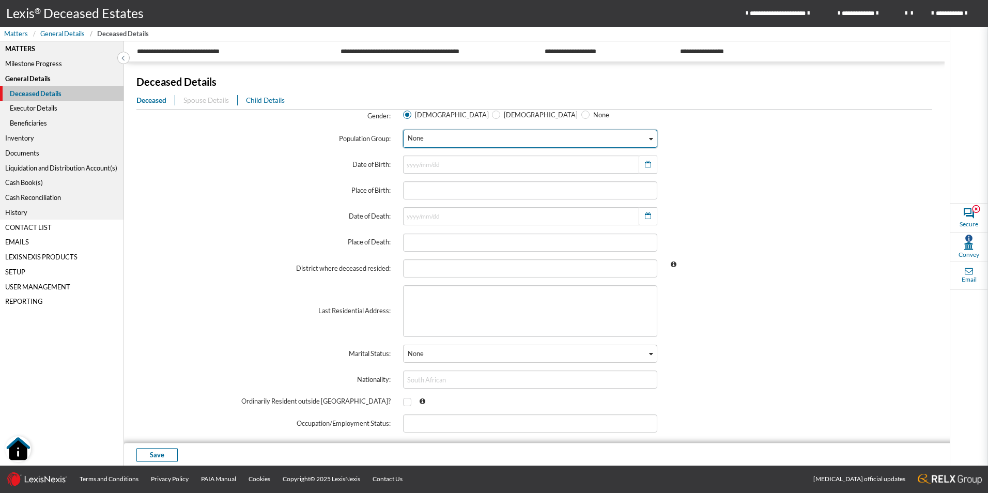
click at [487, 137] on div "None" at bounding box center [525, 137] width 243 height 15
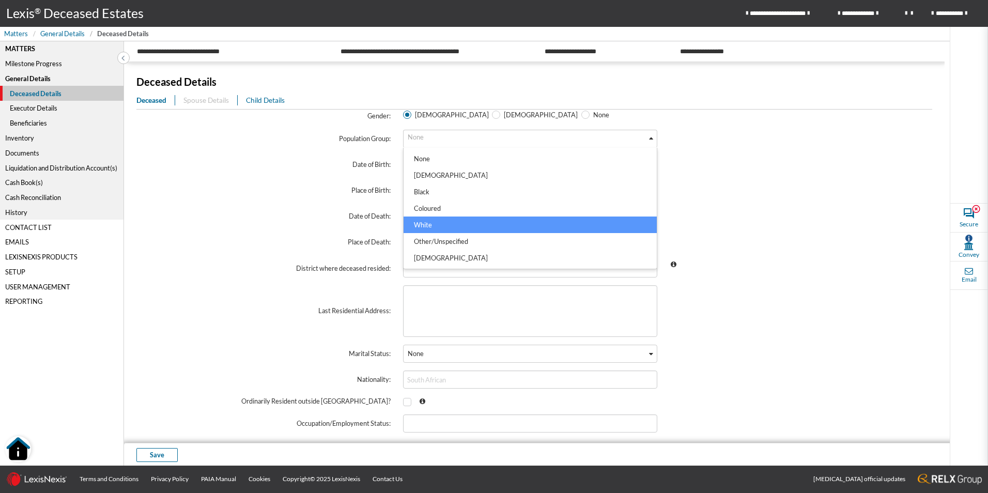
click at [425, 227] on li "White" at bounding box center [530, 225] width 253 height 17
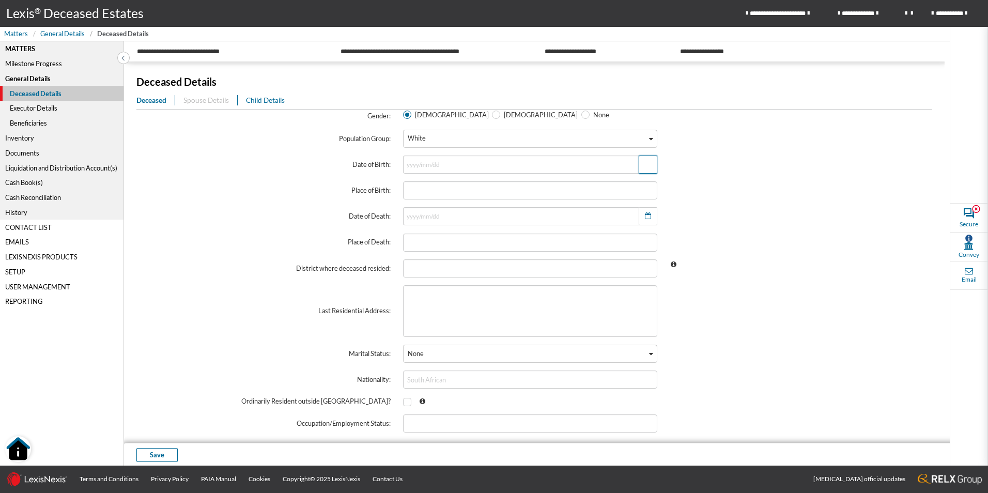
click at [648, 166] on span "button" at bounding box center [648, 165] width 10 height 10
drag, startPoint x: 525, startPoint y: 190, endPoint x: 526, endPoint y: 200, distance: 9.9
click at [525, 190] on select "2025 2024 2023 2022 2021 2020 2019 2018 2017 2016 2015 2014 2013 2012 2011 2010…" at bounding box center [518, 192] width 35 height 18
select select "1945"
click at [501, 183] on select "2025 2024 2023 2022 2021 2020 2019 2018 2017 2016 2015 2014 2013 2012 2011 2010…" at bounding box center [518, 192] width 35 height 18
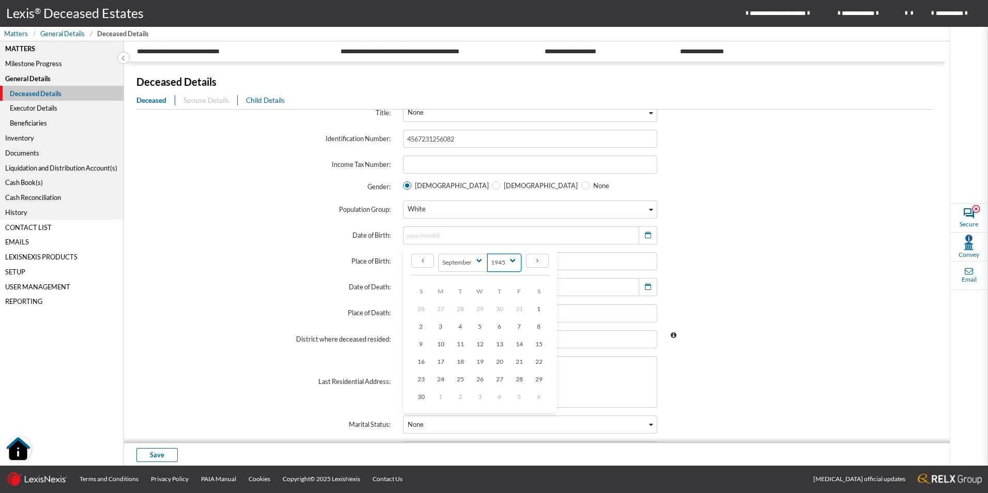
scroll to position [69, 0]
click at [418, 135] on input "4567231256082" at bounding box center [530, 137] width 254 height 18
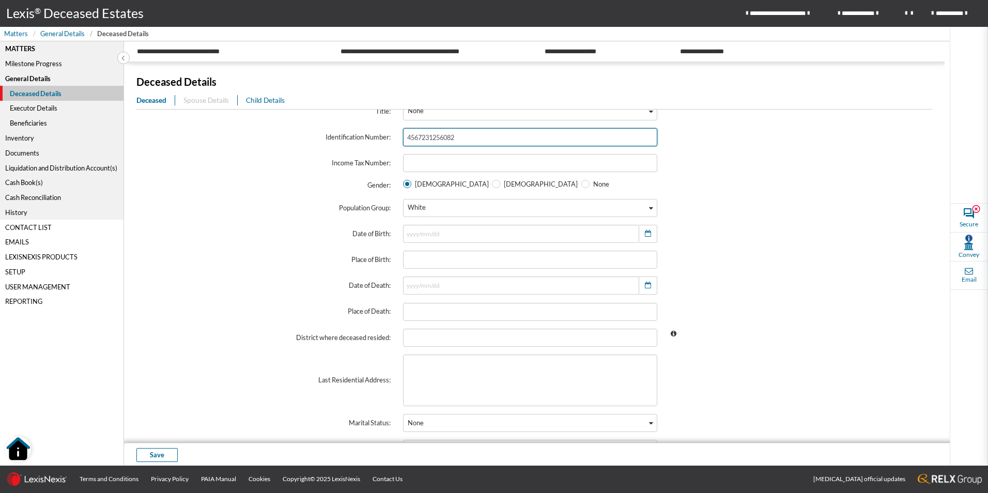
type input "456231256082"
radio input "false"
radio input "true"
type input "4507231256082"
radio input "true"
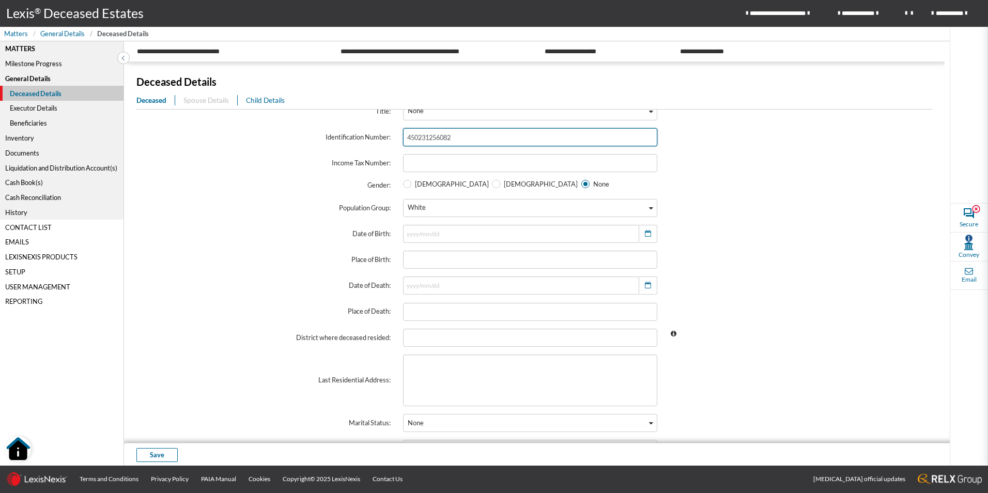
radio input "false"
type input "[DATE]"
type input "4507231256082"
click at [734, 245] on span at bounding box center [797, 260] width 267 height 30
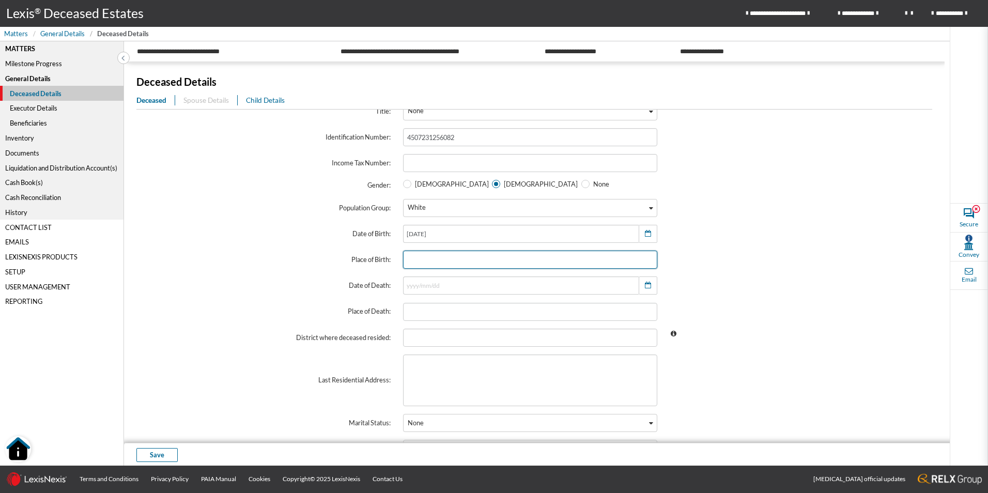
click at [541, 261] on input "text" at bounding box center [530, 260] width 254 height 18
type input "[GEOGRAPHIC_DATA]"
click at [649, 284] on button "button" at bounding box center [648, 286] width 19 height 18
drag, startPoint x: 515, startPoint y: 311, endPoint x: 529, endPoint y: 348, distance: 40.2
click at [514, 311] on select "2145 2144 2143 2142 2141 2140 2139 2138 2137 2136 2135 2134 2133 2132 2131 2130…" at bounding box center [504, 313] width 35 height 18
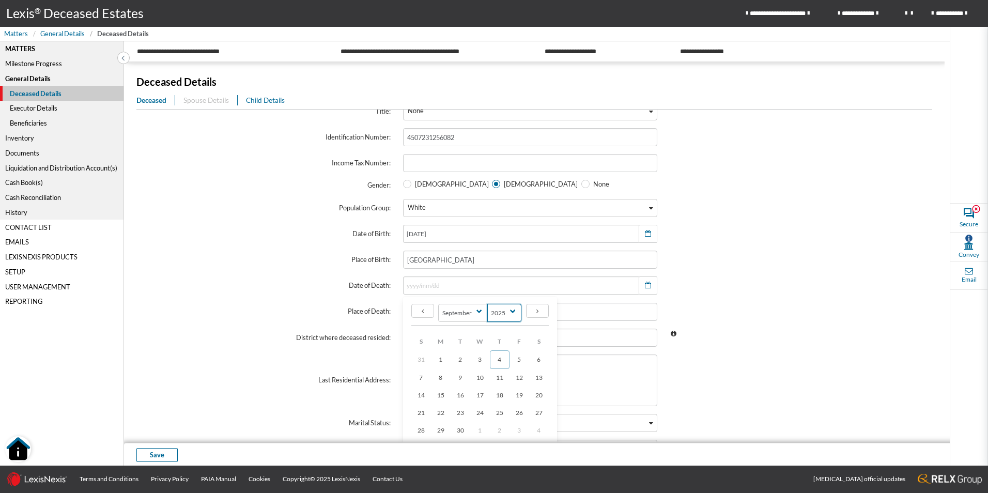
select select "2020"
click at [487, 304] on select "2145 2144 2143 2142 2141 2140 2139 2138 2137 2136 2135 2134 2133 2132 2131 2130…" at bounding box center [504, 313] width 35 height 18
click at [424, 310] on span at bounding box center [423, 311] width 12 height 12
select select "7"
click at [441, 392] on span "10" at bounding box center [440, 394] width 7 height 8
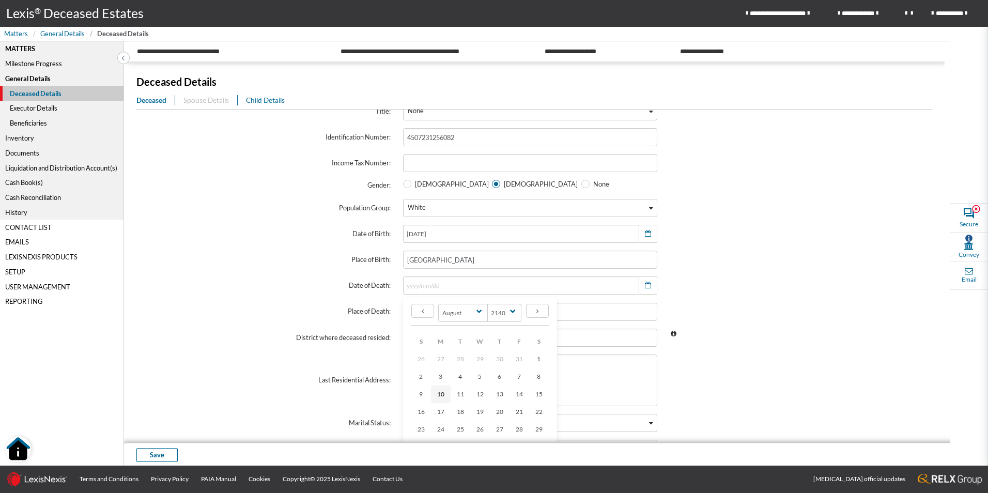
type input "[DATE]"
click at [483, 311] on input "text" at bounding box center [530, 312] width 254 height 18
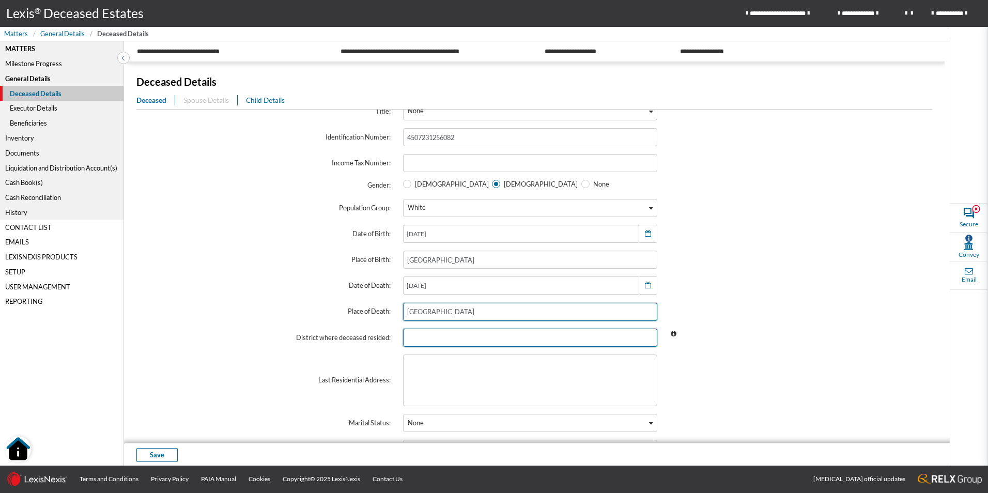
type input "[GEOGRAPHIC_DATA]"
click at [456, 338] on input "text" at bounding box center [530, 338] width 254 height 18
type input "[GEOGRAPHIC_DATA]"
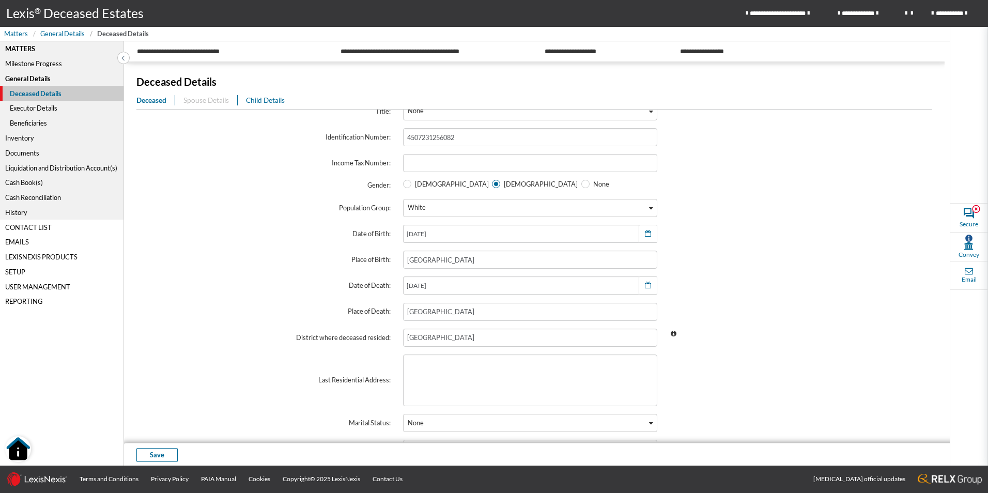
click at [439, 352] on div at bounding box center [530, 380] width 267 height 64
click at [450, 388] on textarea at bounding box center [530, 381] width 254 height 52
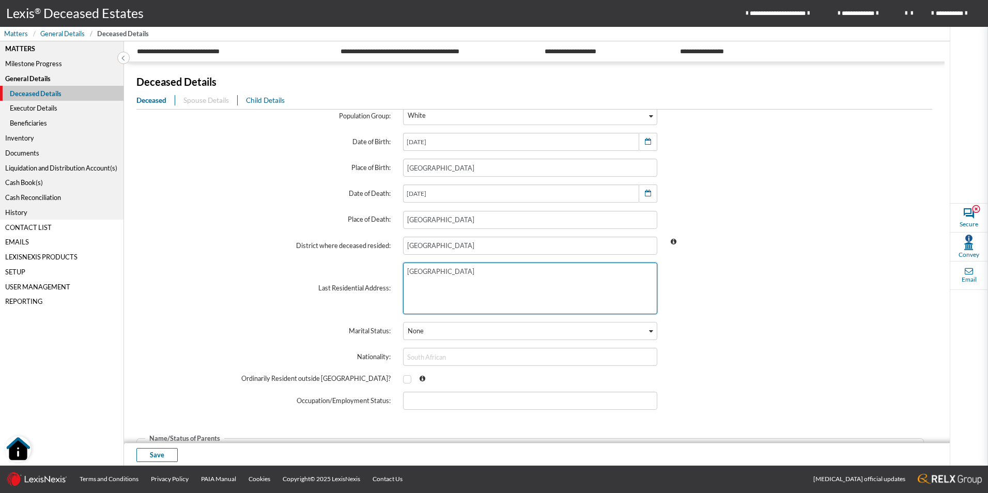
scroll to position [172, 0]
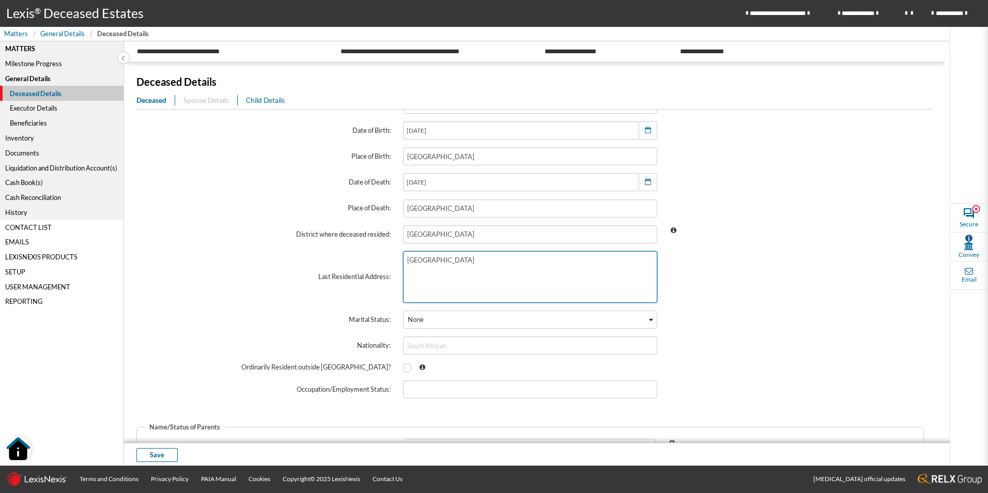
type textarea "[GEOGRAPHIC_DATA]"
click at [749, 238] on span at bounding box center [797, 234] width 267 height 30
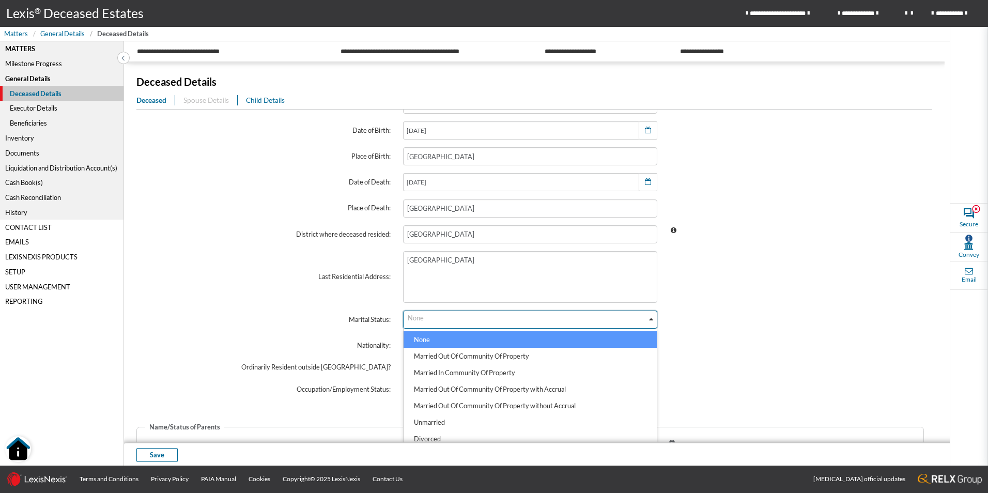
click at [649, 321] on icon "Search for option" at bounding box center [651, 319] width 4 height 5
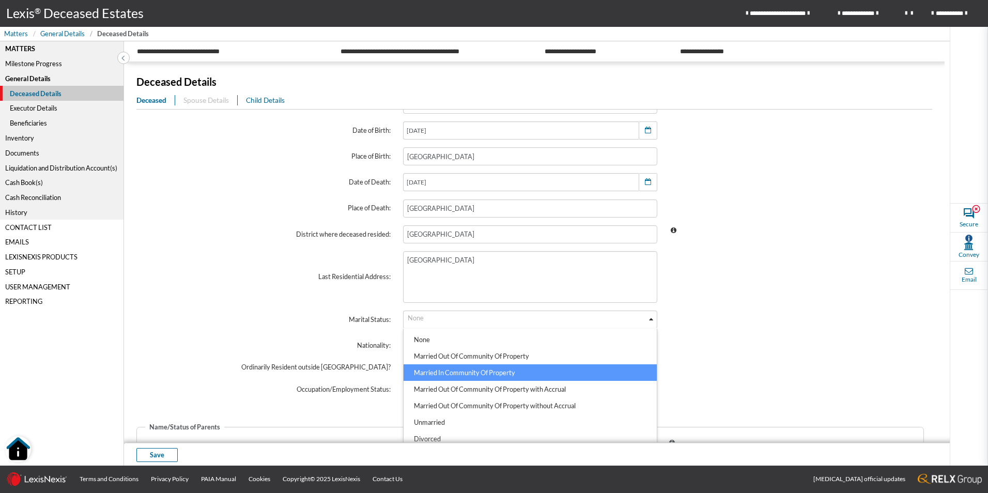
drag, startPoint x: 450, startPoint y: 354, endPoint x: 445, endPoint y: 373, distance: 19.8
click at [445, 373] on ul "None Married Out Of Community Of Property Married In Community Of Property Marr…" at bounding box center [530, 402] width 254 height 147
click at [481, 374] on li "Married In Community Of Property" at bounding box center [530, 372] width 253 height 17
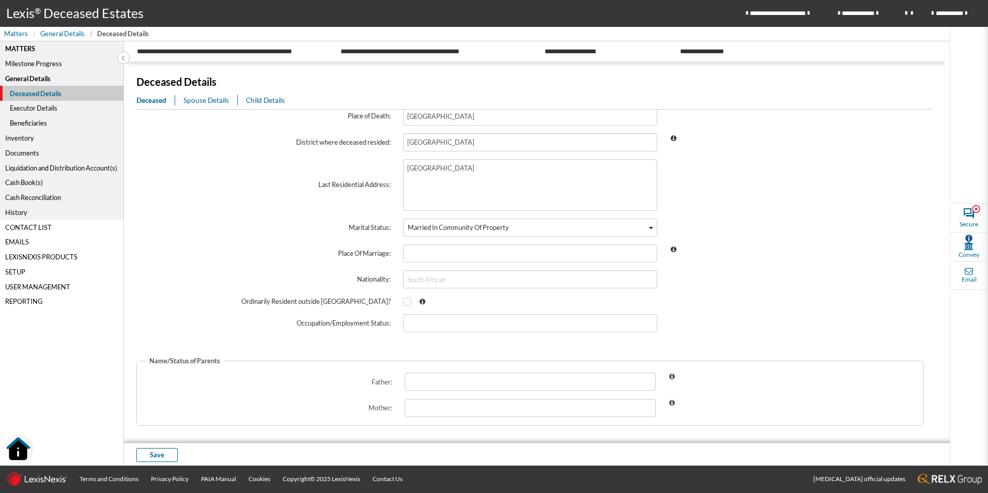
scroll to position [272, 0]
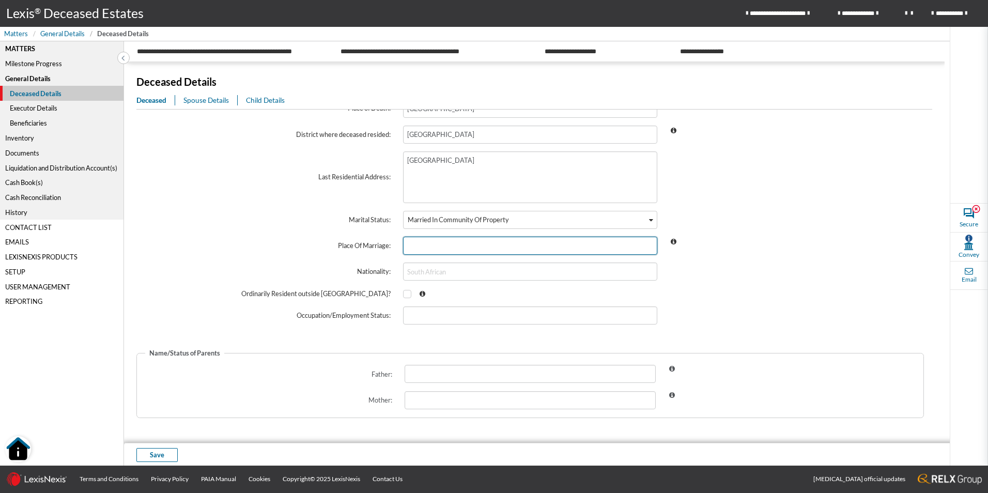
click at [622, 249] on input "text" at bounding box center [530, 246] width 254 height 18
type input "[GEOGRAPHIC_DATA]"
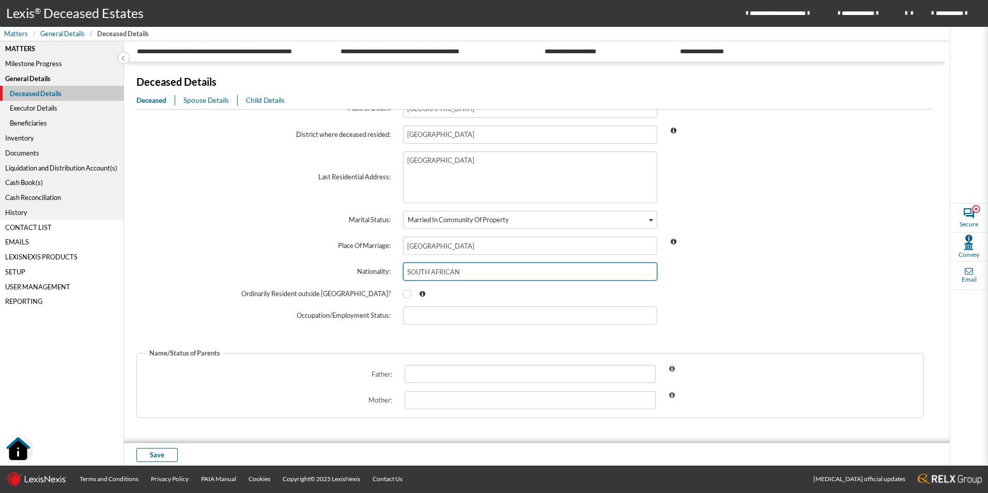
type input "SOUTH AFRICAN"
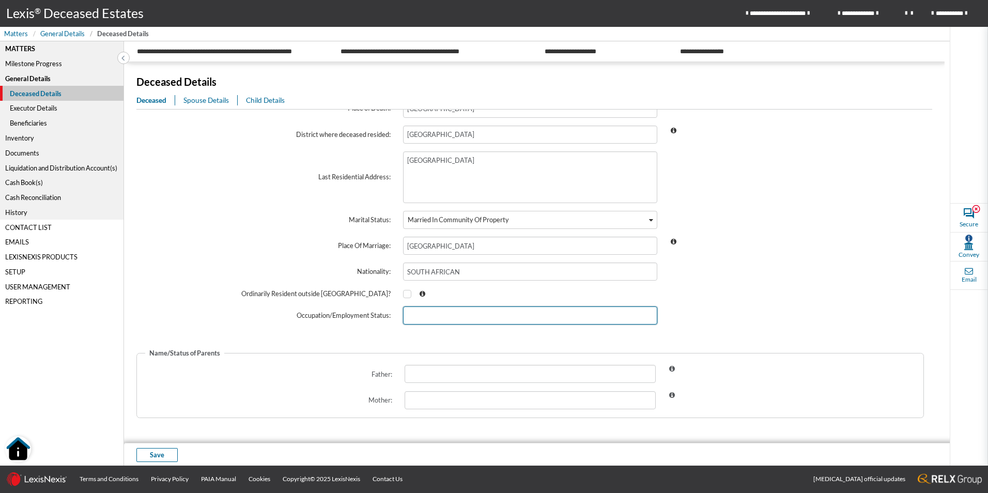
click at [441, 321] on input "text" at bounding box center [530, 316] width 254 height 18
type input "PENSIONER"
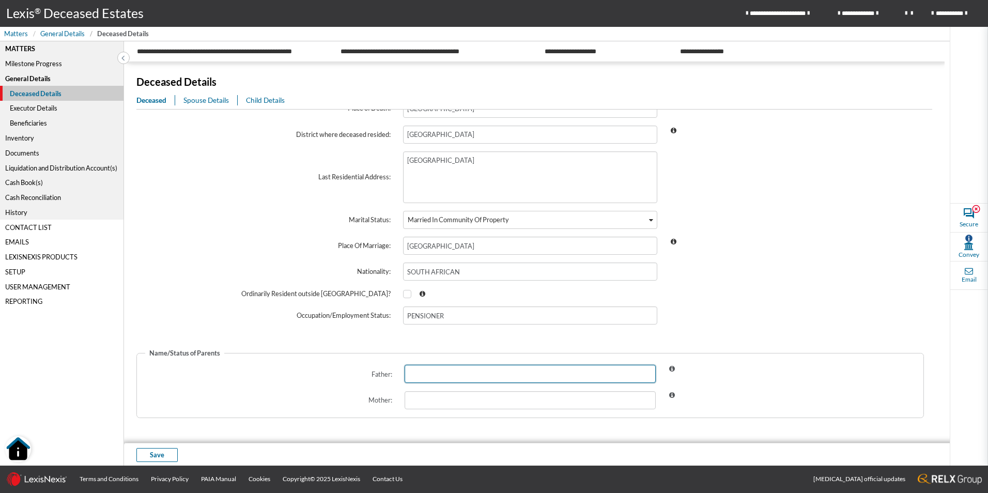
click at [434, 375] on input "text" at bounding box center [530, 374] width 251 height 18
click at [424, 375] on input "text" at bounding box center [530, 374] width 251 height 18
type input "p"
type input "[PERSON_NAME] - PREDECEASED"
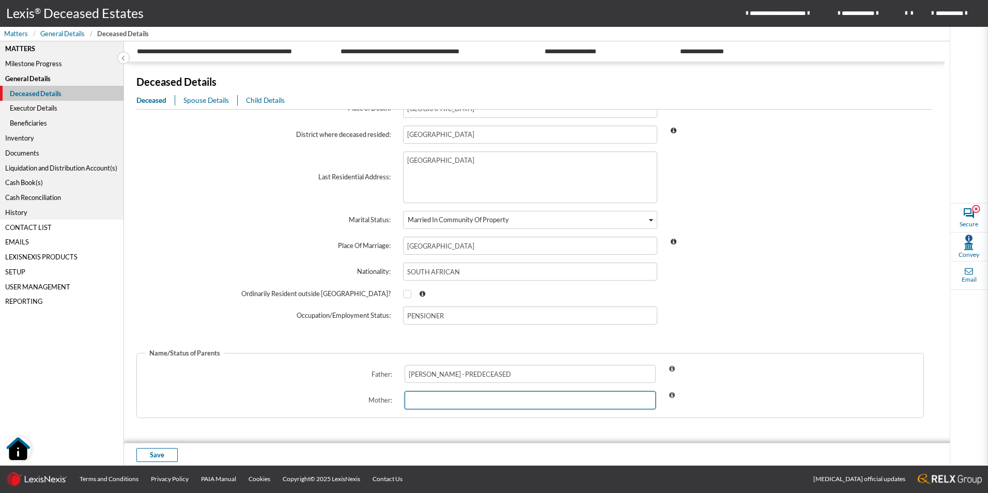
click at [438, 398] on input "text" at bounding box center [530, 400] width 251 height 18
type input "[PERSON_NAME] - PREDECEASED"
click at [140, 452] on button "Save" at bounding box center [156, 455] width 41 height 14
click at [62, 109] on div "Executor Details" at bounding box center [62, 108] width 124 height 15
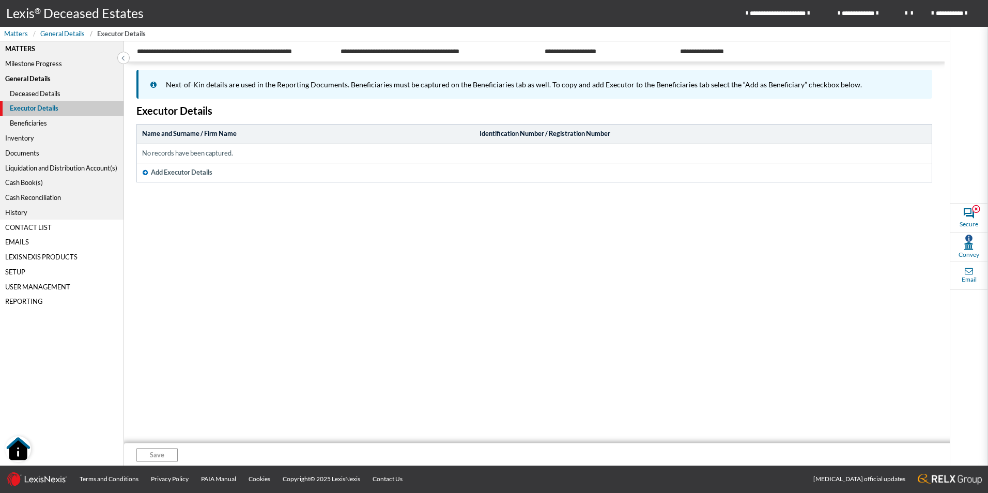
click at [145, 170] on icon "button" at bounding box center [145, 173] width 5 height 6
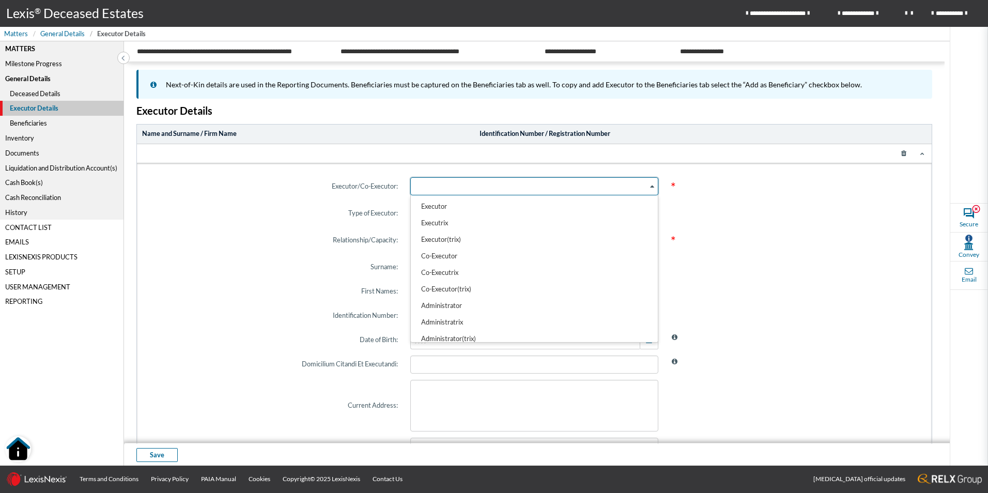
click at [453, 185] on div "Search for option" at bounding box center [529, 185] width 237 height 15
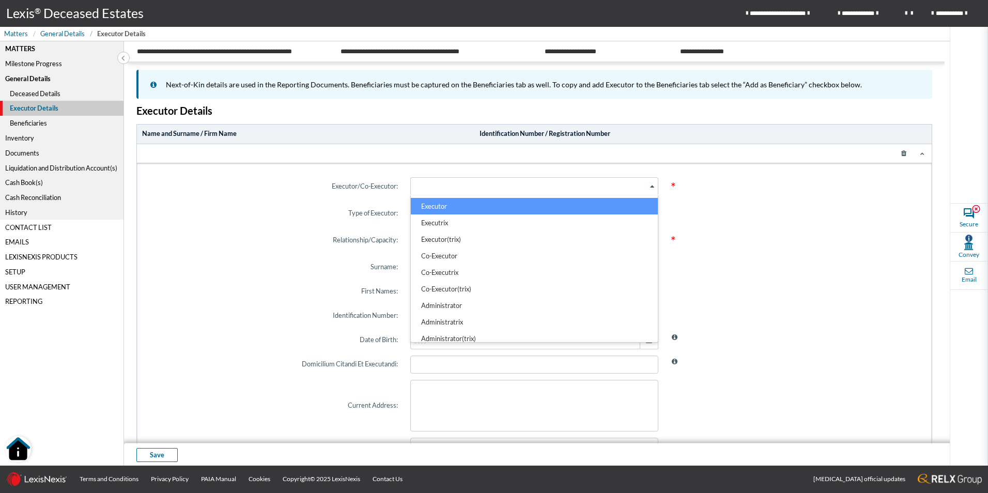
click at [441, 208] on li "Executor" at bounding box center [534, 206] width 247 height 17
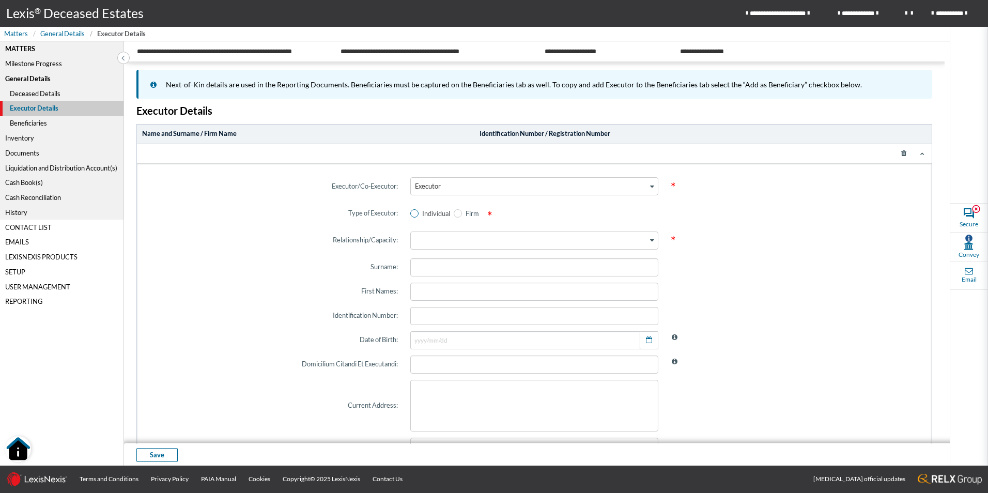
click at [420, 213] on span "Individual" at bounding box center [435, 213] width 32 height 8
click at [417, 213] on input "Individual" at bounding box center [413, 213] width 7 height 7
radio input "true"
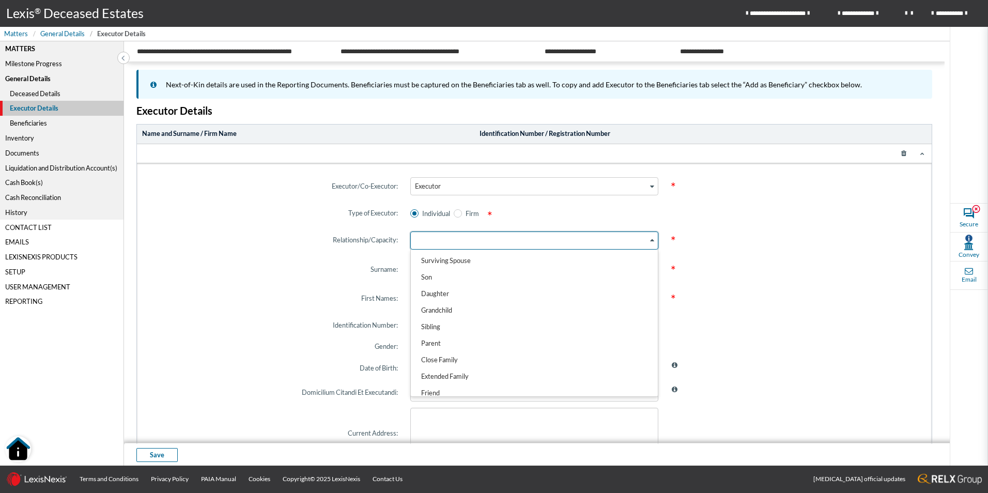
click at [435, 244] on div "Search for option" at bounding box center [529, 239] width 237 height 15
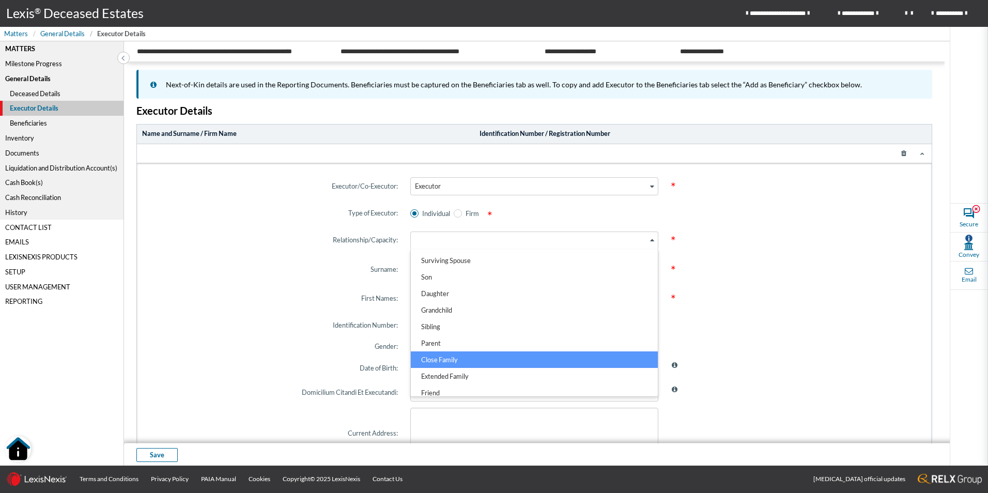
scroll to position [4, 0]
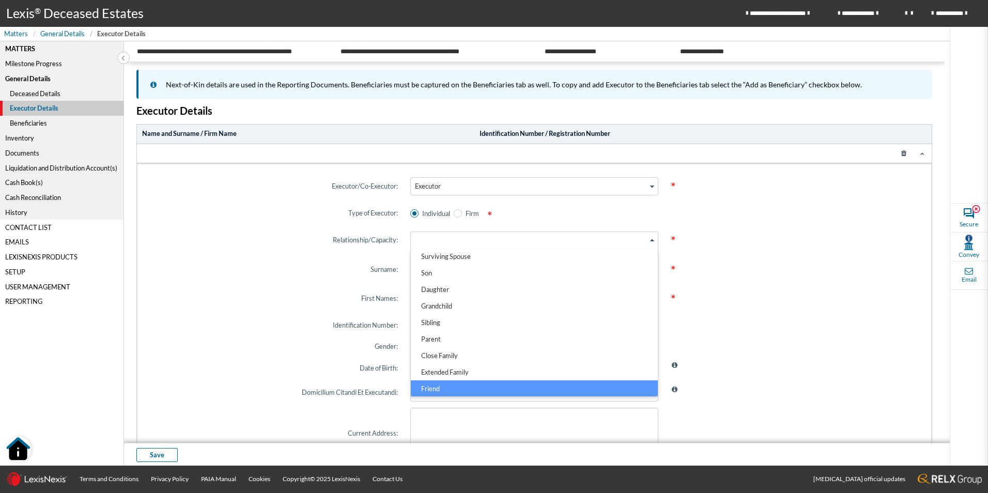
click at [437, 392] on li "Friend" at bounding box center [534, 388] width 247 height 17
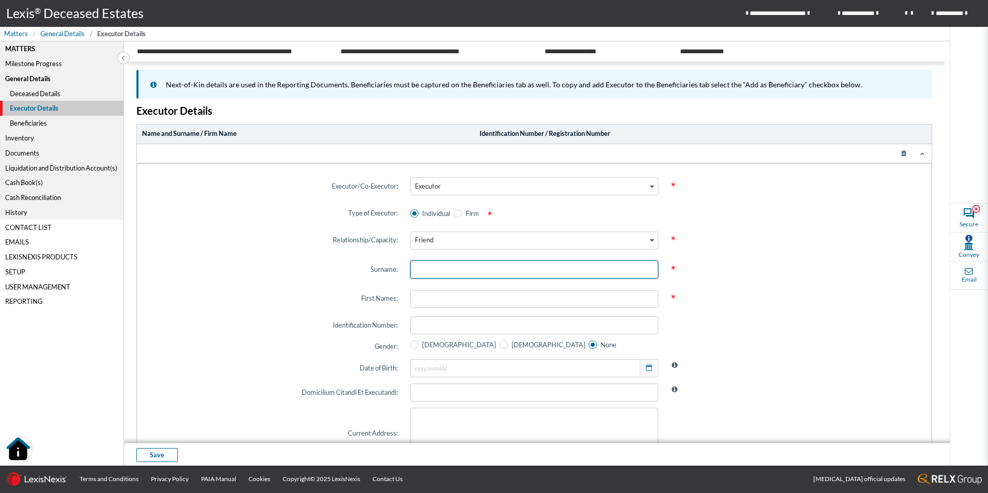
click at [432, 264] on input "text" at bounding box center [534, 270] width 248 height 18
type input "PAN"
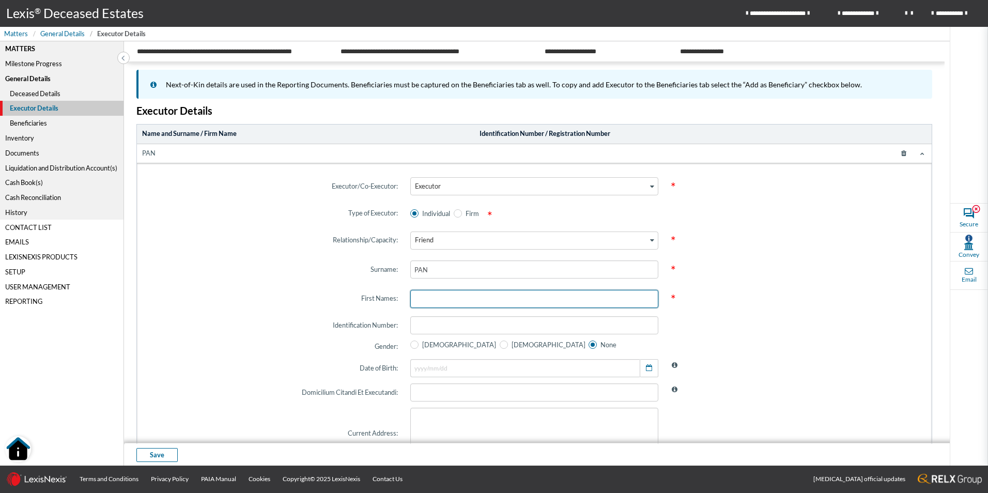
click at [433, 300] on input "text" at bounding box center [534, 299] width 248 height 18
type input "[PERSON_NAME]"
click at [452, 319] on input "text" at bounding box center [534, 325] width 248 height 18
click at [428, 329] on input "text" at bounding box center [534, 325] width 248 height 18
click at [466, 326] on input "5008451245" at bounding box center [534, 325] width 248 height 18
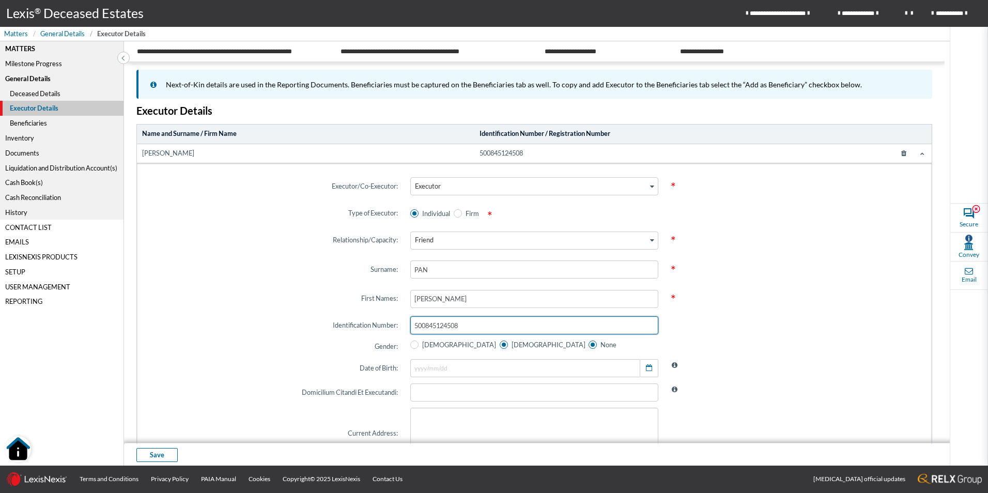
type input "5008451245082"
radio input "true"
radio input "false"
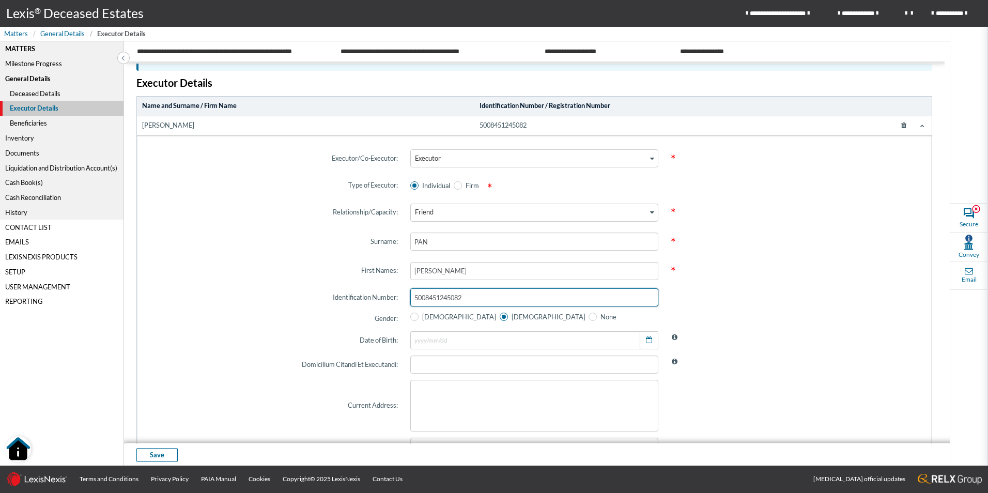
scroll to position [103, 0]
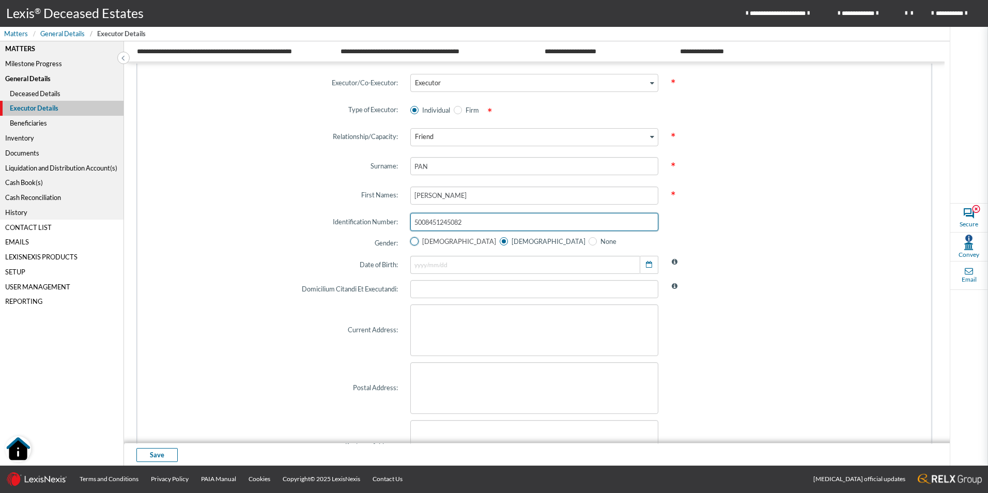
type input "5008451245082"
click at [413, 239] on span at bounding box center [414, 241] width 8 height 8
click at [413, 239] on input "[DEMOGRAPHIC_DATA]" at bounding box center [413, 241] width 7 height 7
radio input "true"
radio input "false"
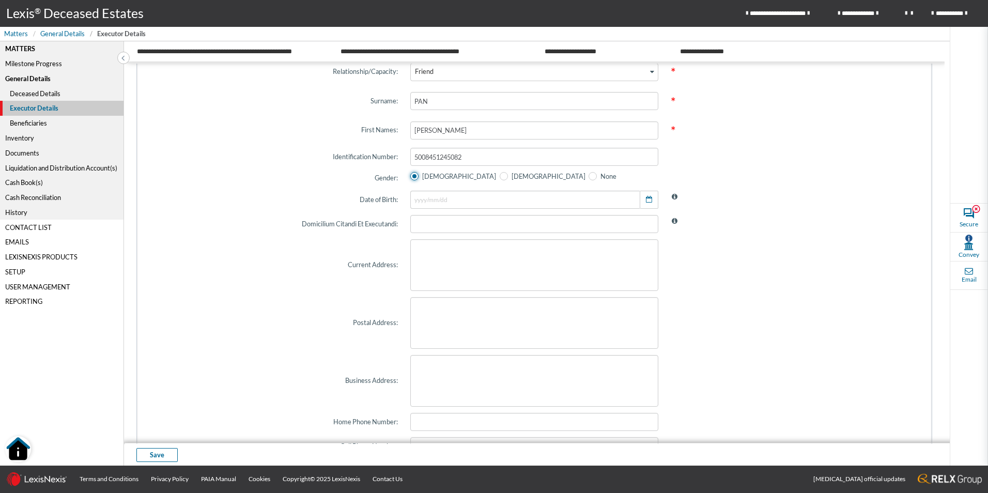
scroll to position [172, 0]
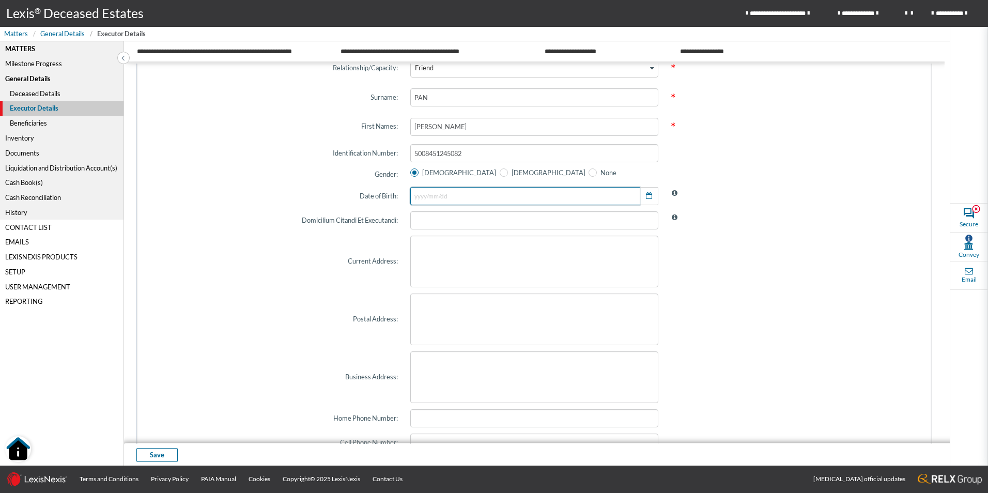
click at [468, 193] on input "text" at bounding box center [525, 196] width 230 height 18
click at [654, 192] on button "button" at bounding box center [649, 196] width 19 height 18
click at [521, 204] on input "text" at bounding box center [525, 196] width 230 height 18
click at [690, 189] on span at bounding box center [795, 196] width 261 height 30
click at [29, 123] on div "Beneficiaries" at bounding box center [62, 123] width 124 height 15
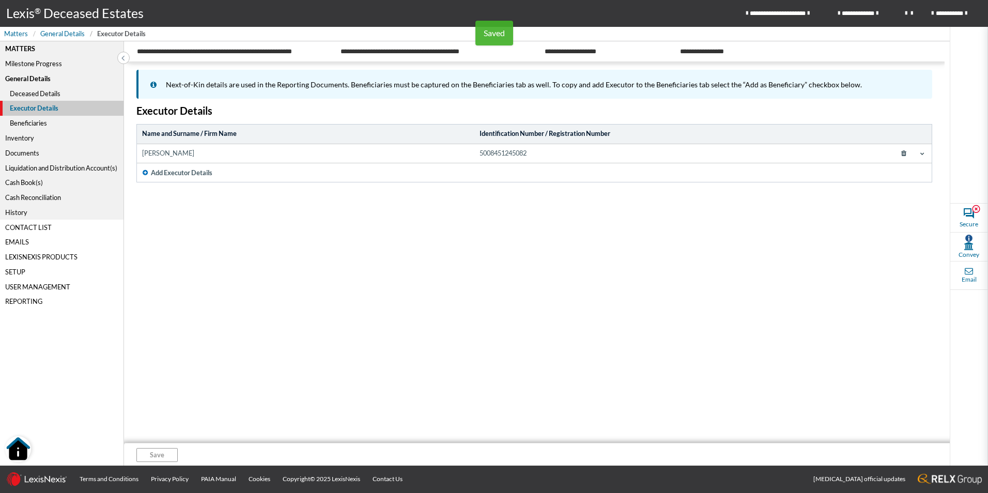
scroll to position [0, 0]
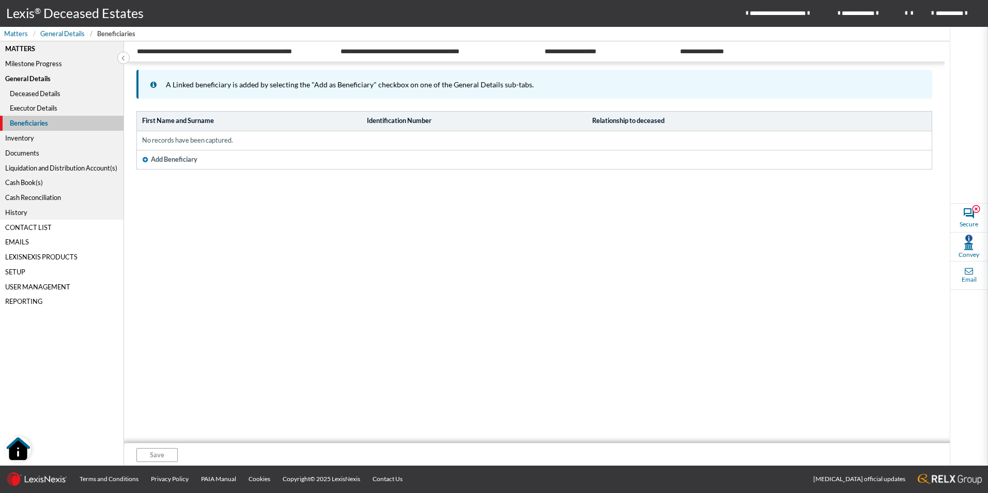
click at [53, 166] on div "Liquidation and Distribution Account(s)" at bounding box center [62, 167] width 124 height 15
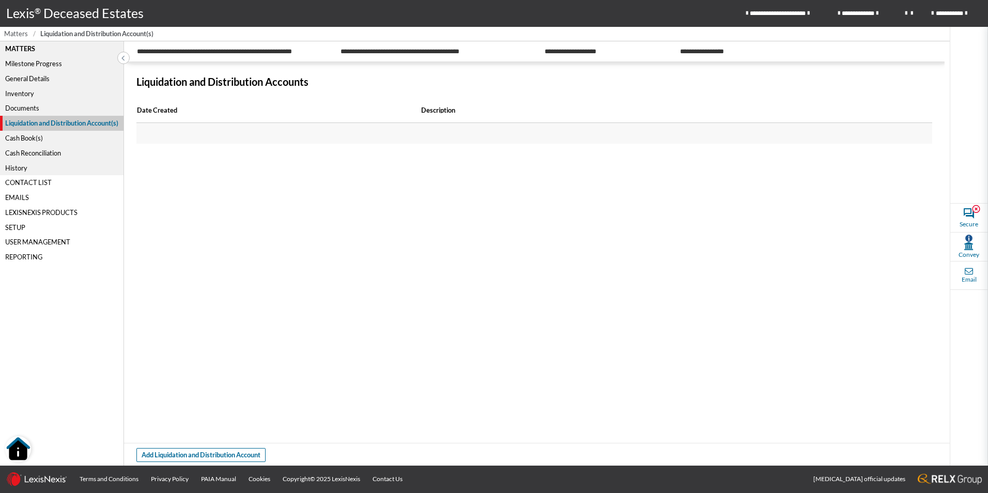
click at [15, 32] on span "Matters" at bounding box center [16, 34] width 24 height 10
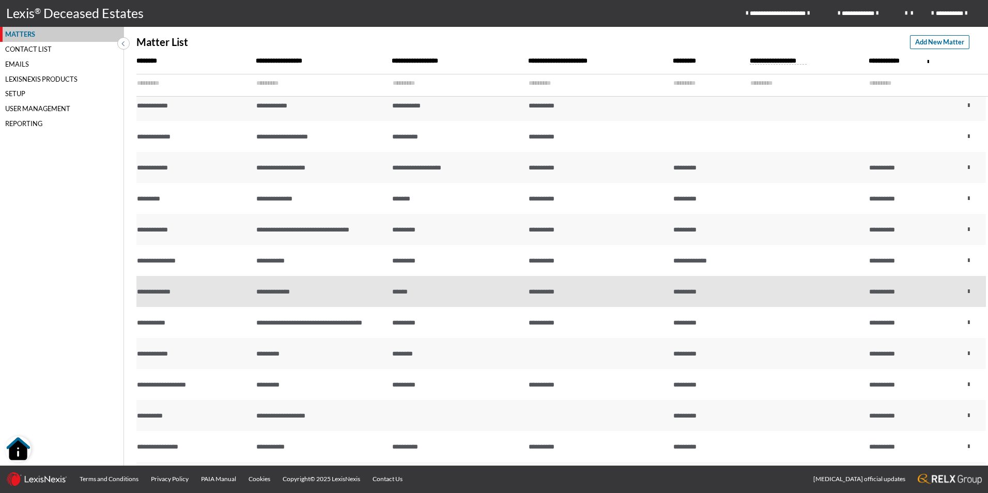
scroll to position [103, 0]
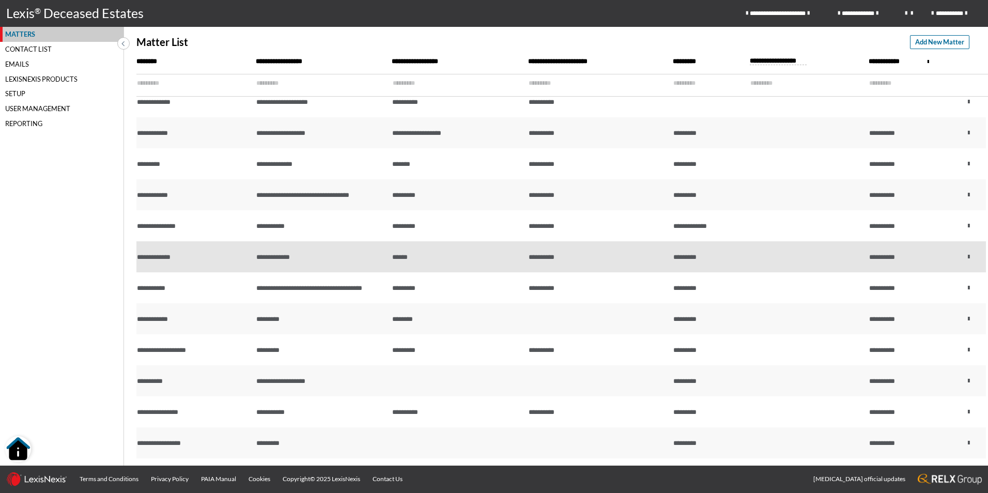
click at [199, 257] on div "**********" at bounding box center [193, 257] width 113 height 10
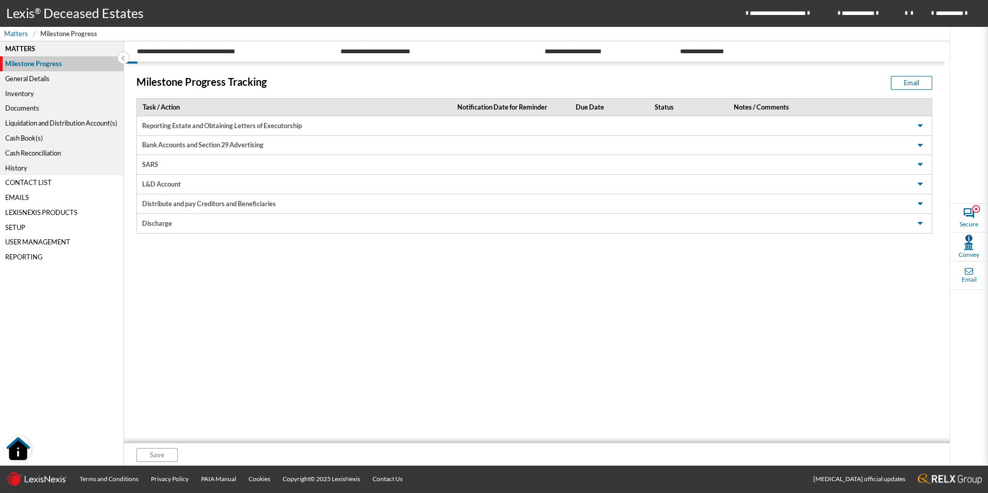
click at [43, 119] on div "Liquidation and Distribution Account(s)" at bounding box center [62, 123] width 124 height 15
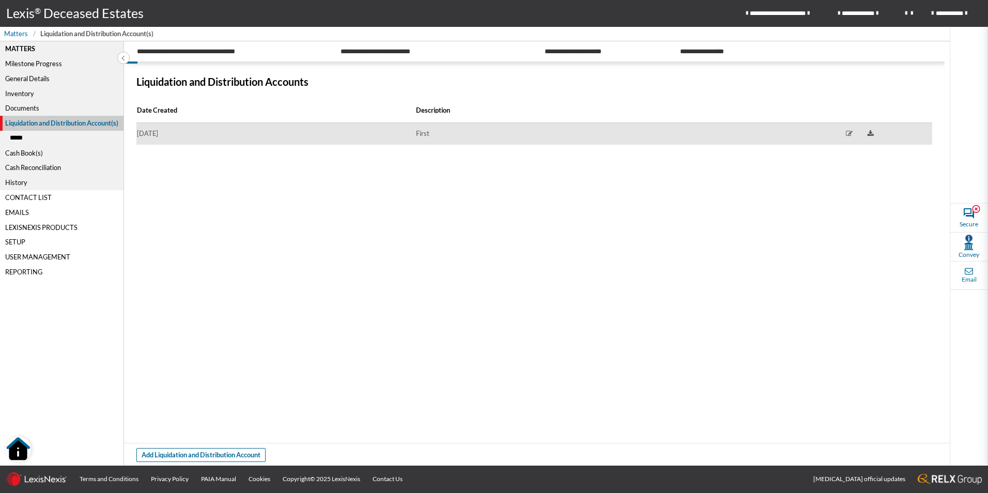
click at [304, 134] on td "[DATE]" at bounding box center [275, 134] width 279 height 22
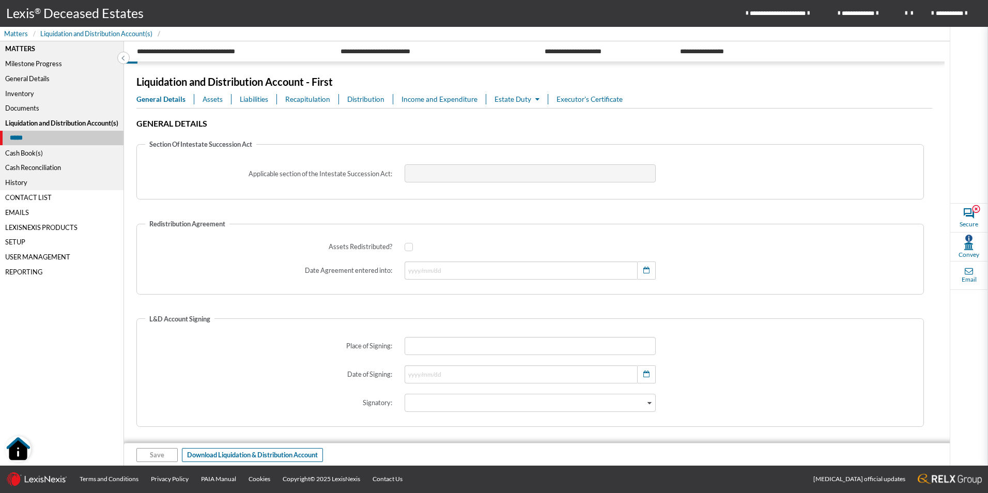
click at [258, 95] on span "Liabilities" at bounding box center [254, 99] width 28 height 10
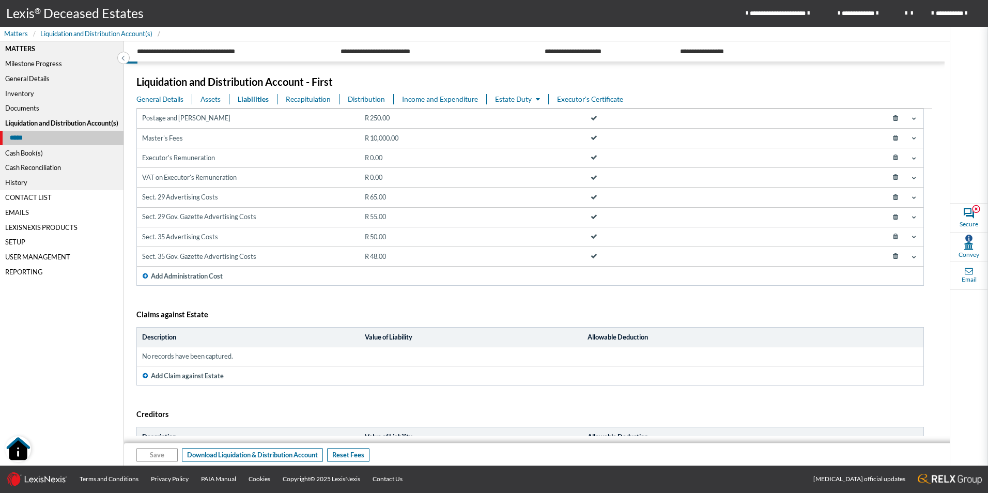
scroll to position [128, 0]
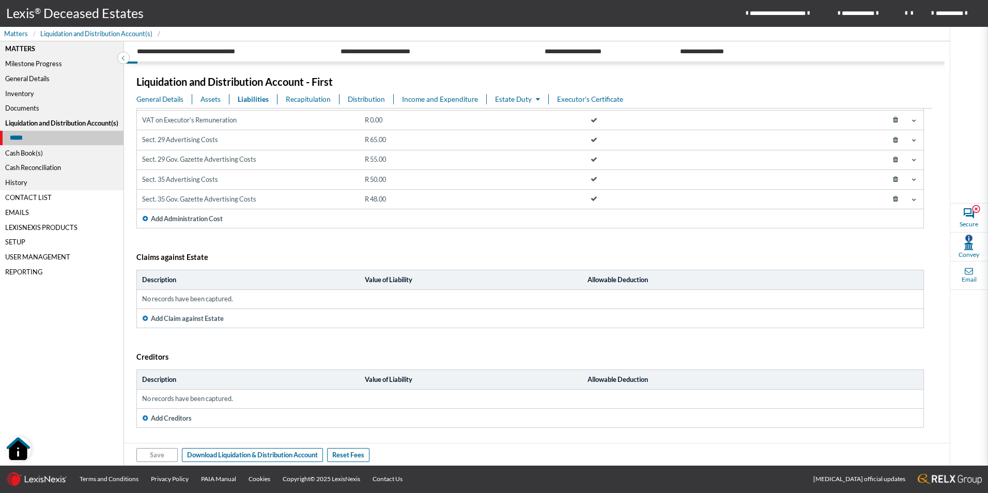
click at [508, 97] on span "Estate Duty" at bounding box center [517, 99] width 45 height 8
click at [542, 114] on link "Estate Duty" at bounding box center [543, 119] width 99 height 17
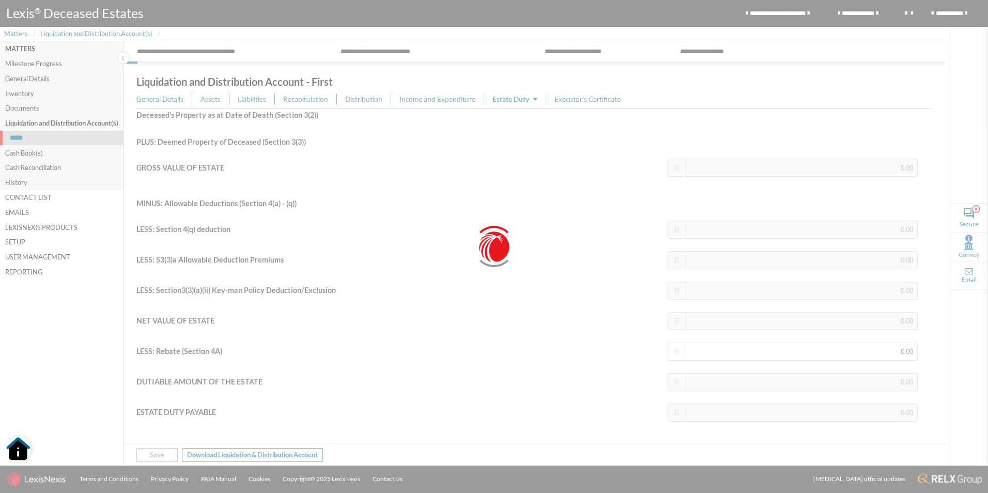
scroll to position [40, 0]
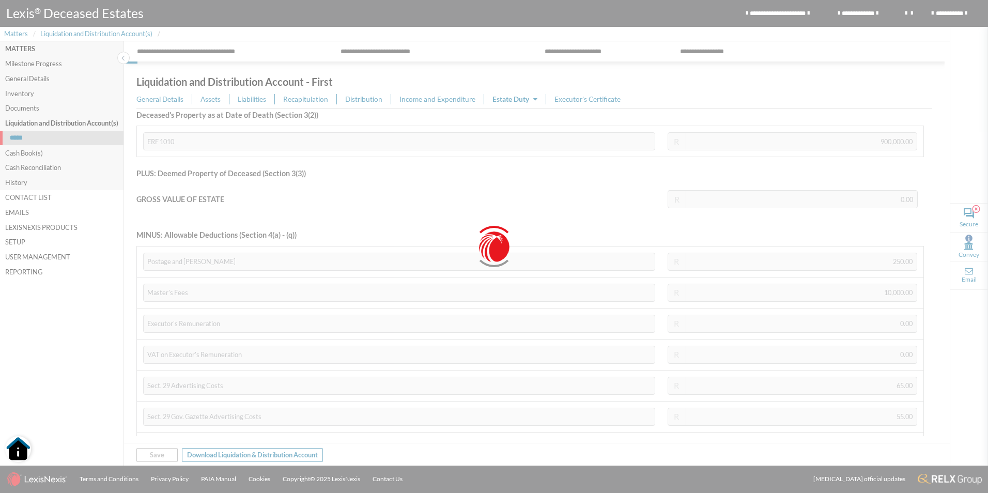
type input "900,000.00"
type input "889,532.00"
type input "177,906.40"
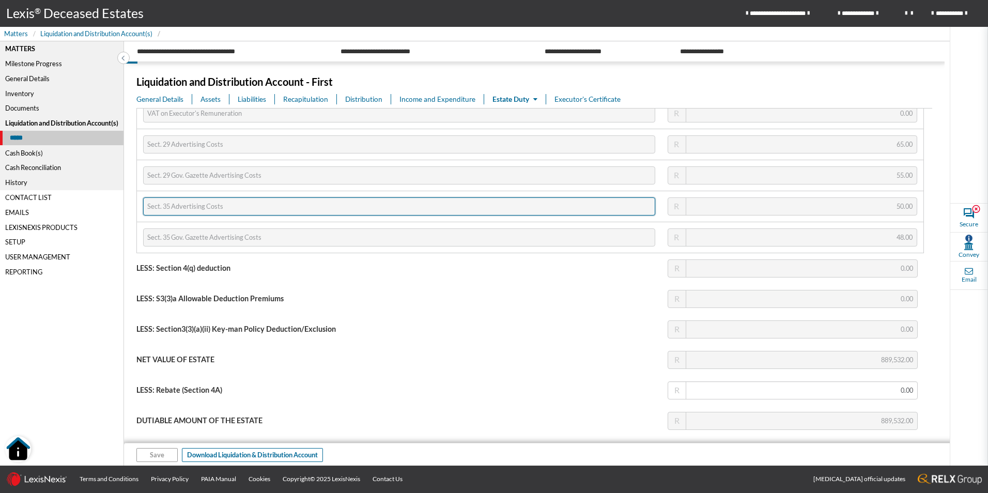
scroll to position [315, 0]
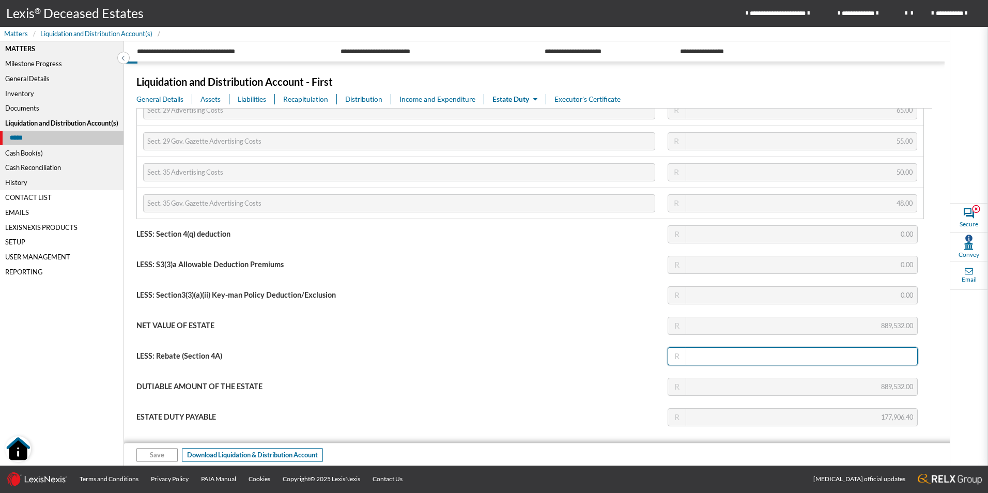
click at [822, 357] on input "text" at bounding box center [793, 356] width 250 height 18
type input "0.00"
